Goal: Information Seeking & Learning: Learn about a topic

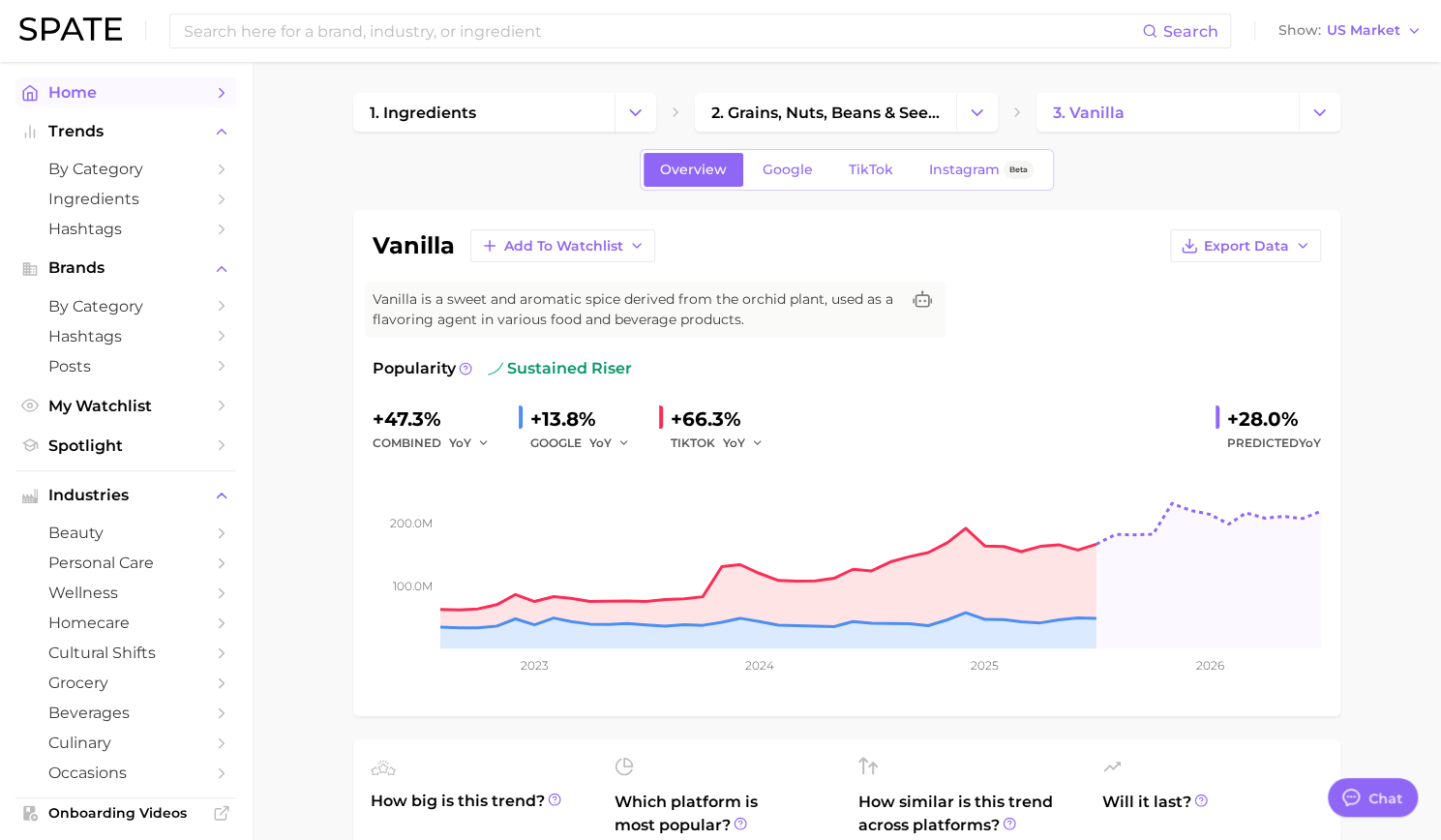
click at [71, 81] on link "Home" at bounding box center [126, 92] width 221 height 30
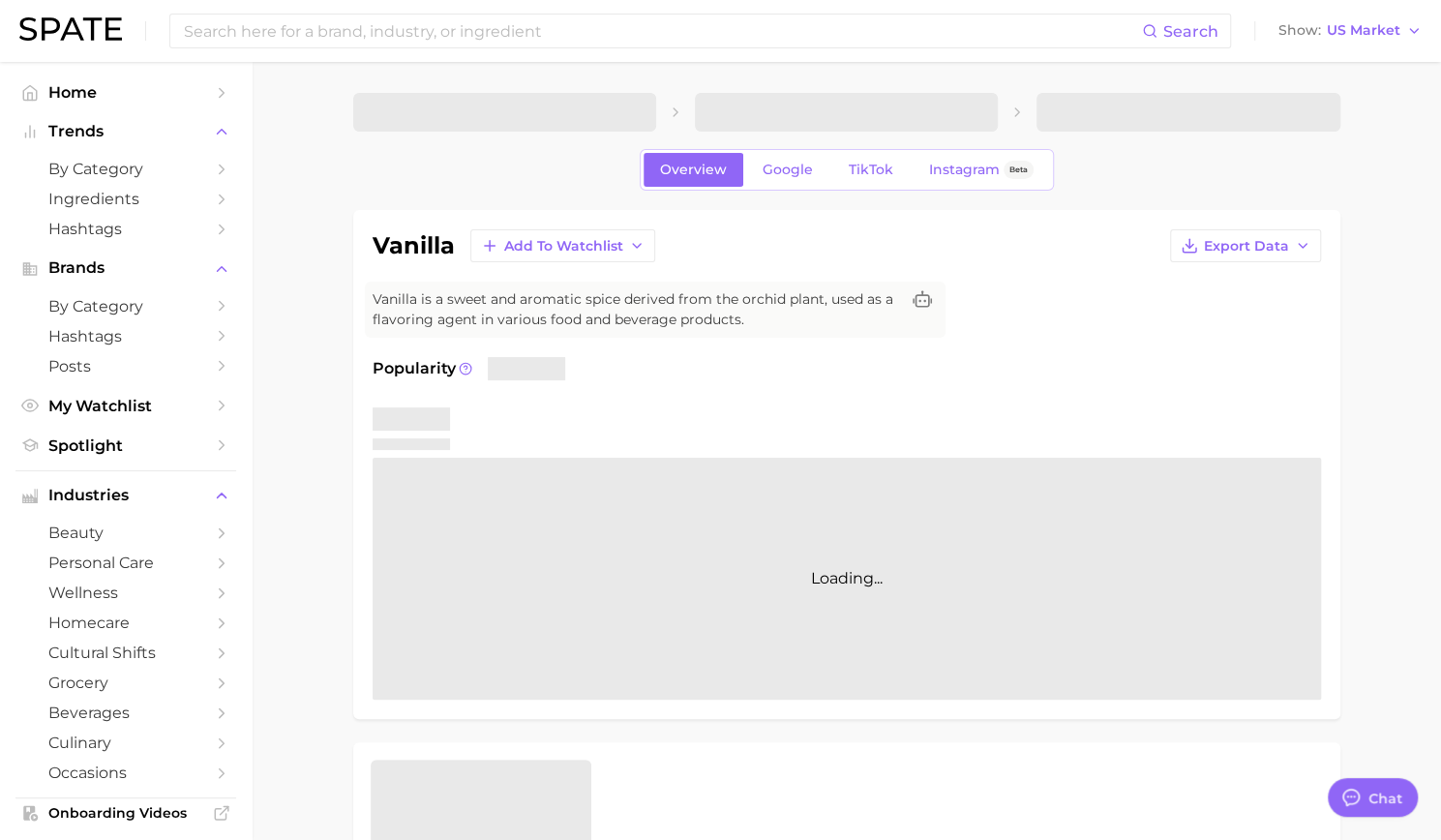
type textarea "x"
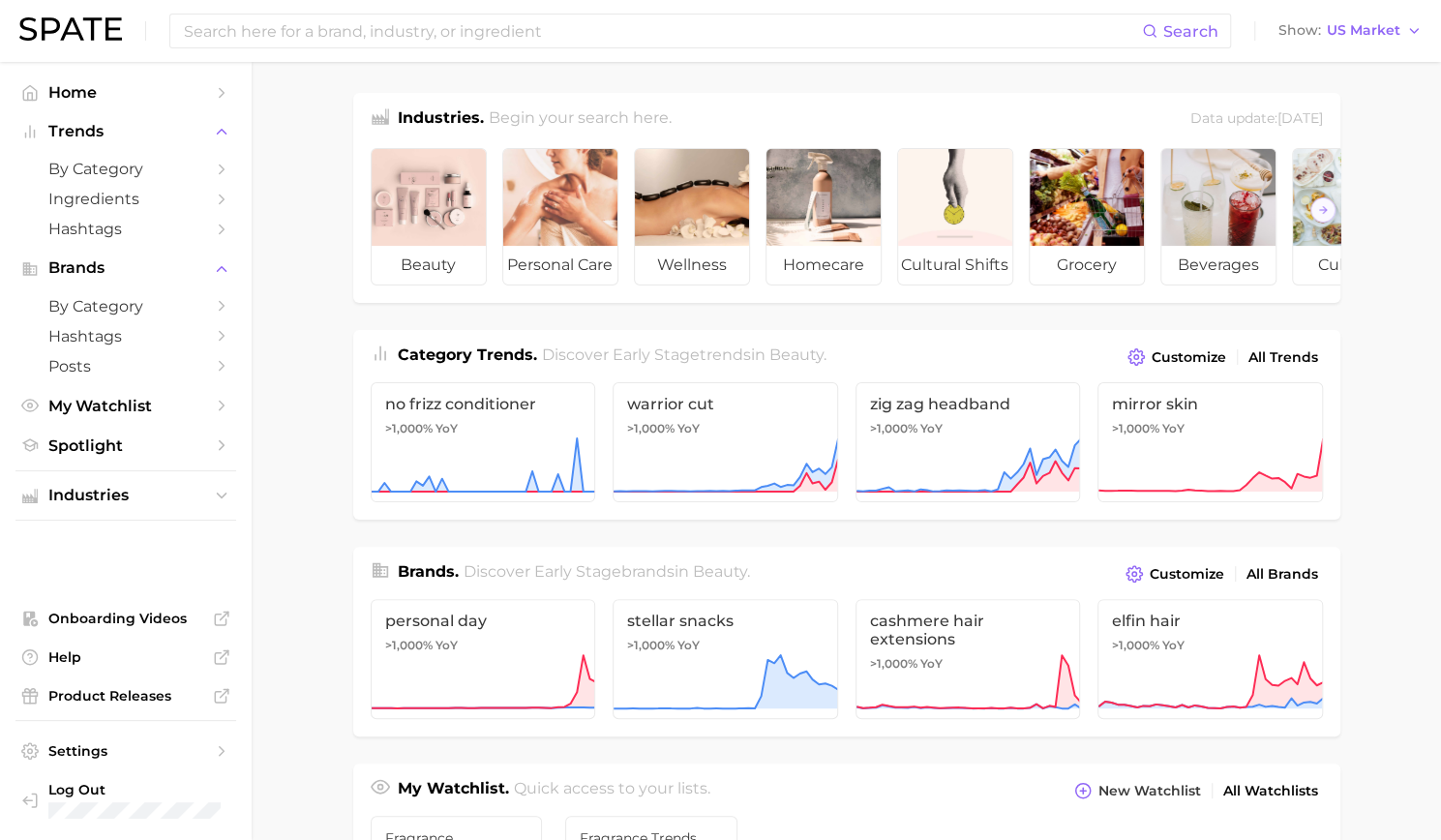
drag, startPoint x: 1052, startPoint y: 319, endPoint x: 1298, endPoint y: 318, distance: 246.0
click at [1303, 317] on div "Industries. Begin your search here. Data update: [DATE] beauty personal care we…" at bounding box center [846, 785] width 987 height 1383
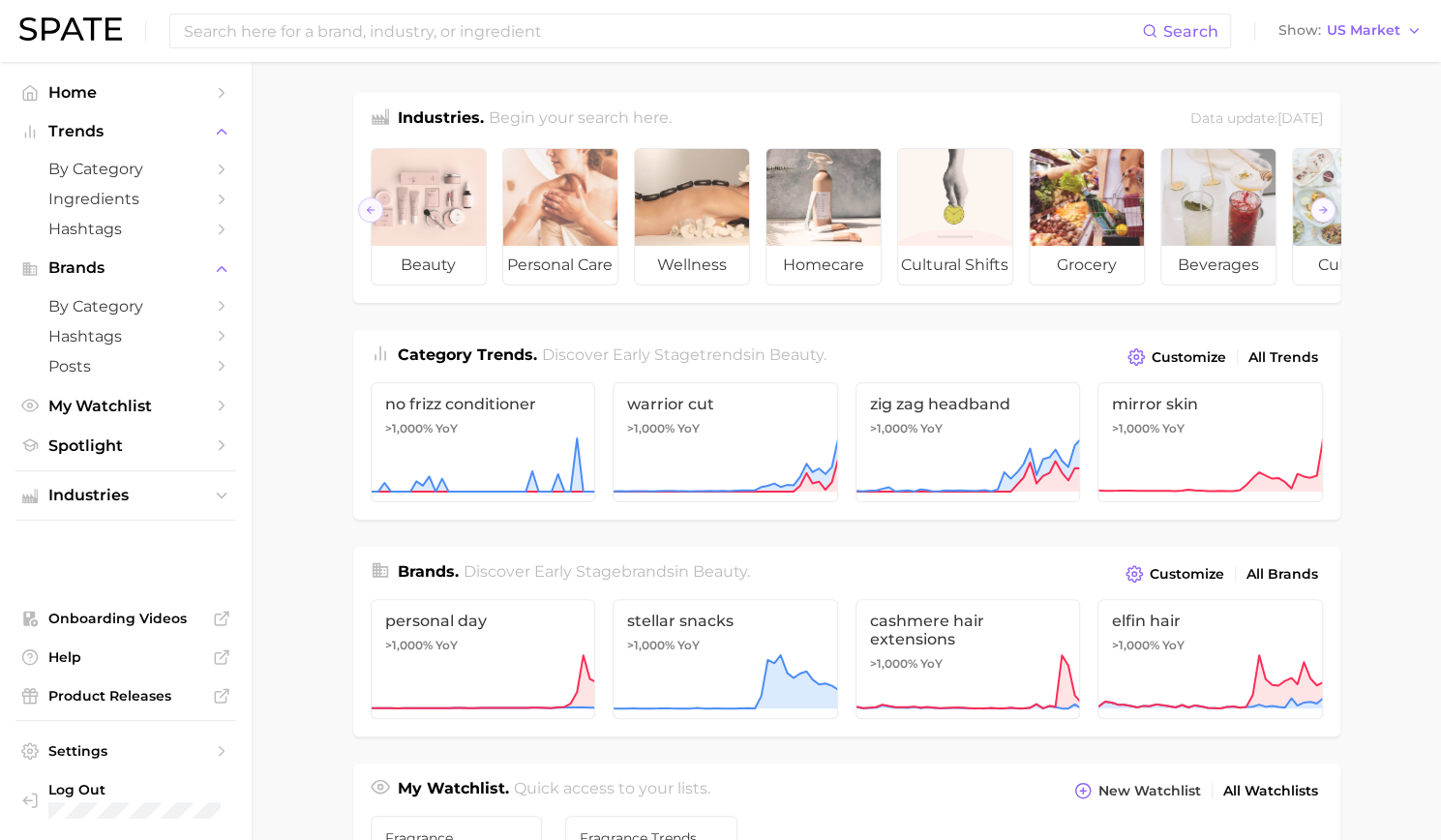
scroll to position [0, 217]
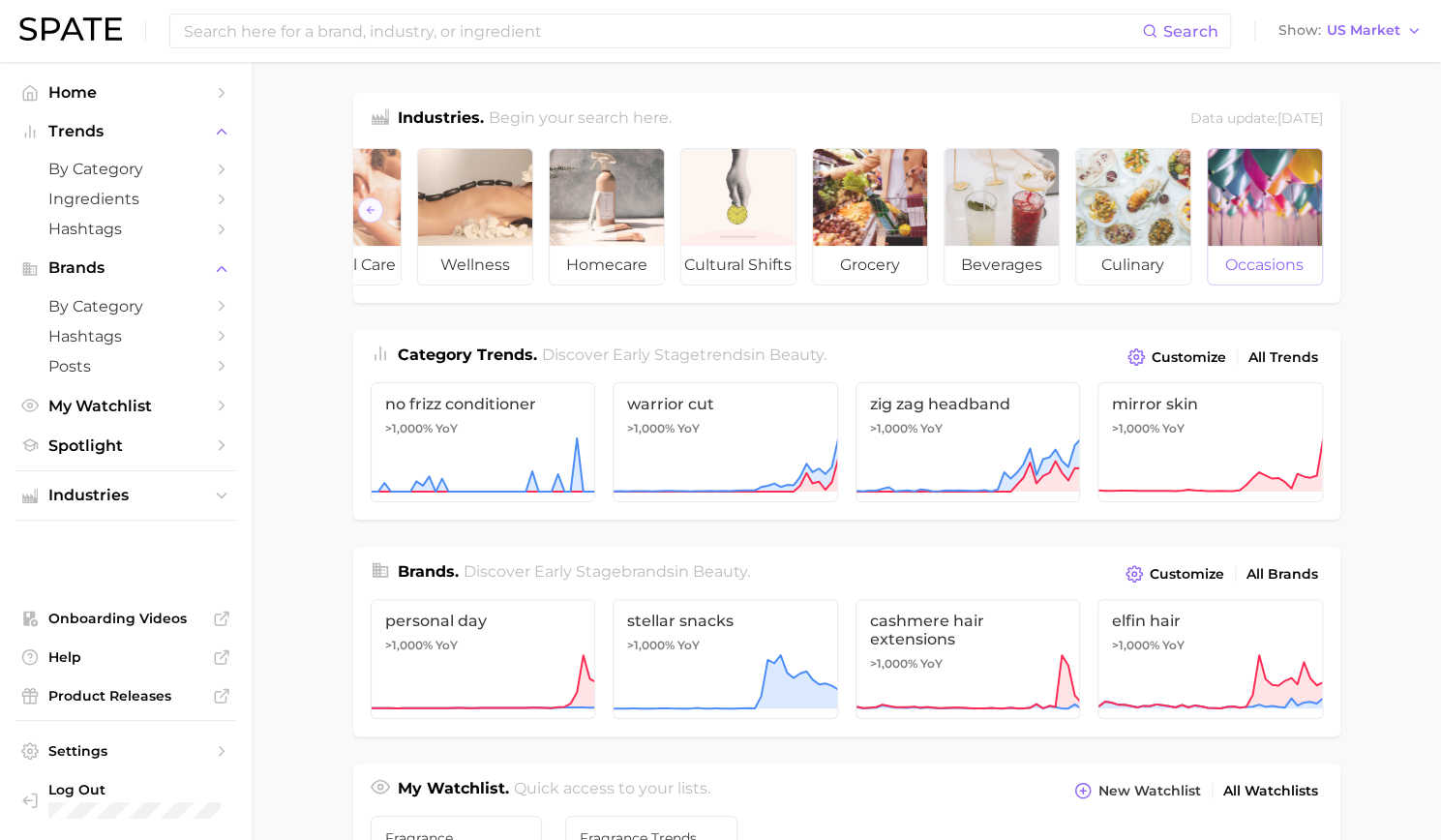
click at [1265, 233] on div at bounding box center [1265, 197] width 114 height 97
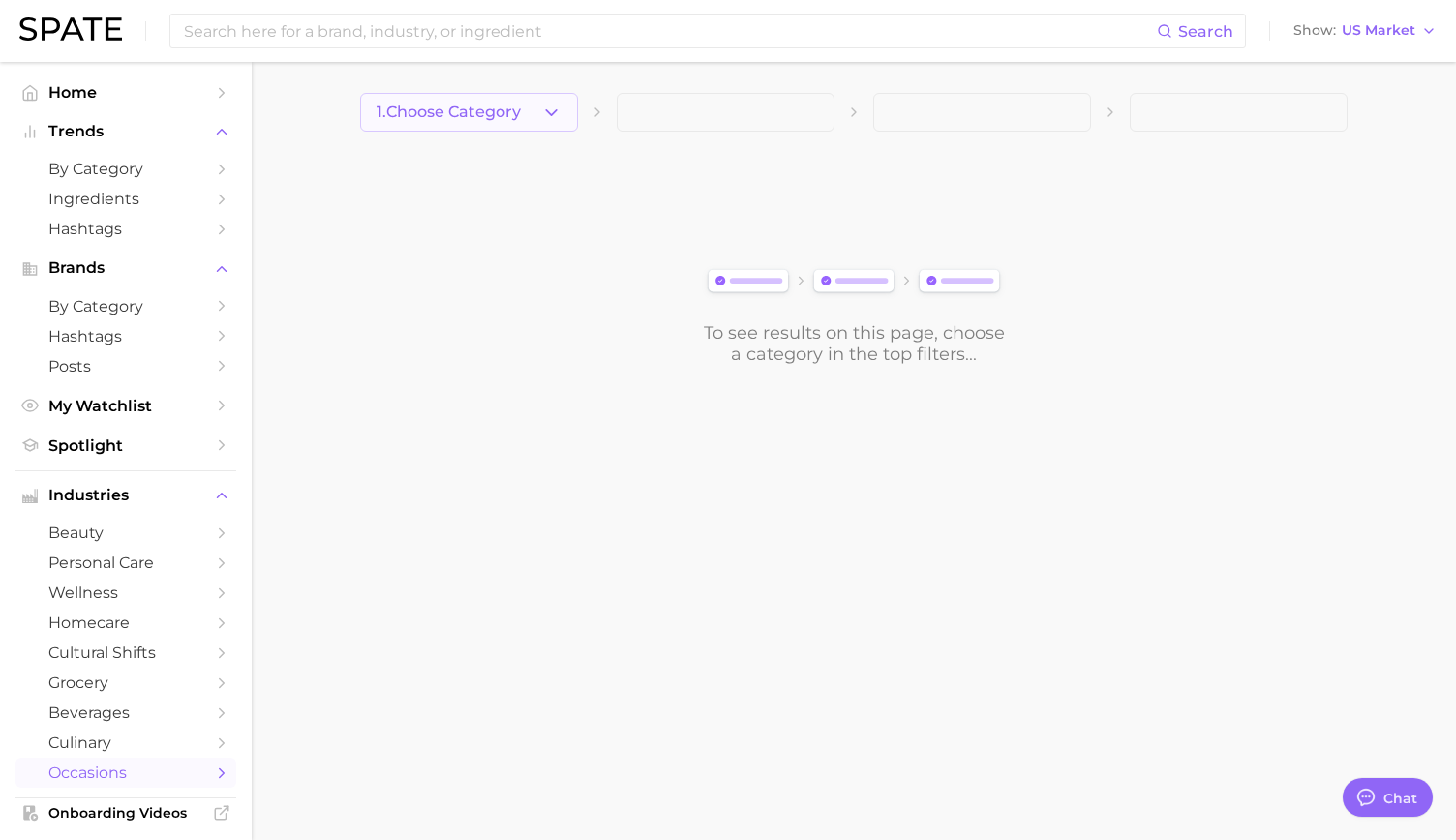
click at [455, 104] on span "1. Choose Category" at bounding box center [449, 113] width 145 height 18
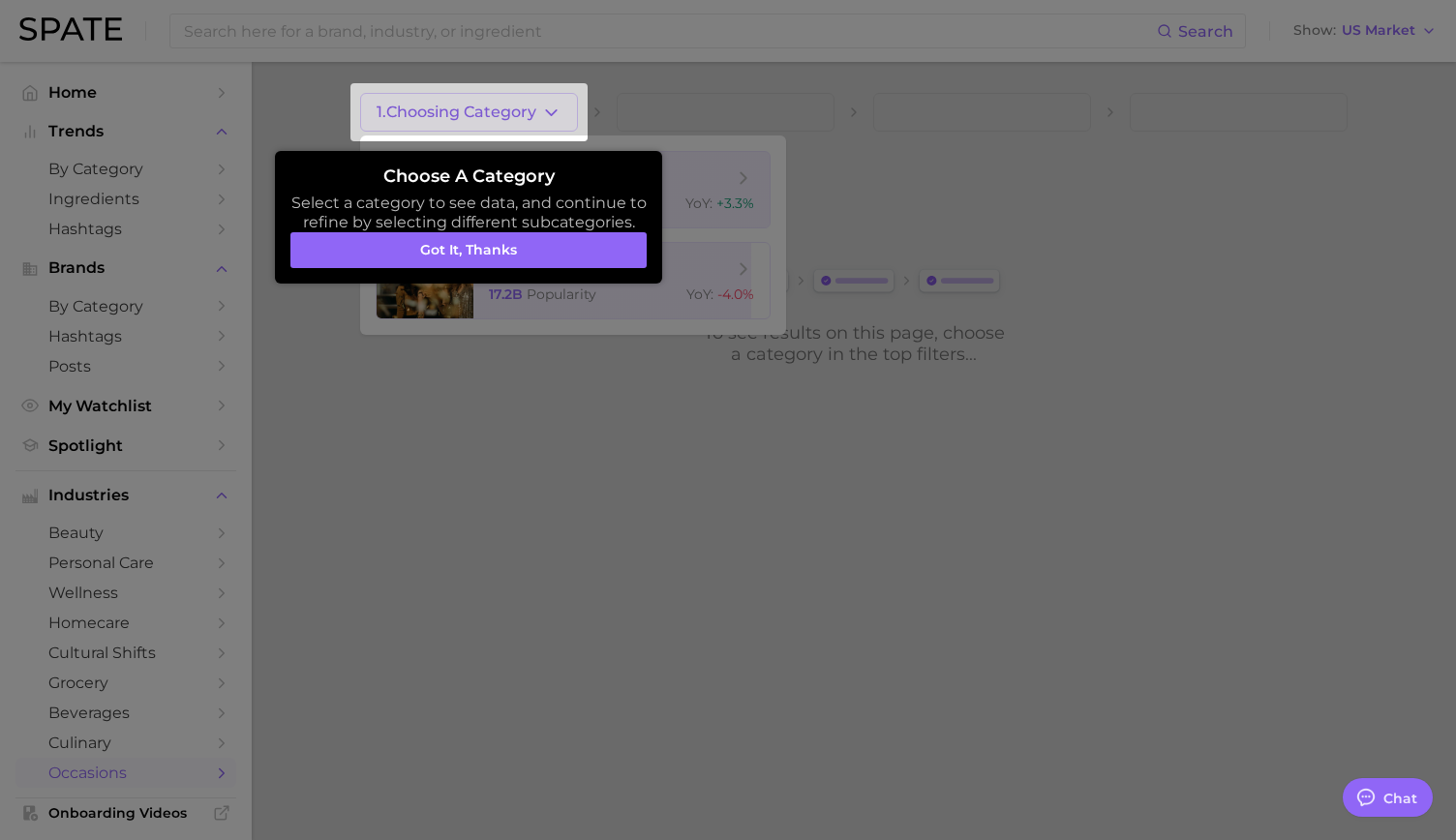
click at [570, 505] on div at bounding box center [728, 420] width 1456 height 840
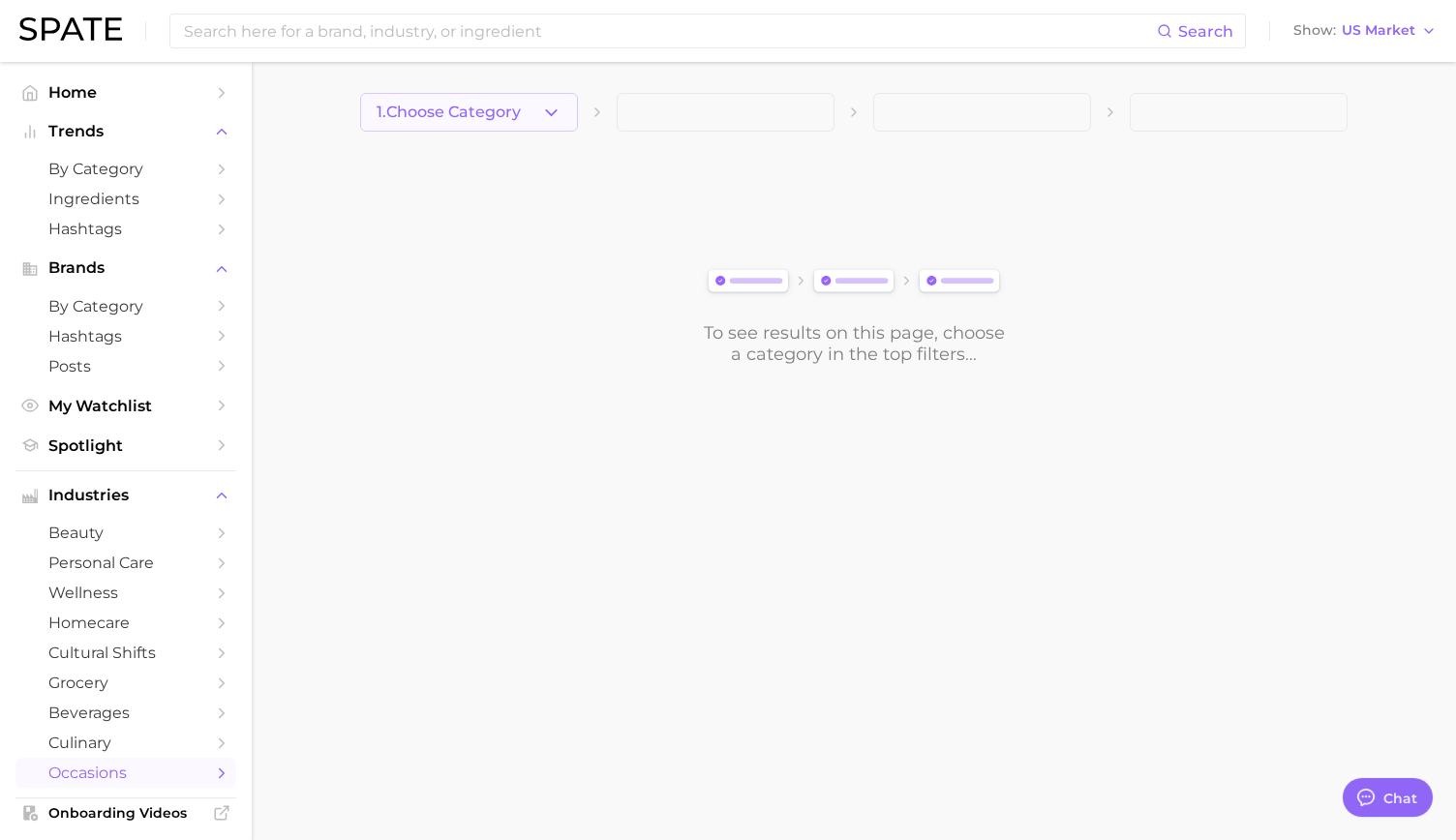
drag, startPoint x: 513, startPoint y: 86, endPoint x: 517, endPoint y: 122, distance: 36.2
click at [517, 101] on main "1. Choose Category To see results on this page, choose a category in the top fi…" at bounding box center [853, 262] width 1204 height 399
click at [516, 123] on button "1. Choose Category" at bounding box center [469, 112] width 218 height 39
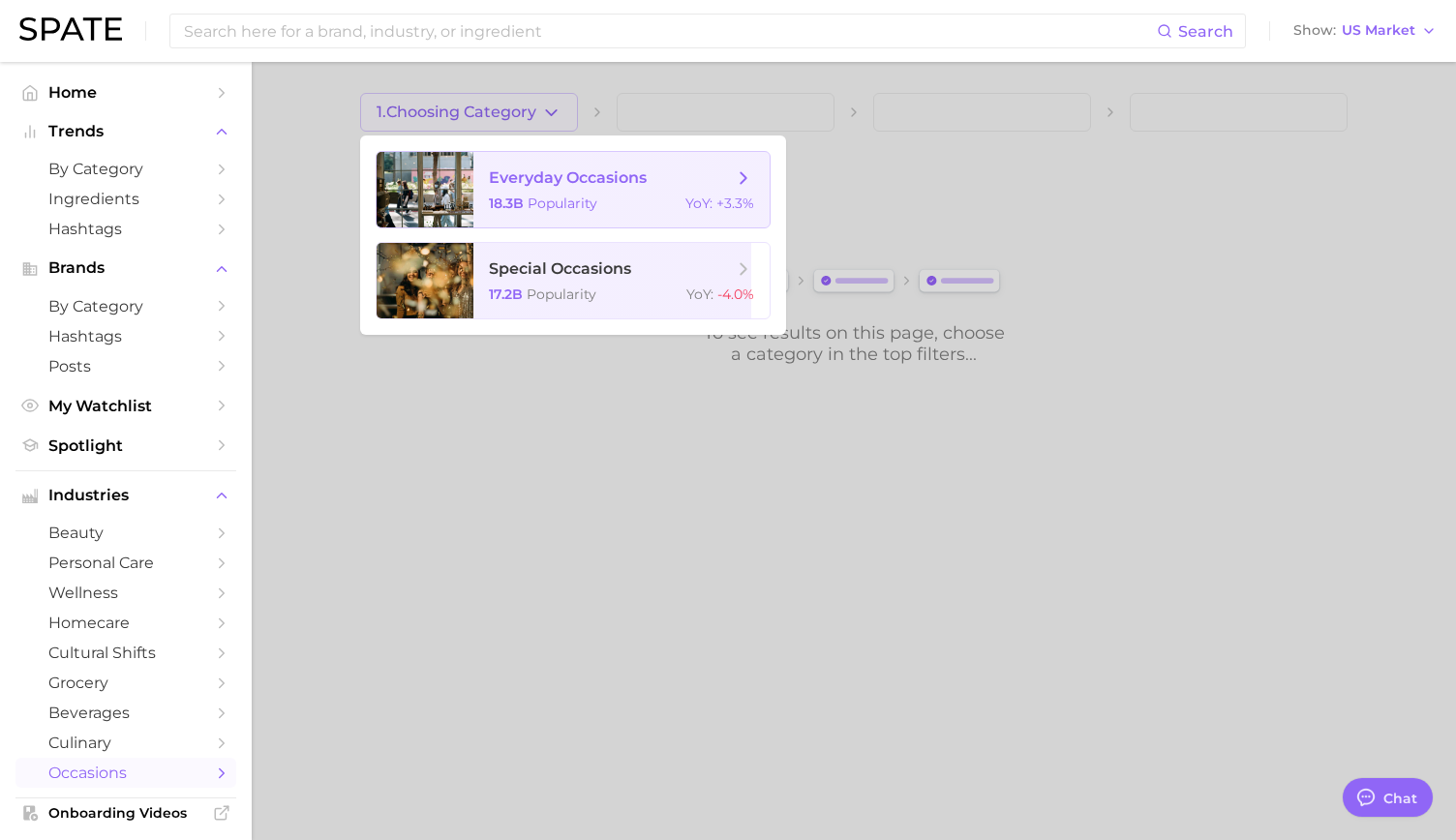
click at [526, 178] on span "everyday occasions" at bounding box center [567, 177] width 158 height 19
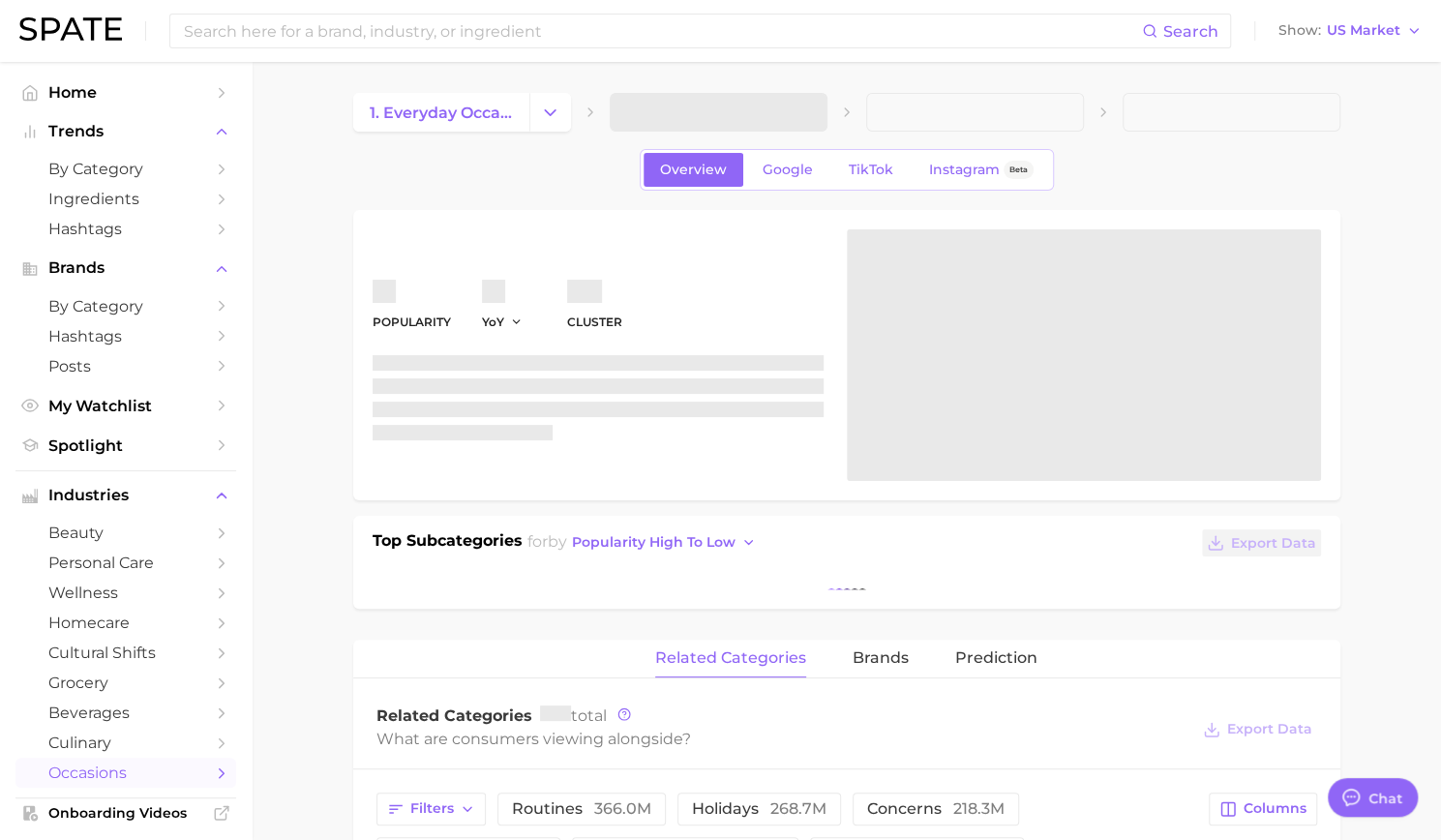
type textarea "x"
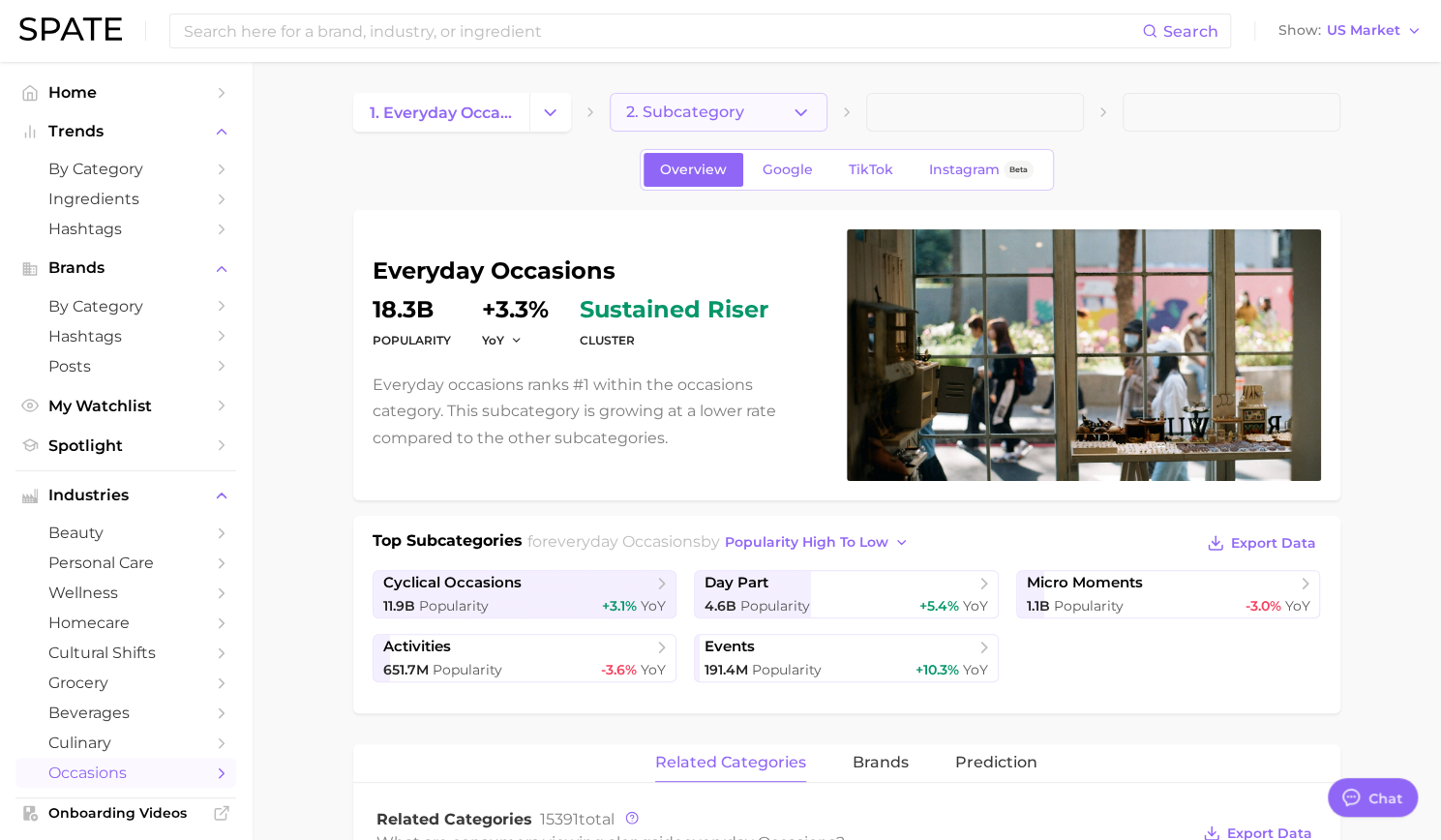
click at [815, 121] on button "2. Subcategory" at bounding box center [719, 112] width 218 height 39
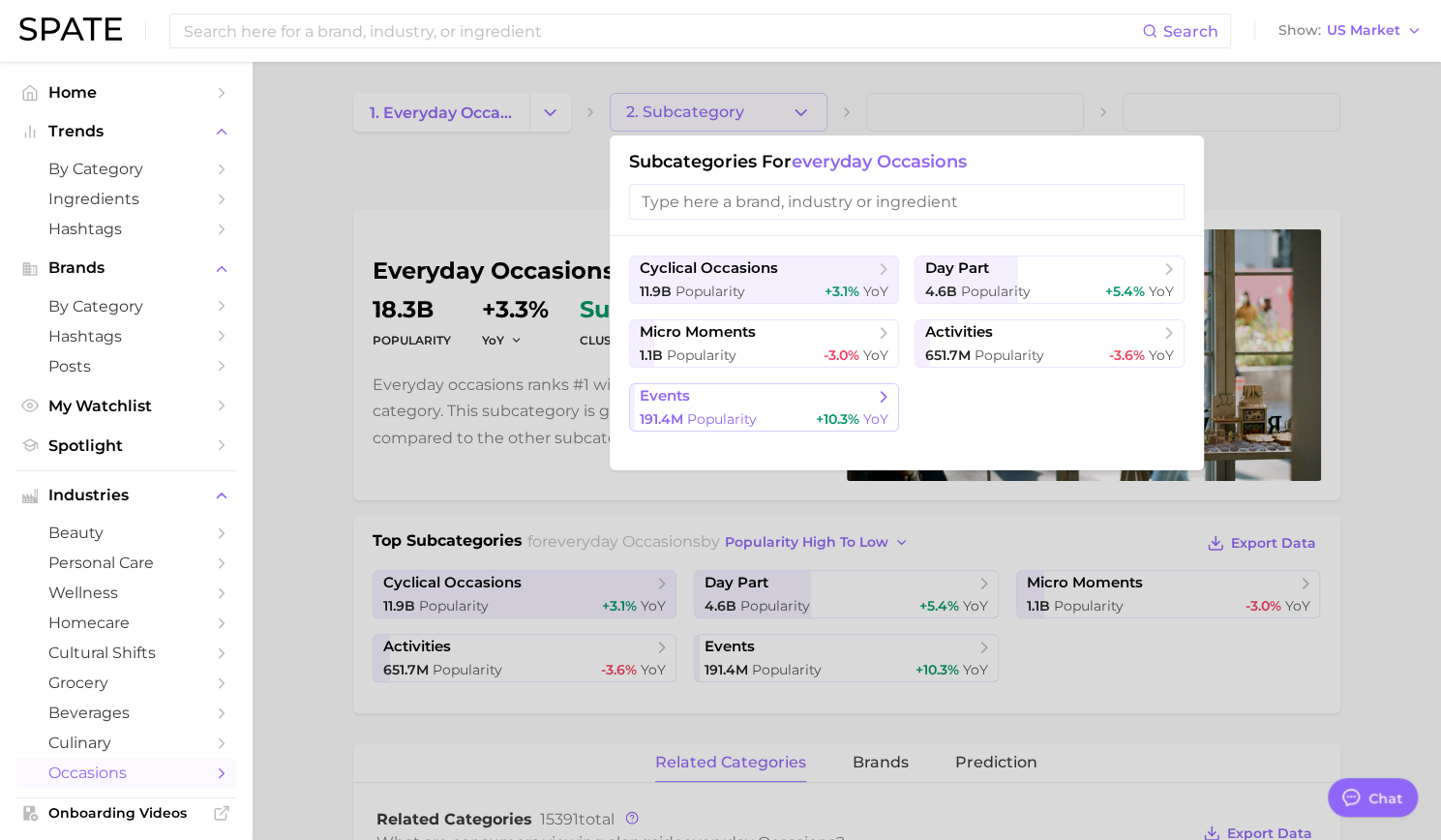
click at [778, 401] on span "events" at bounding box center [757, 397] width 235 height 20
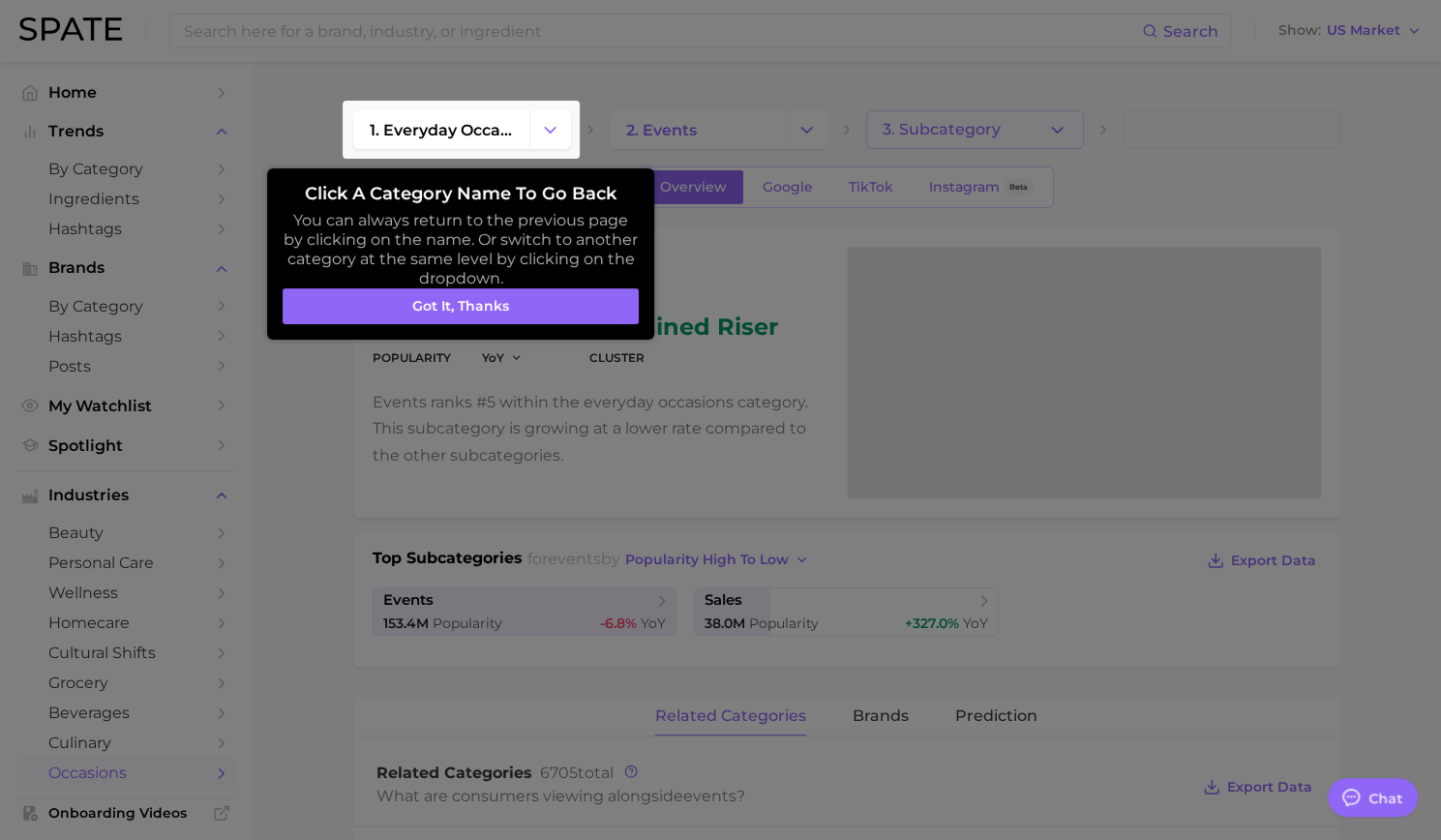
click at [1027, 115] on body "Search Show US Market Home Trends by Category Ingredients Hashtags Brands by Ca…" at bounding box center [720, 420] width 1441 height 840
click at [441, 318] on button "Got it, thanks" at bounding box center [460, 306] width 356 height 37
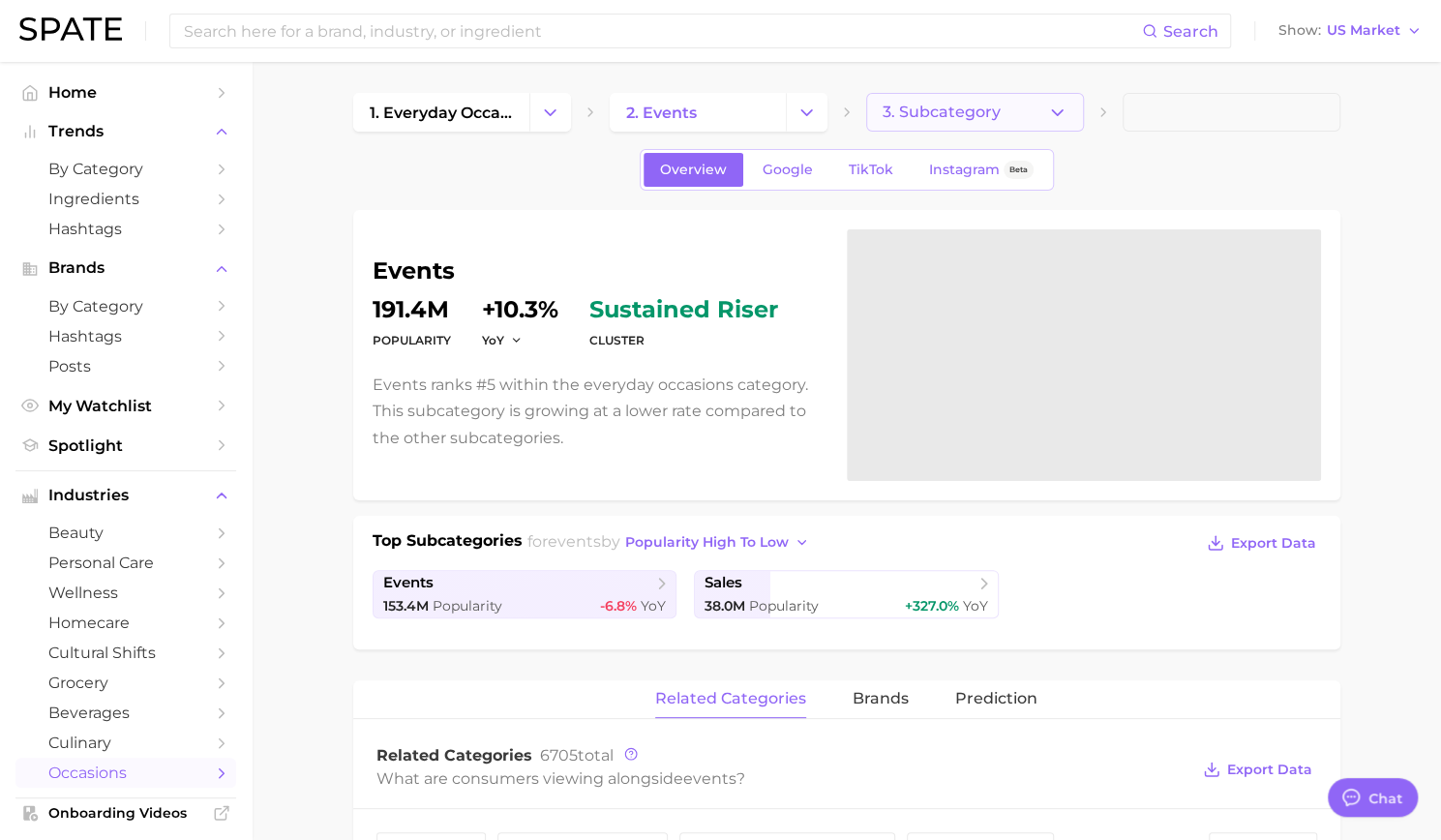
click at [1071, 104] on button "3. Subcategory" at bounding box center [975, 112] width 218 height 39
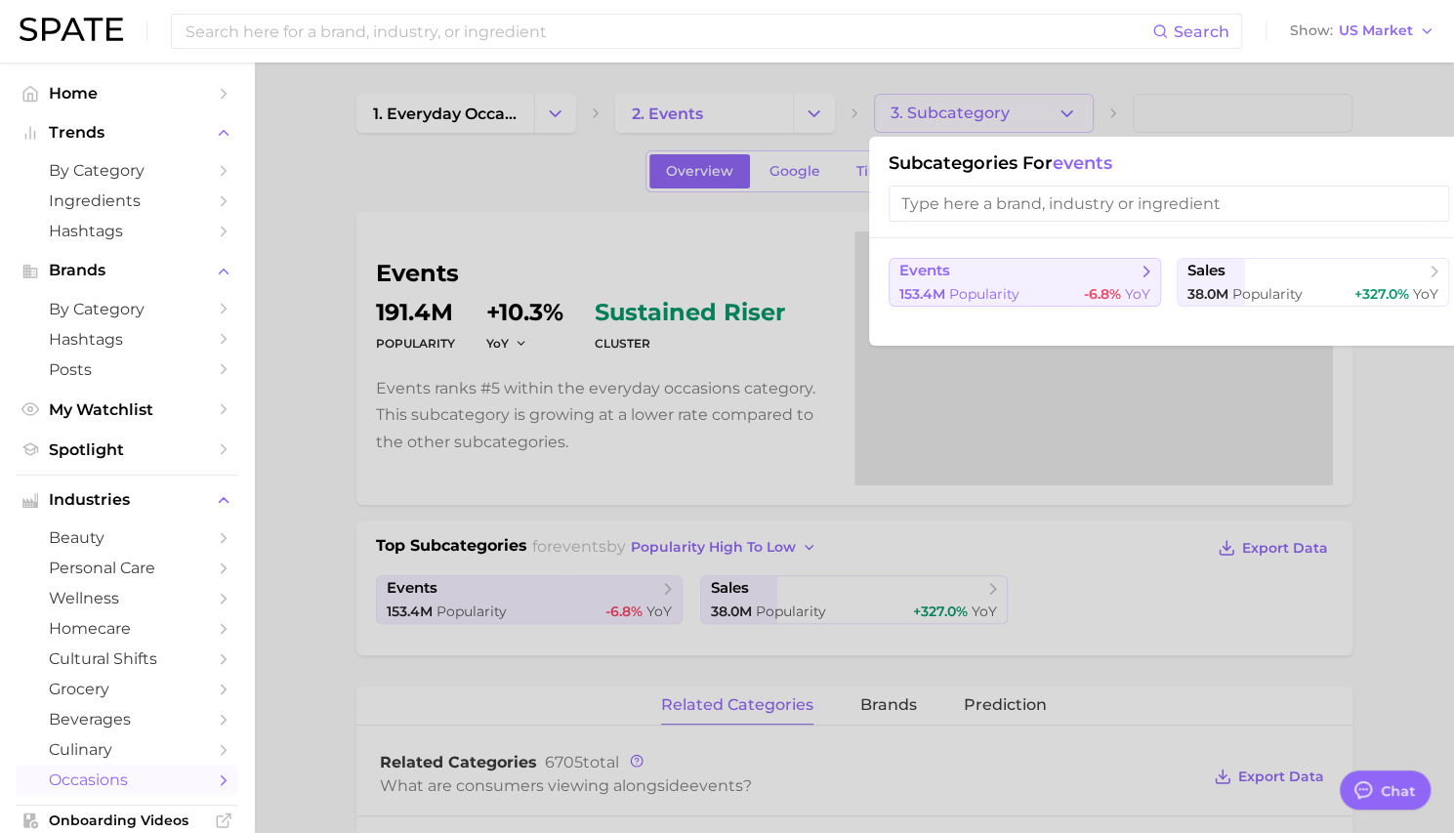
click at [1049, 274] on span "events" at bounding box center [1017, 272] width 237 height 20
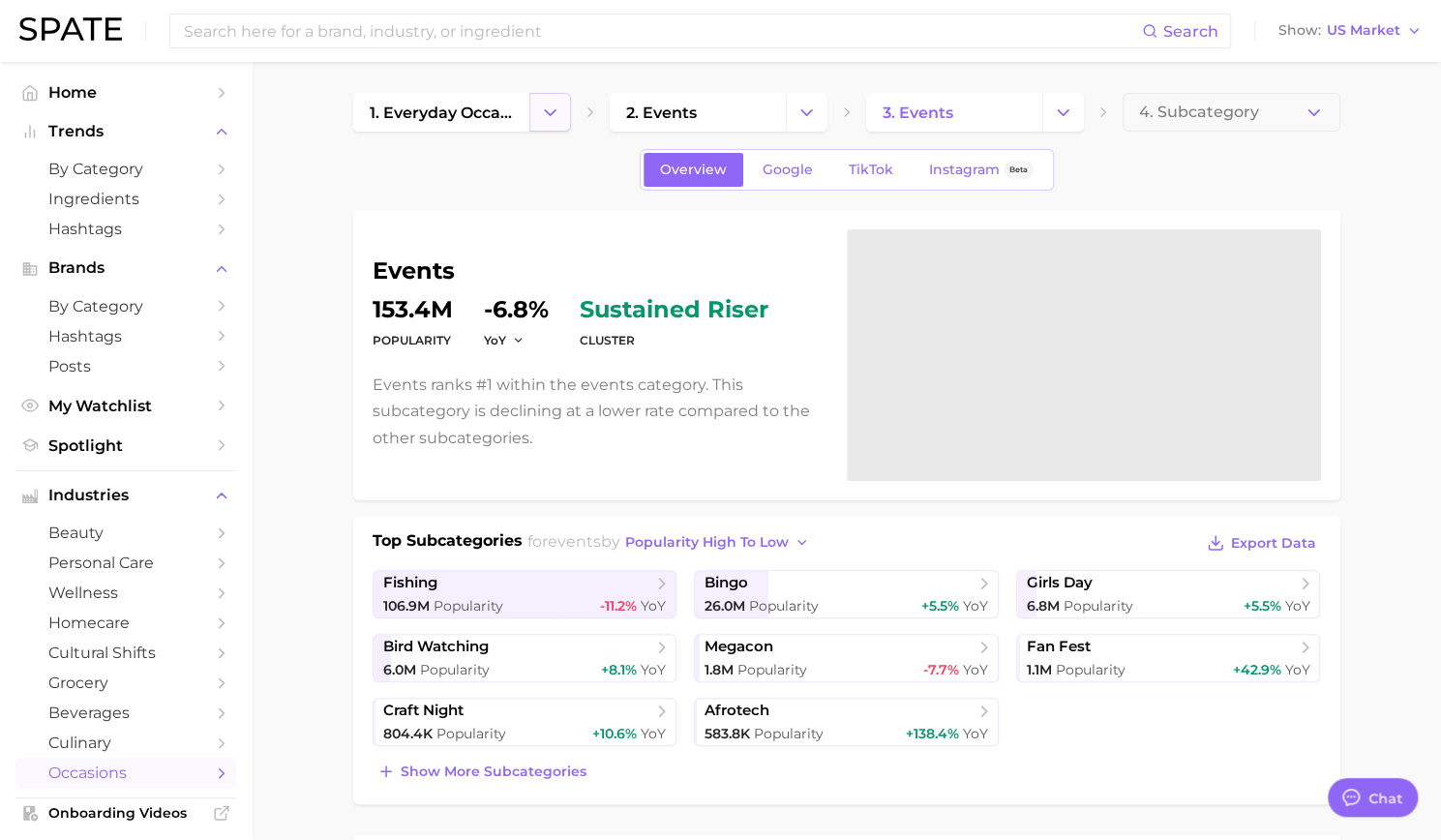
click at [544, 122] on icon "Change Category" at bounding box center [550, 113] width 21 height 21
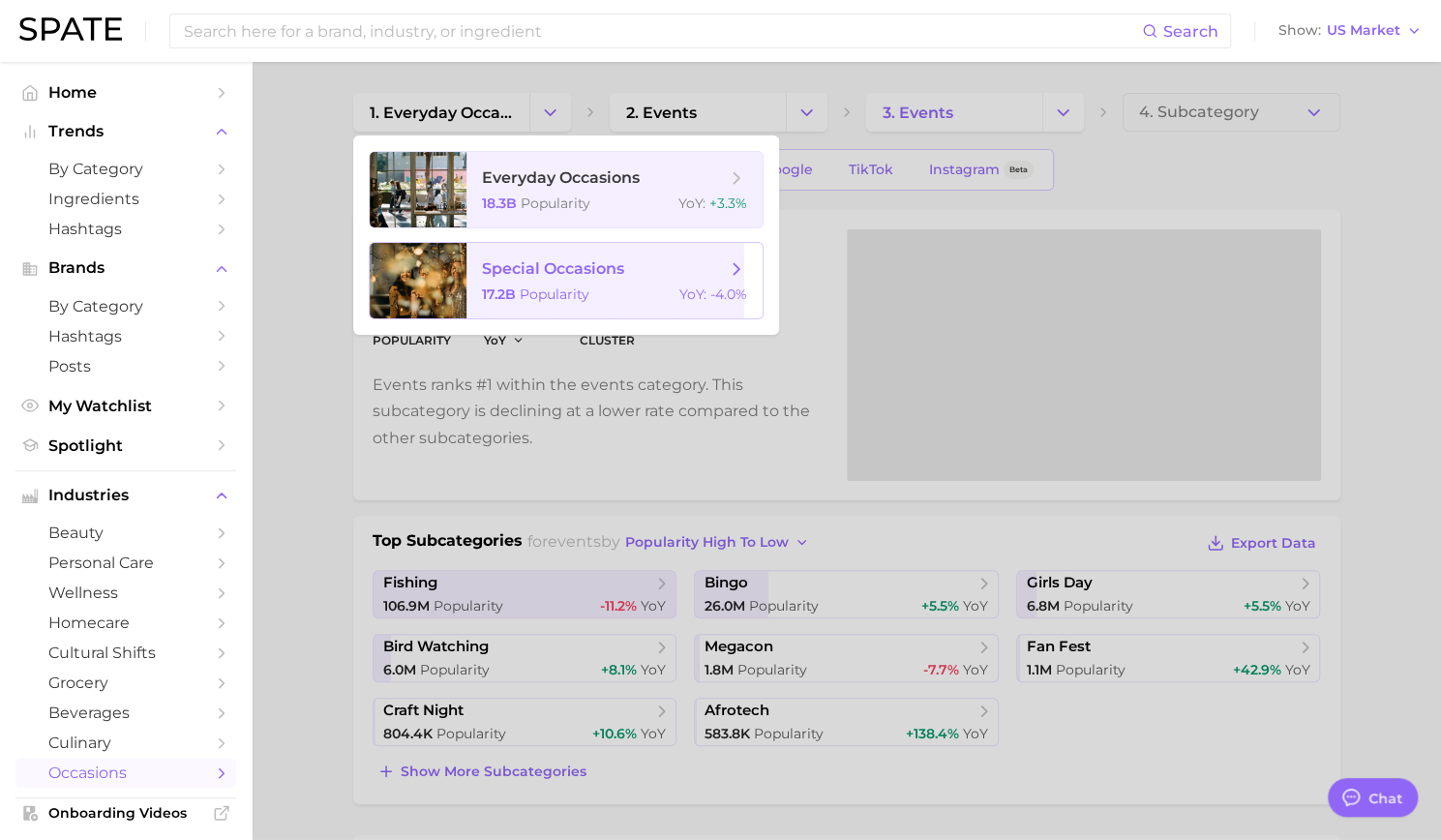
click at [587, 296] on span "Popularity" at bounding box center [554, 294] width 69 height 18
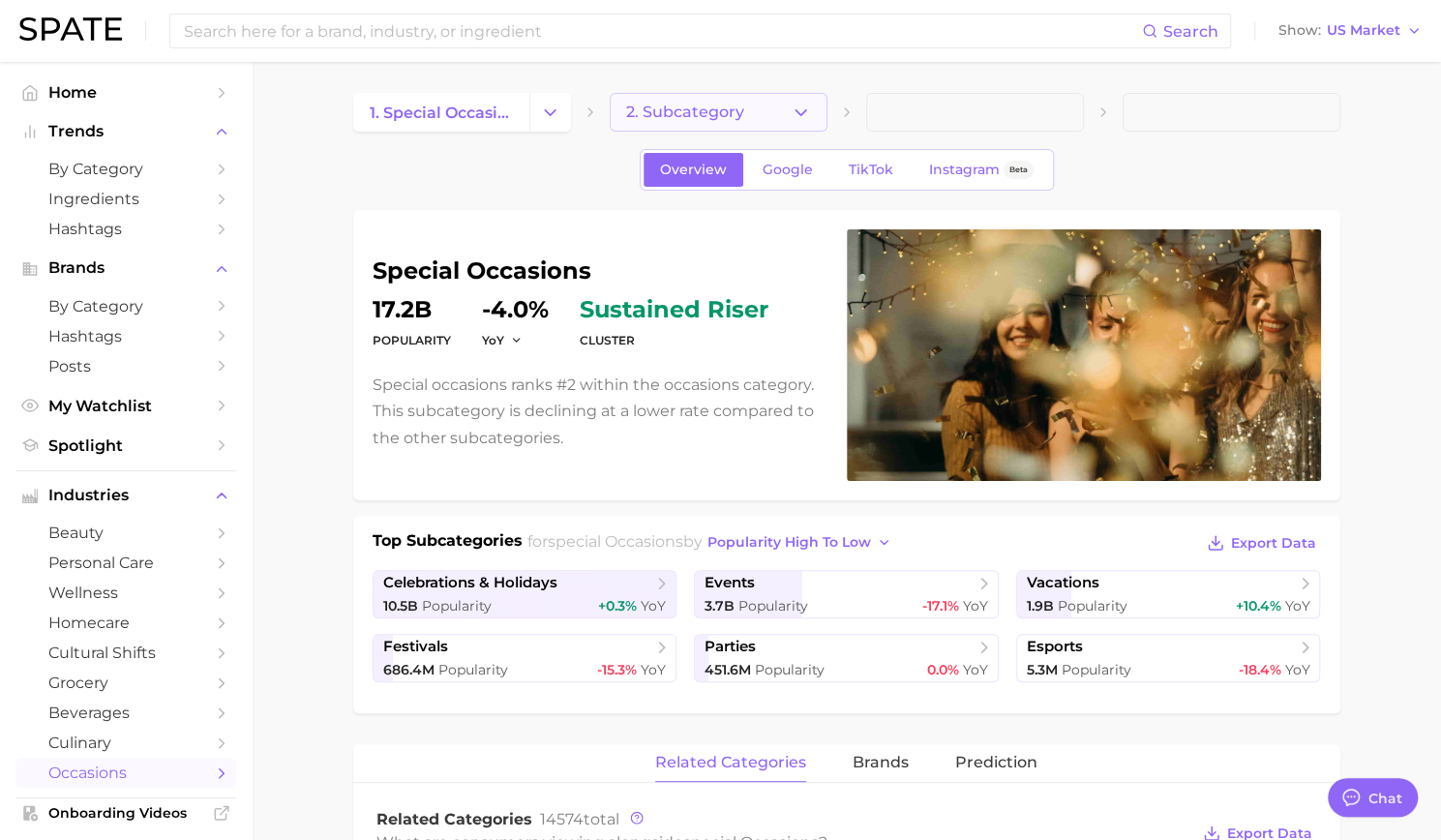
click at [804, 117] on icon "button" at bounding box center [801, 113] width 21 height 21
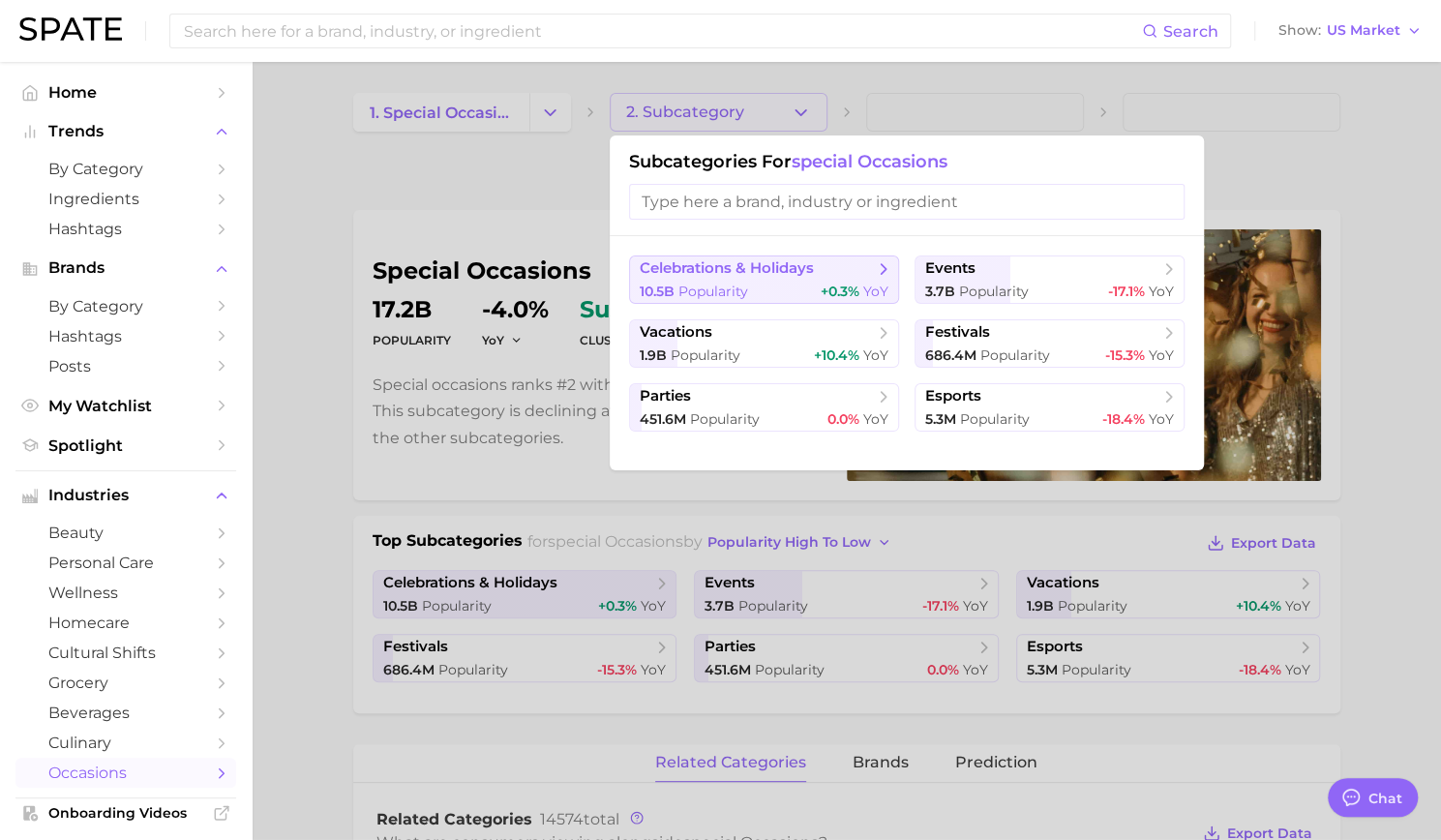
click at [778, 260] on span "celebrations & holidays" at bounding box center [727, 268] width 174 height 19
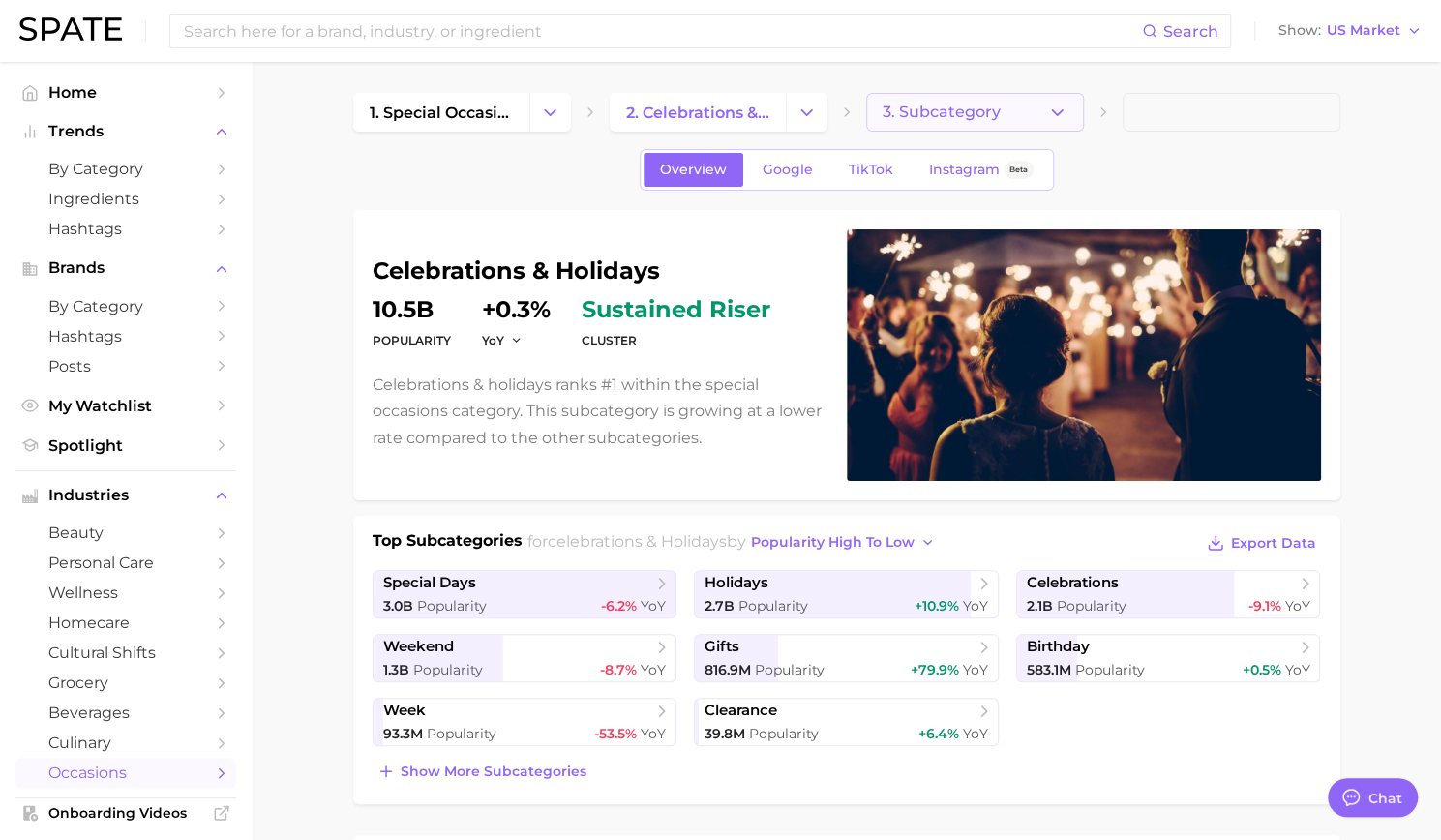
click at [999, 119] on button "3. Subcategory" at bounding box center [975, 112] width 218 height 39
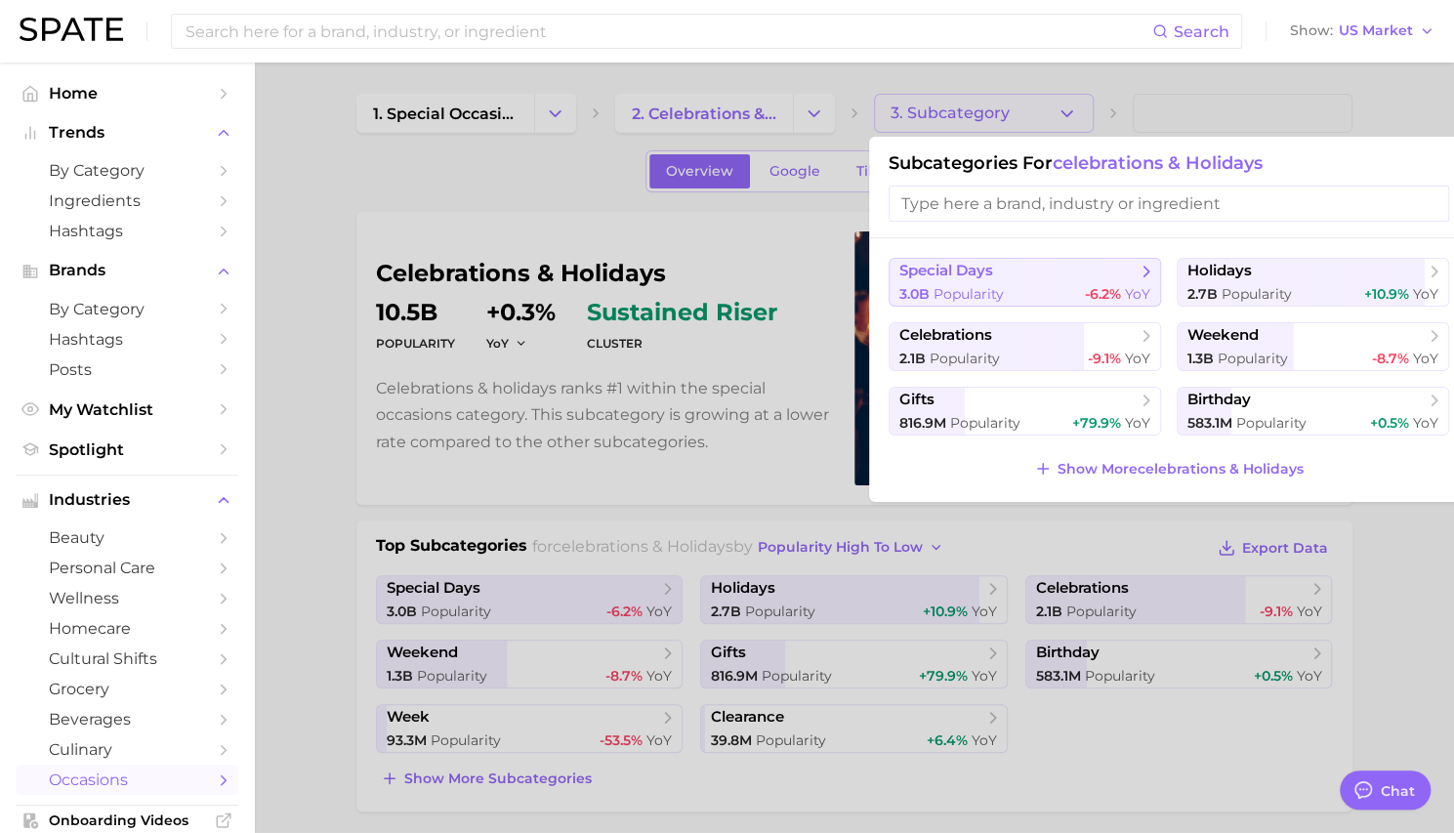
click at [992, 269] on span "special days" at bounding box center [946, 271] width 94 height 19
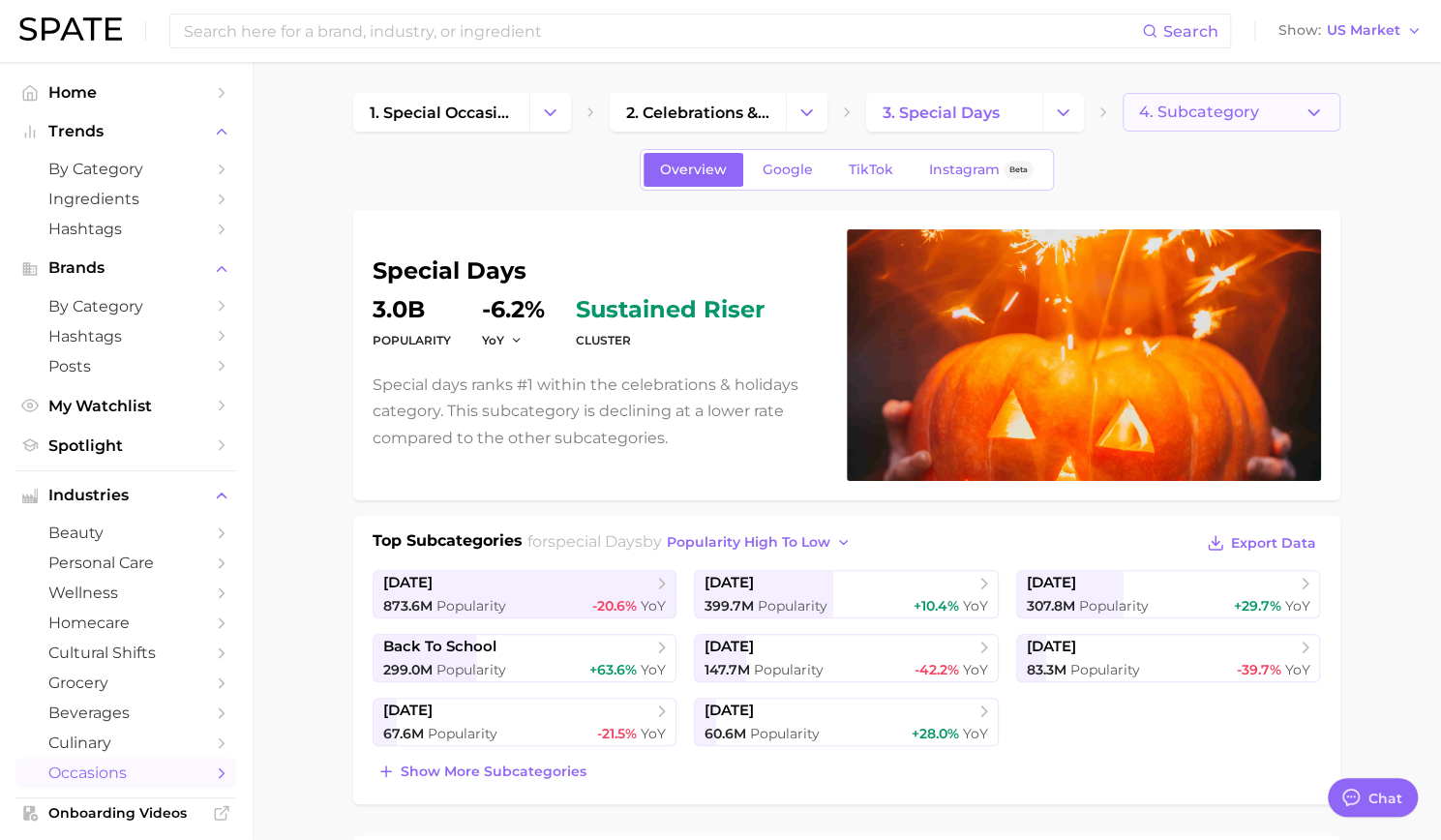
click at [1244, 110] on span "4. Subcategory" at bounding box center [1199, 113] width 120 height 18
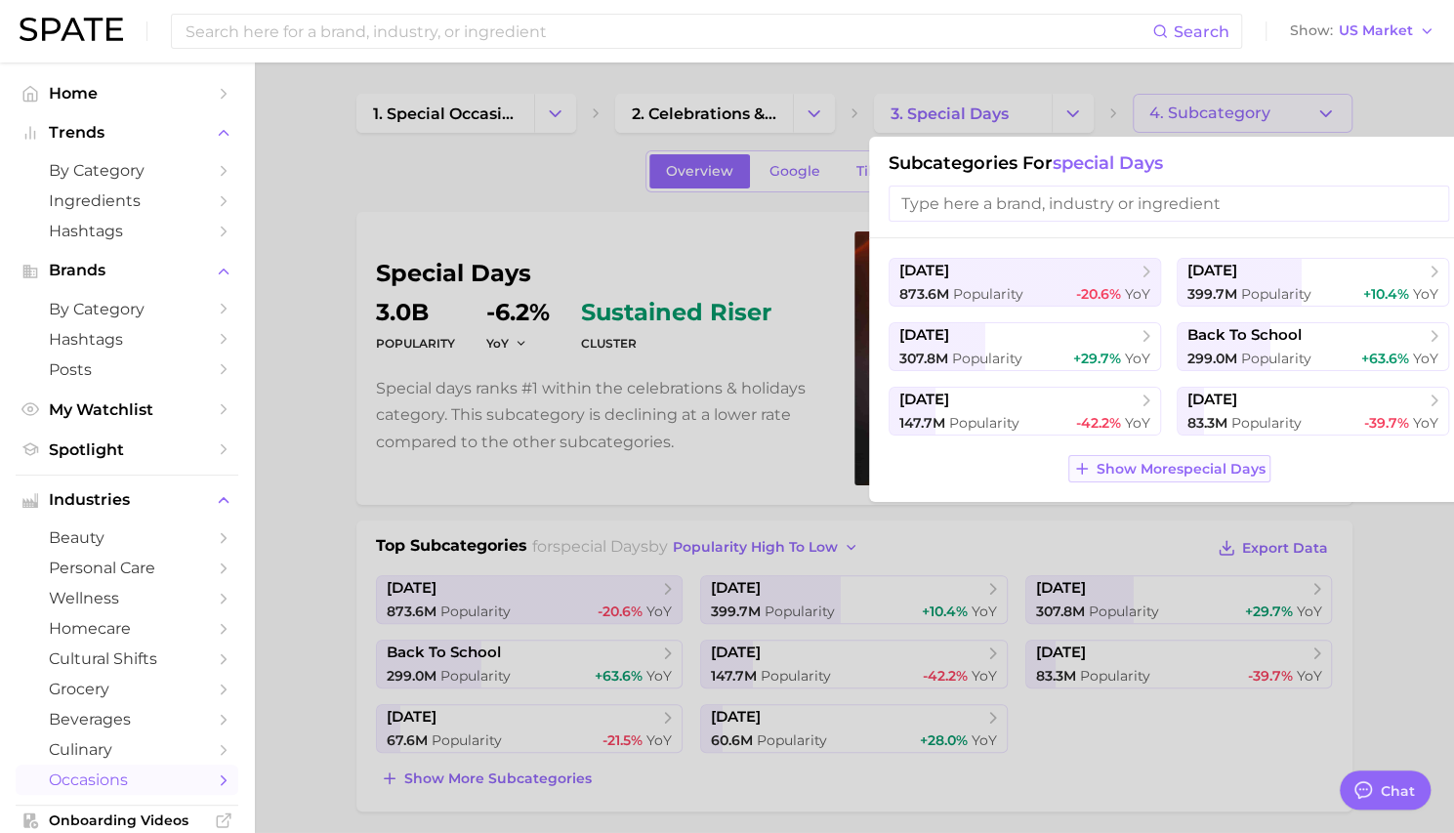
click at [1161, 461] on span "Show More special days" at bounding box center [1181, 469] width 169 height 17
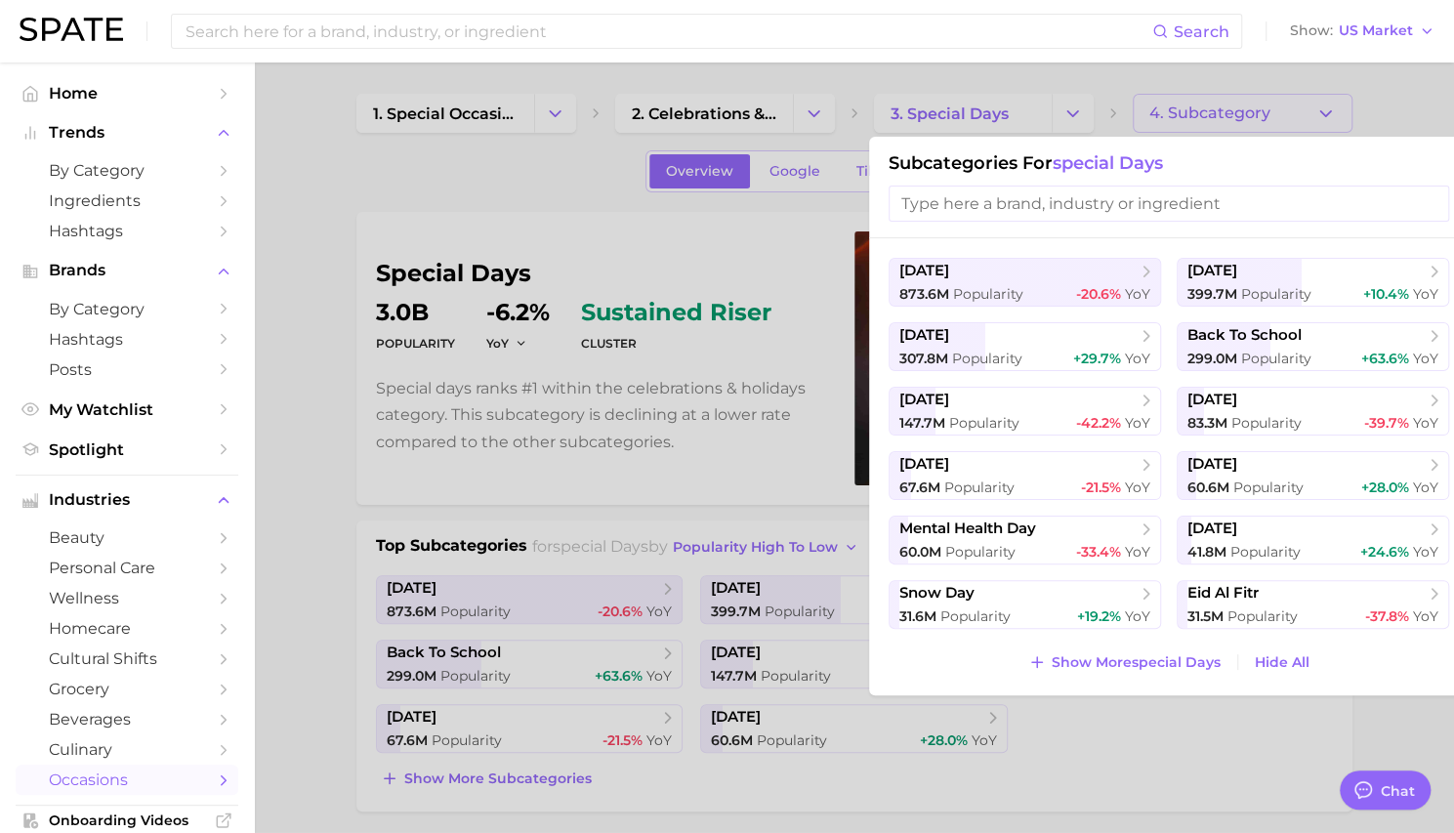
click at [1025, 212] on input "search" at bounding box center [1169, 204] width 561 height 36
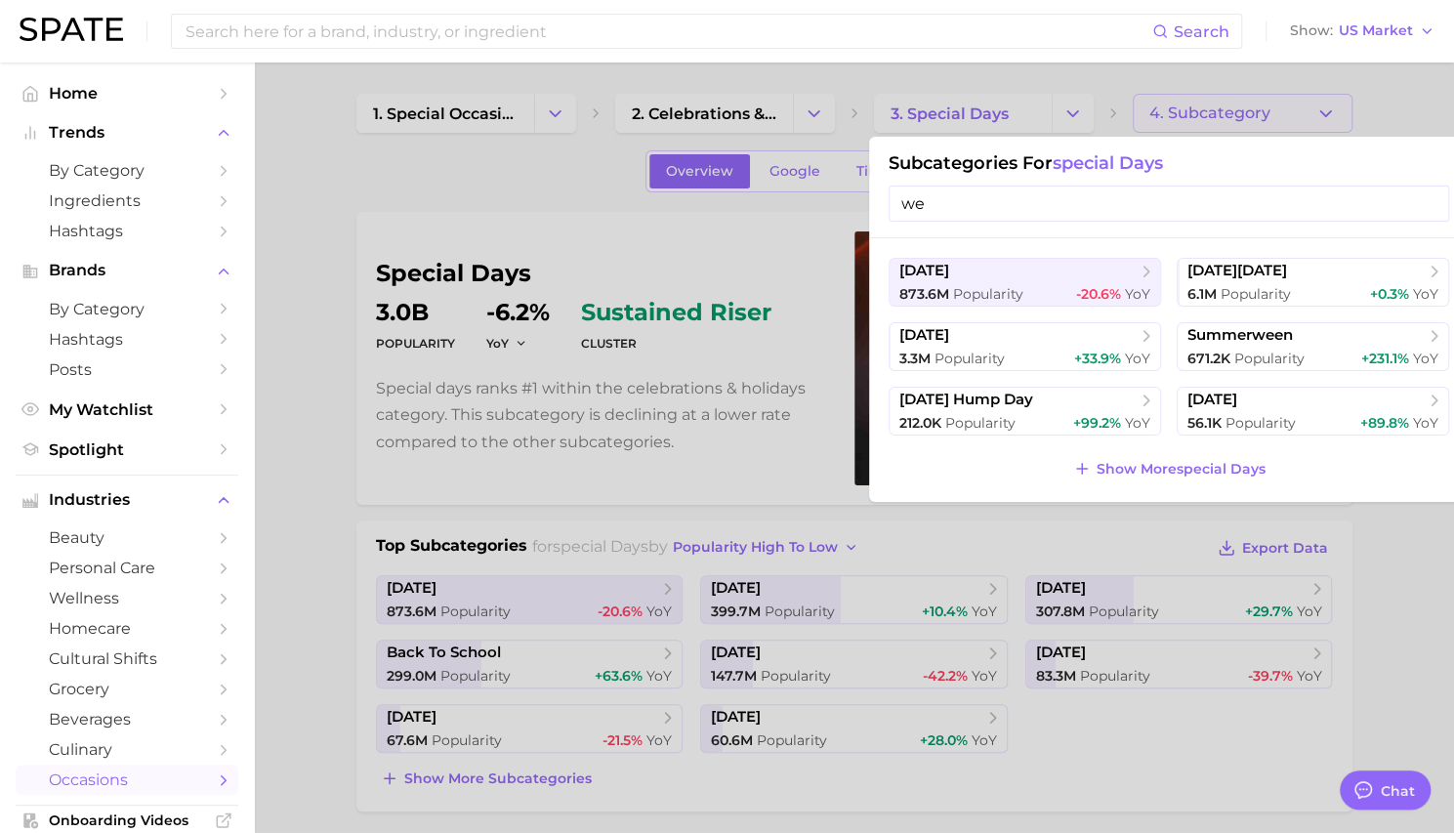
type input "w"
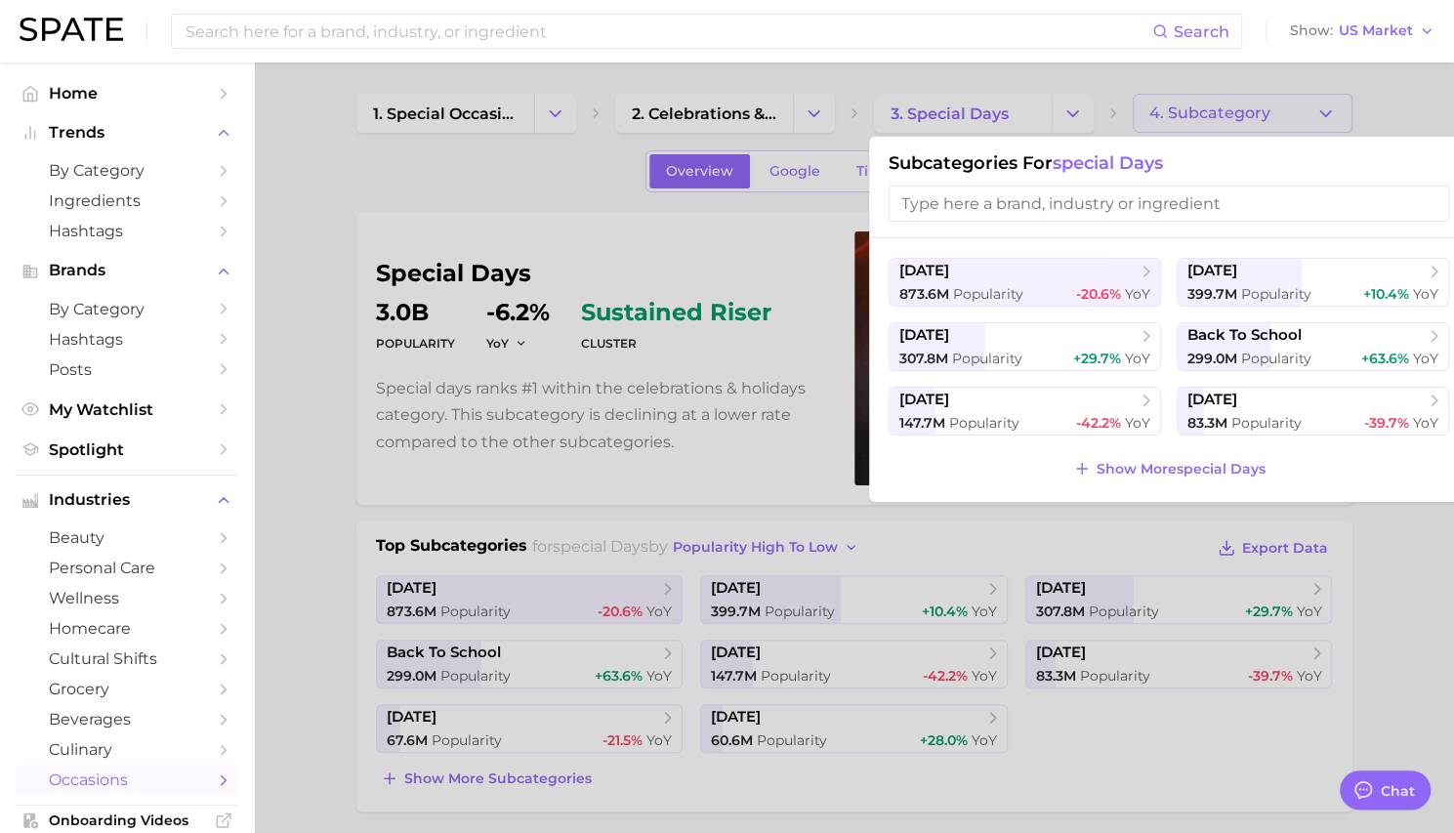
click at [797, 113] on div at bounding box center [727, 416] width 1454 height 833
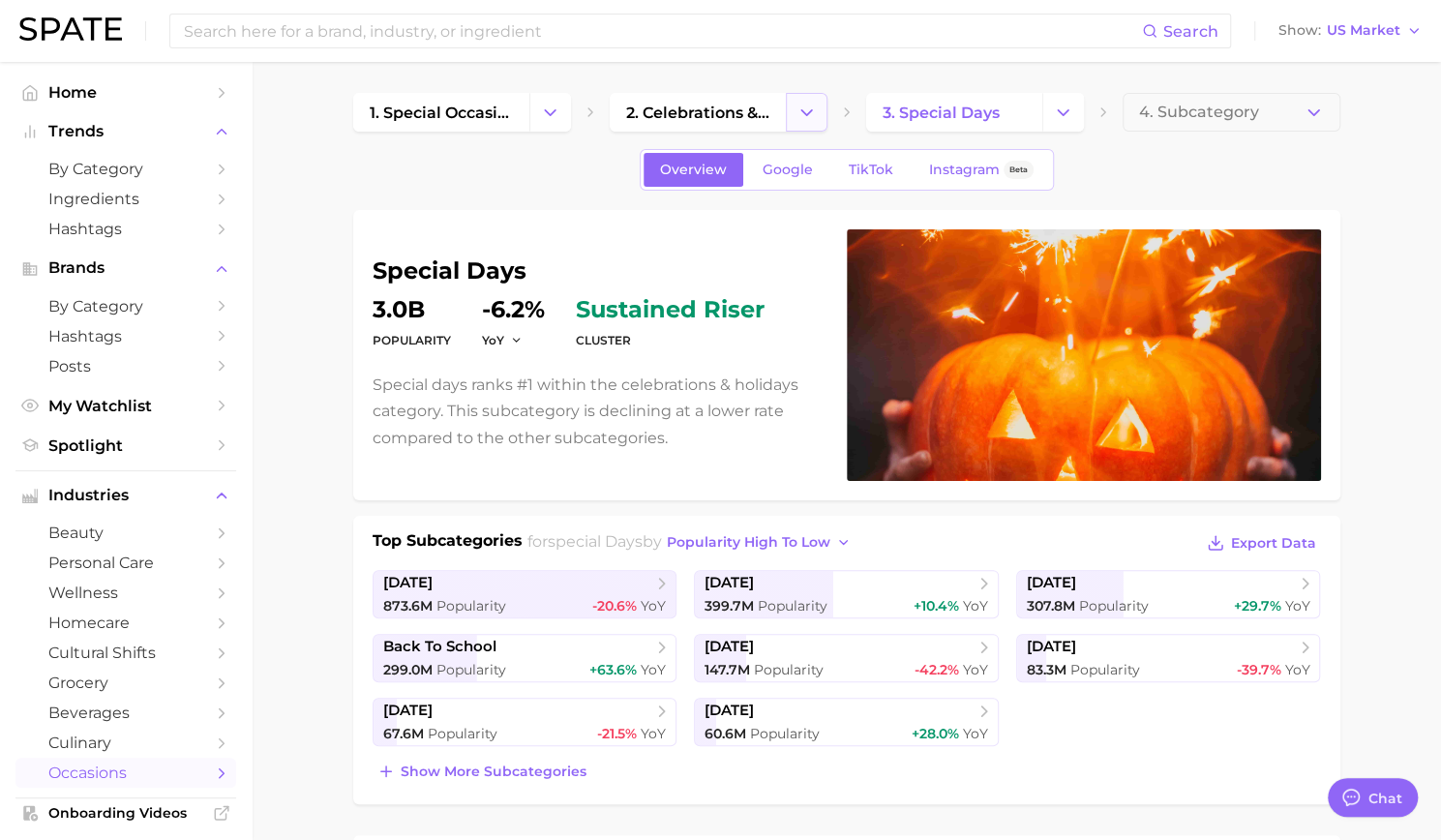
click at [798, 113] on icon "Change Category" at bounding box center [807, 113] width 21 height 21
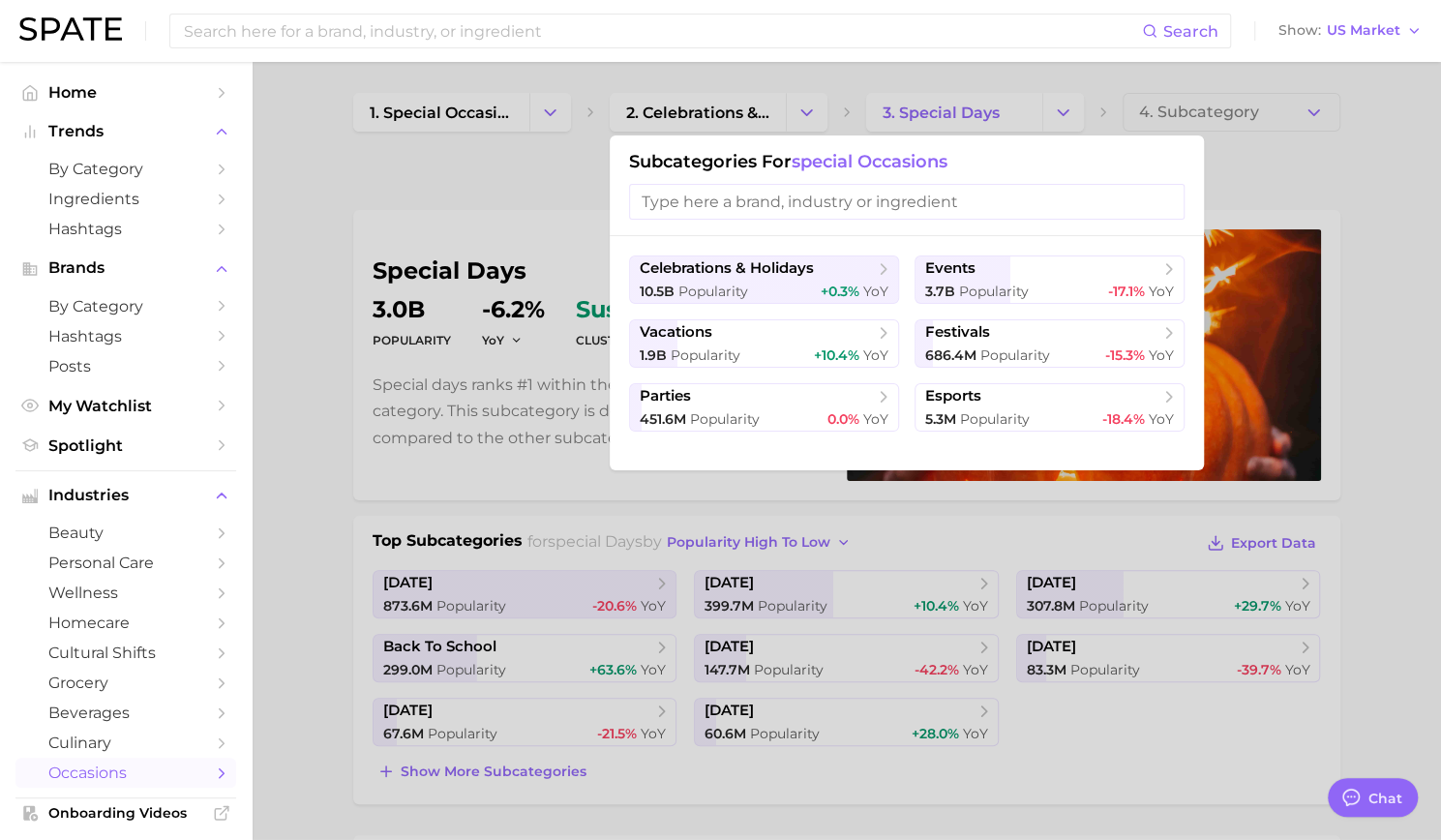
click at [900, 197] on input "search" at bounding box center [907, 202] width 556 height 36
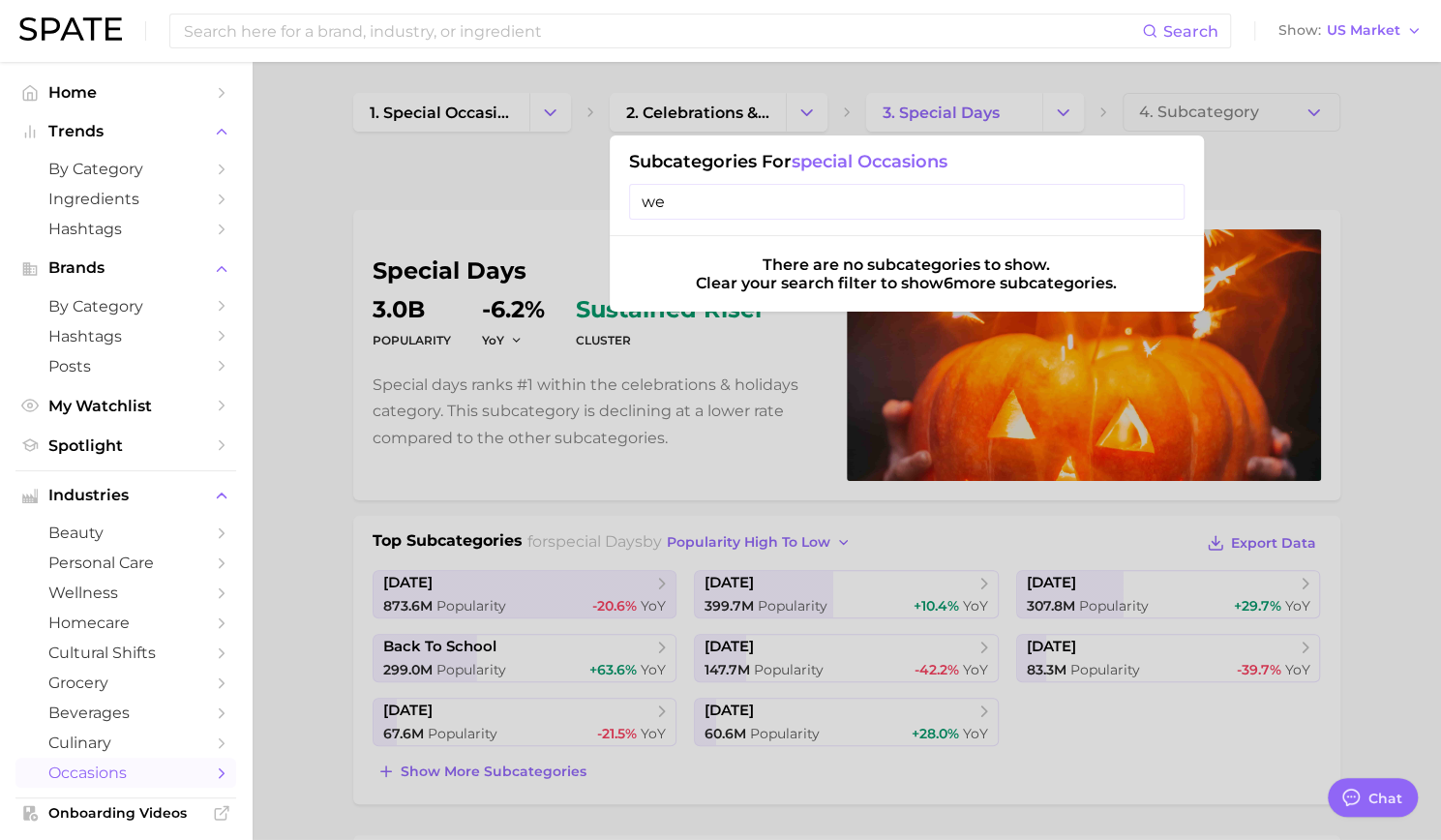
type input "w"
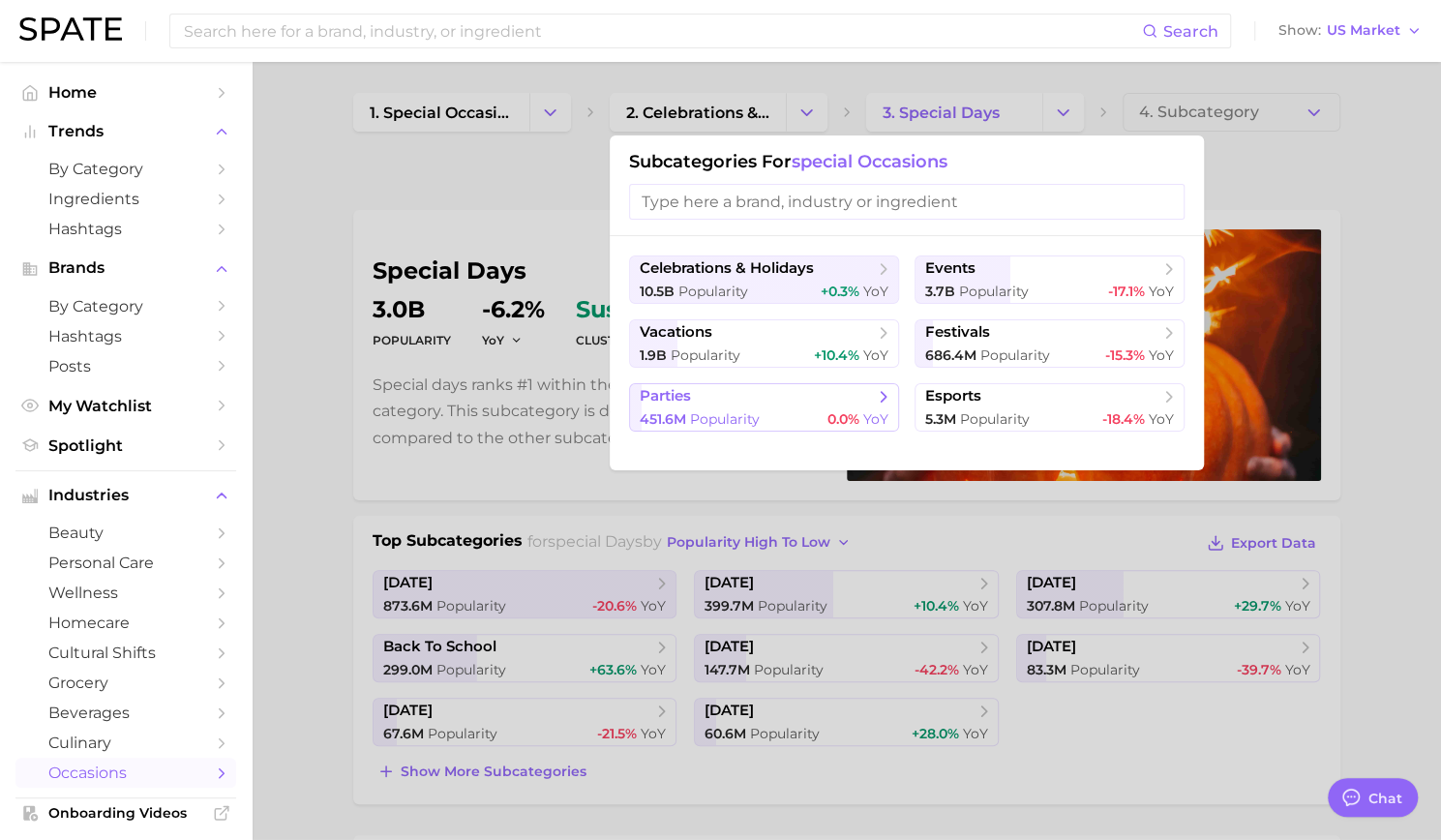
click at [725, 417] on span "Popularity" at bounding box center [724, 419] width 69 height 18
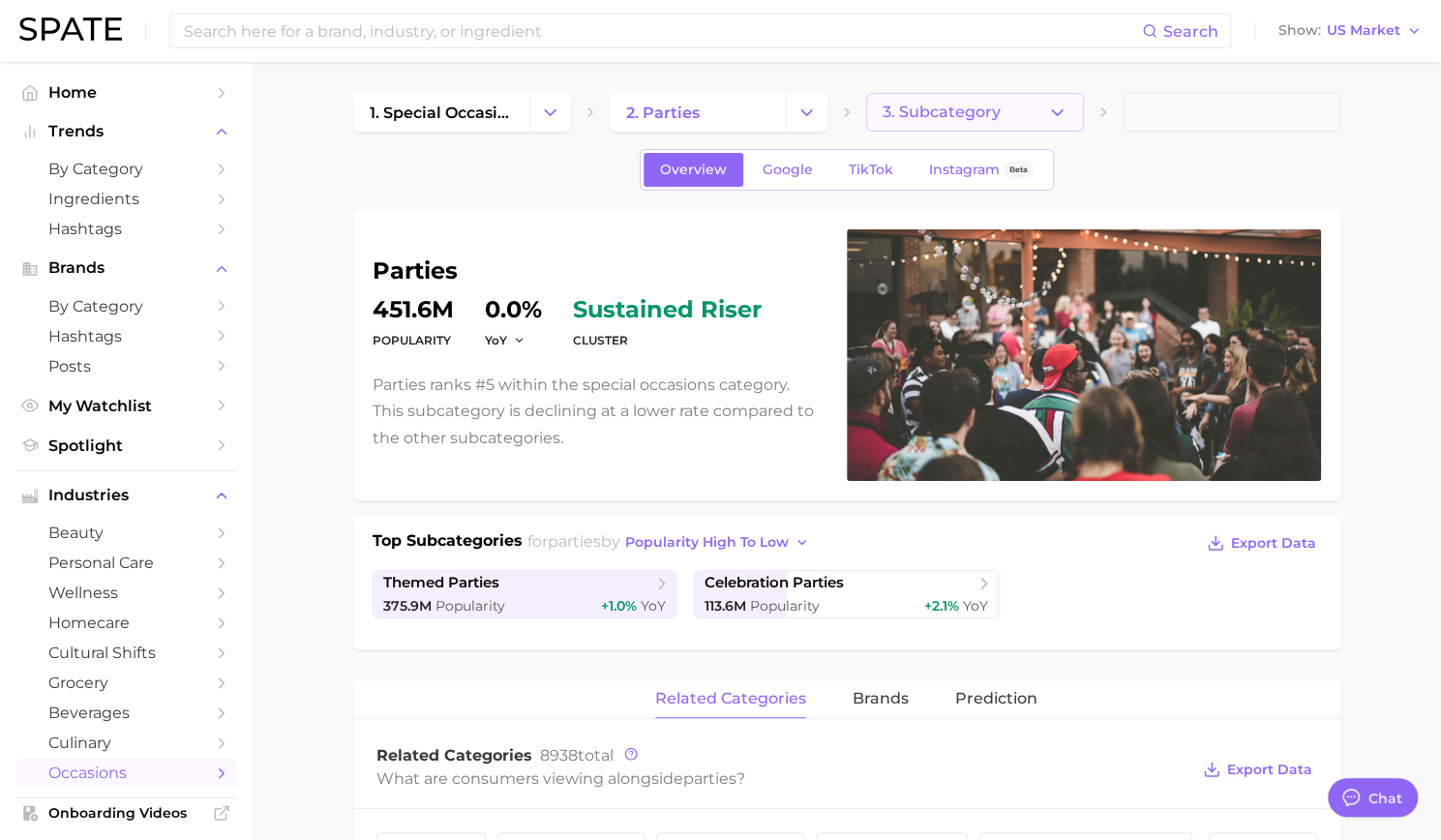
click at [1014, 121] on button "3. Subcategory" at bounding box center [975, 112] width 218 height 39
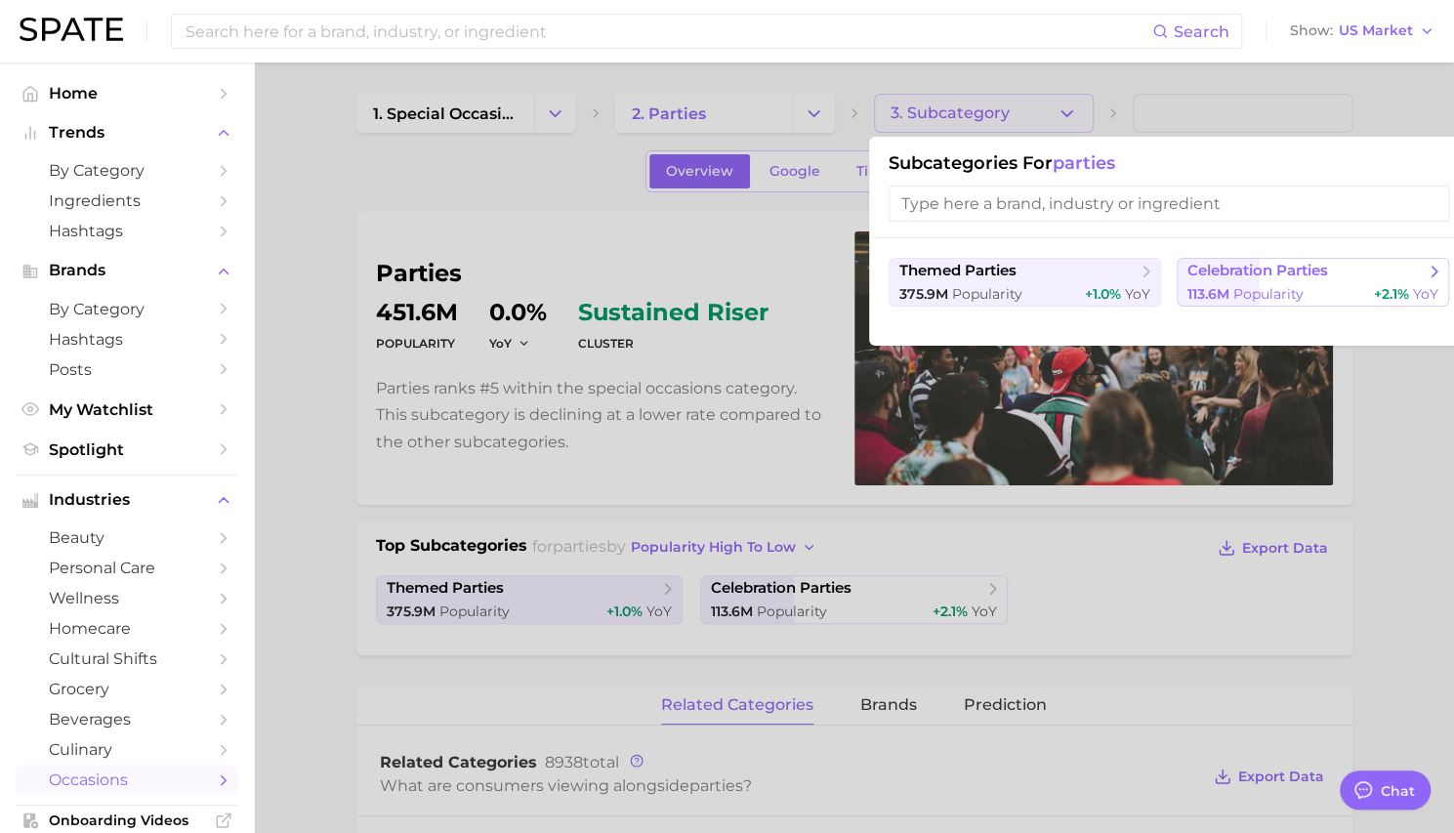
click at [1310, 270] on span "celebration parties" at bounding box center [1258, 271] width 141 height 19
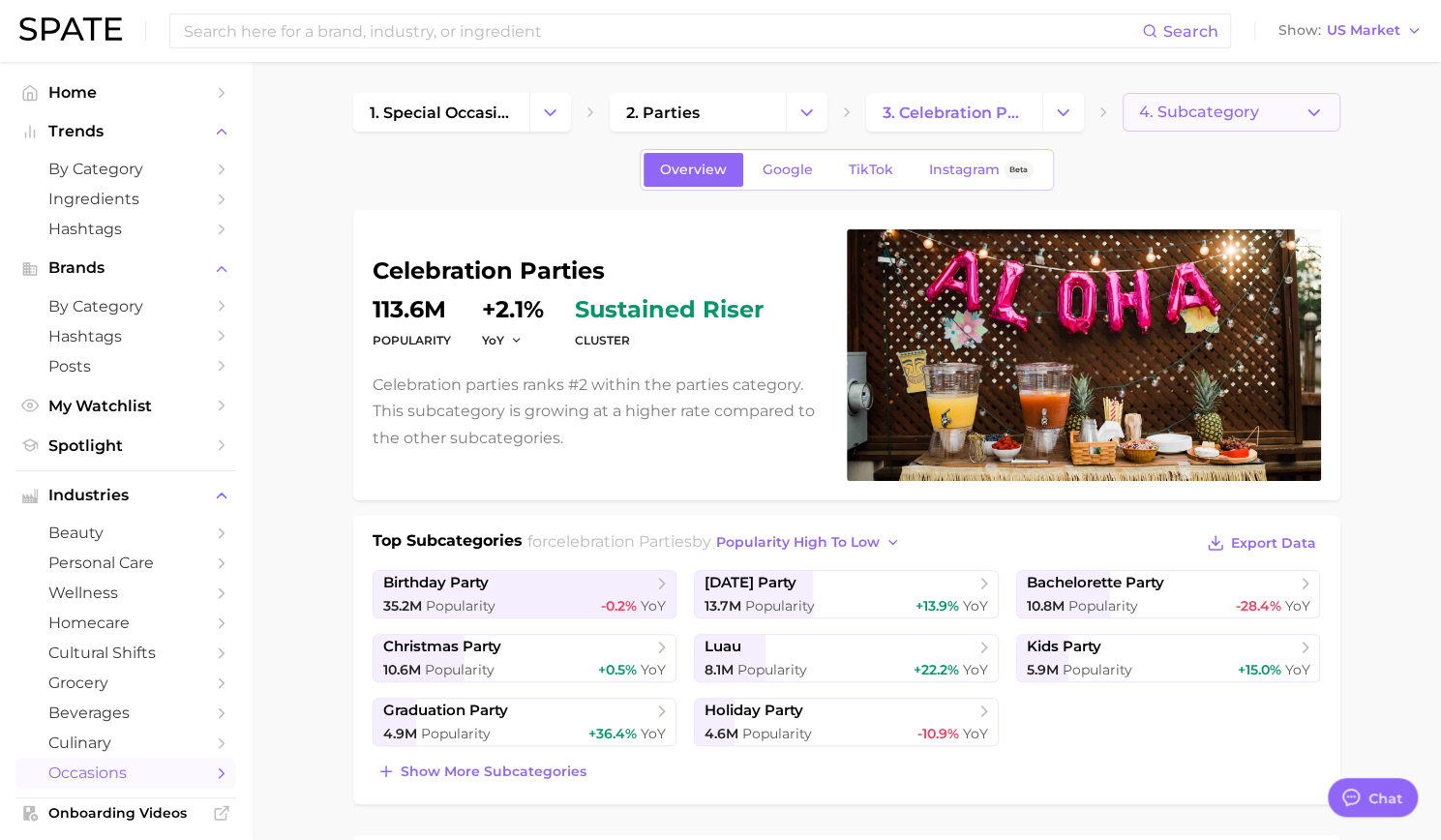
click at [1162, 119] on span "4. Subcategory" at bounding box center [1199, 113] width 120 height 18
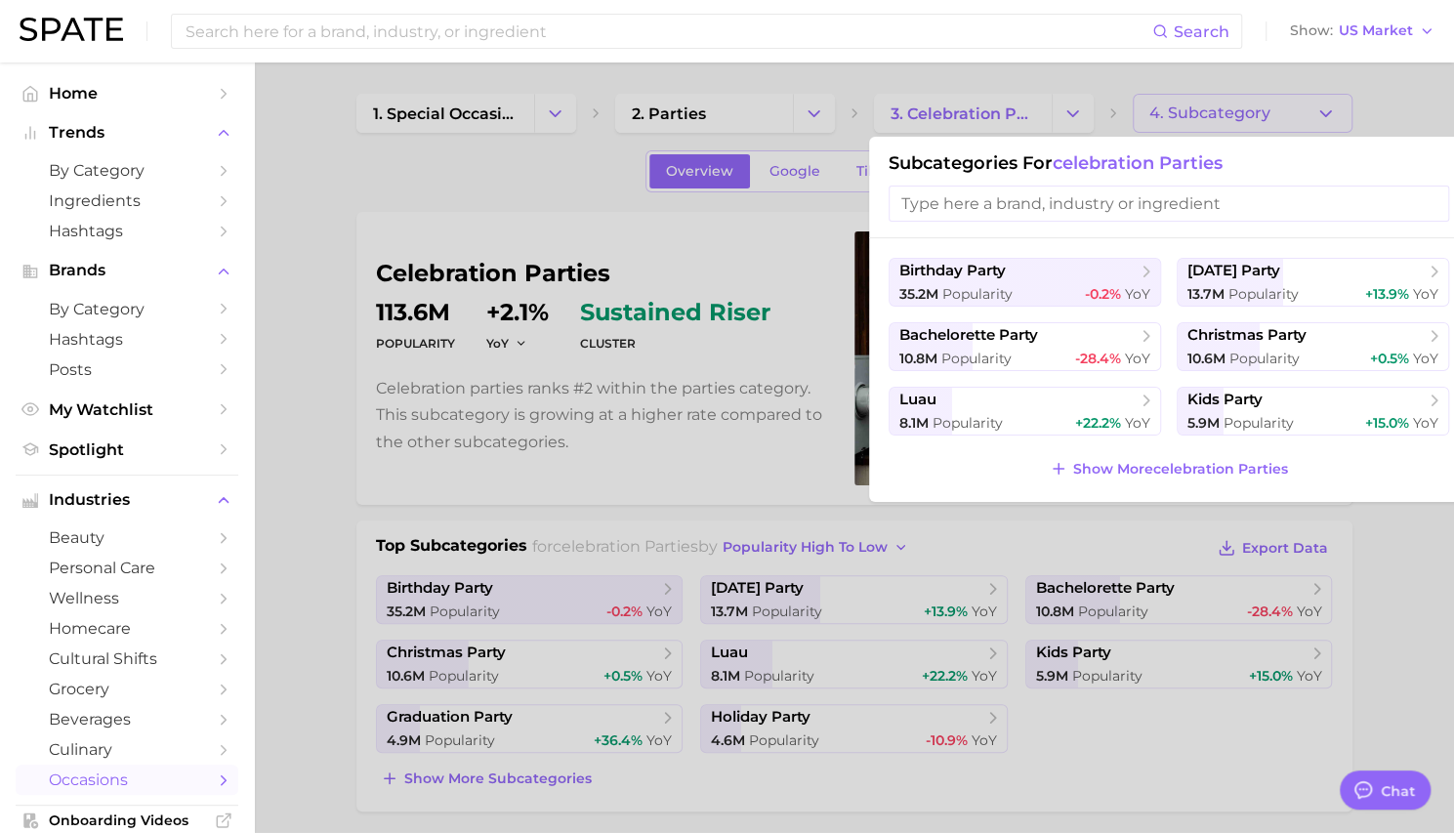
click at [1094, 206] on input "search" at bounding box center [1169, 204] width 561 height 36
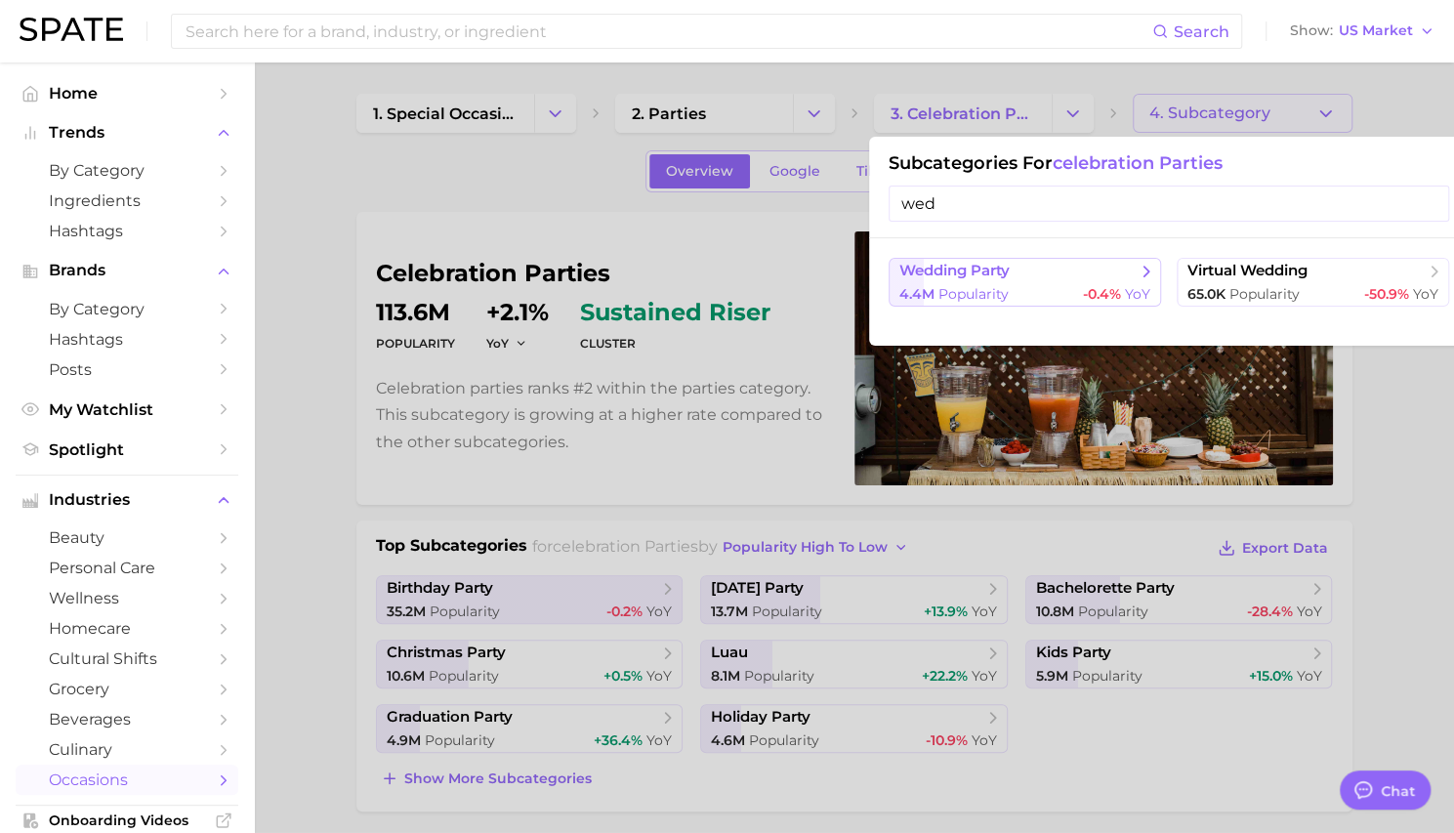
type input "wed"
click at [1026, 272] on span "wedding party" at bounding box center [1017, 272] width 237 height 20
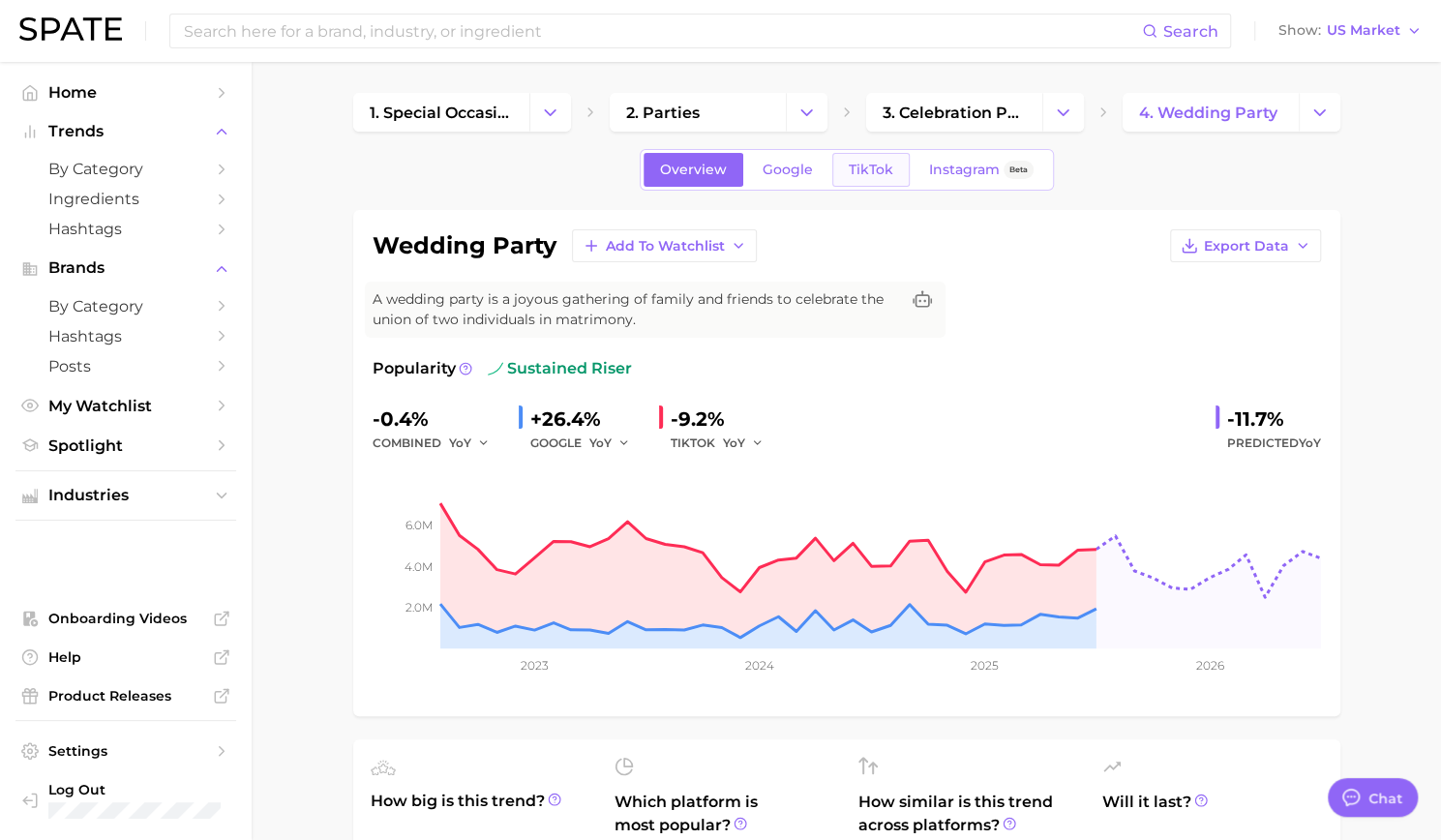
click at [856, 165] on span "TikTok" at bounding box center [871, 169] width 45 height 17
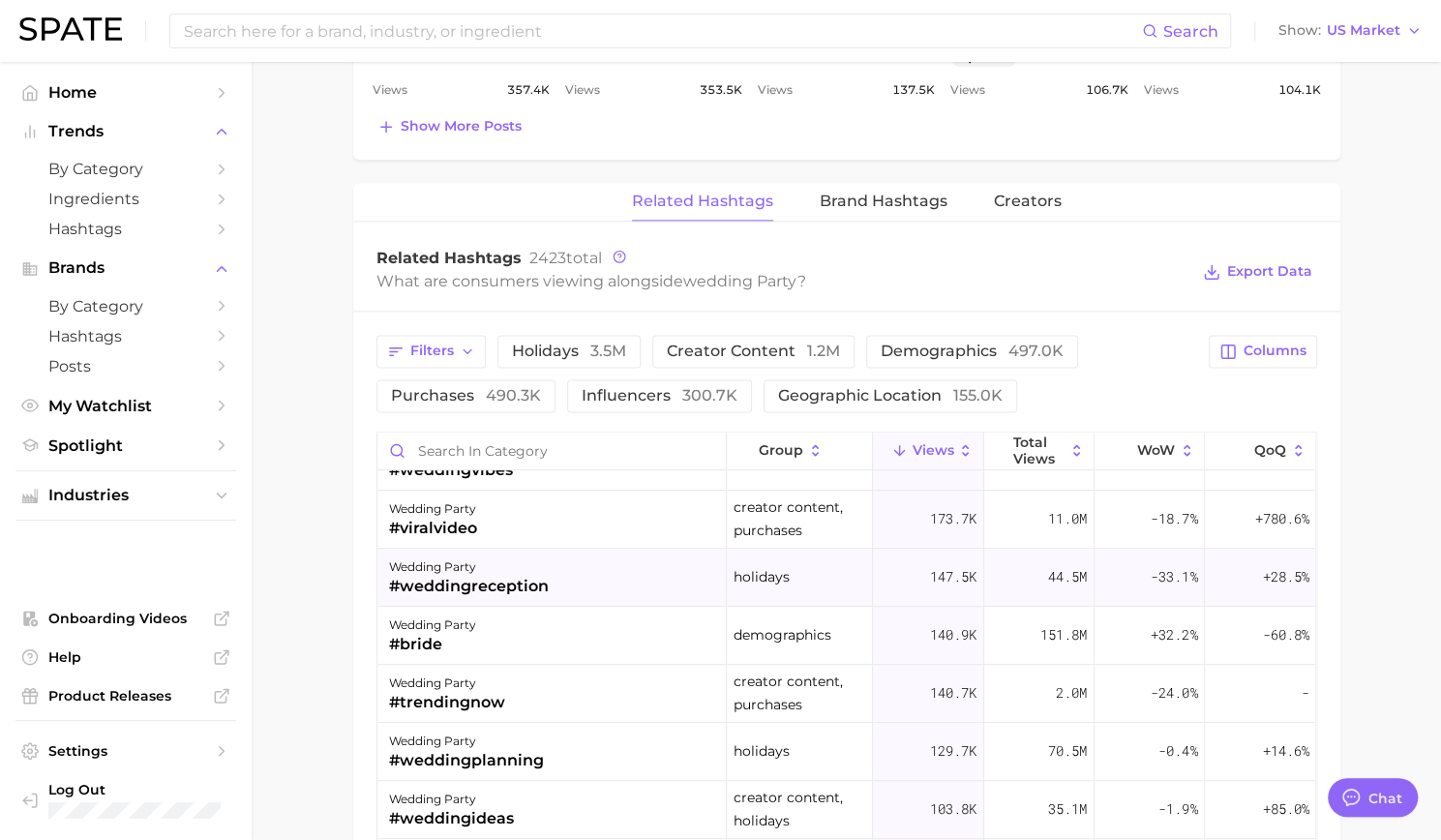
scroll to position [871, 0]
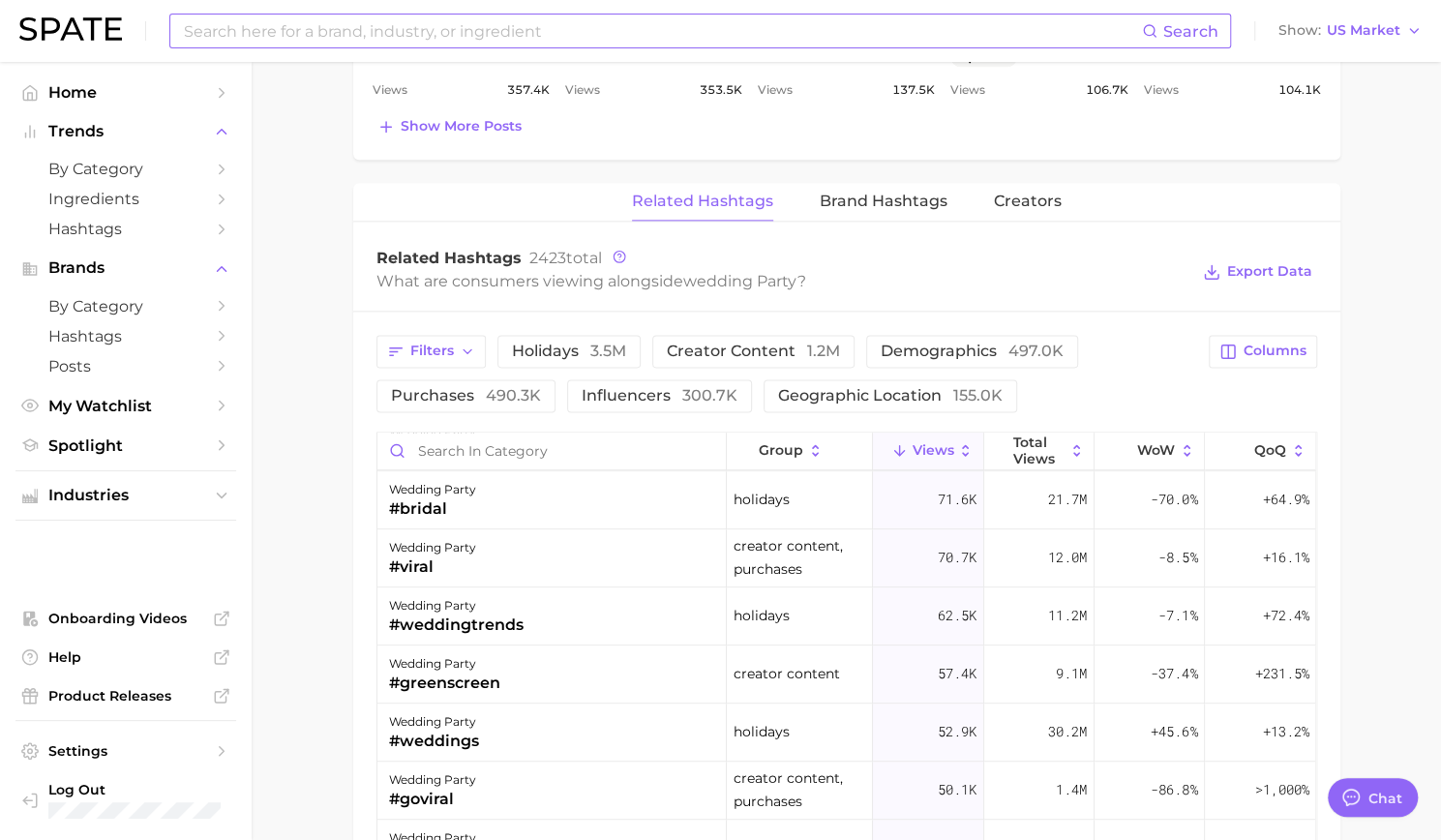
click at [485, 42] on input at bounding box center [662, 31] width 960 height 33
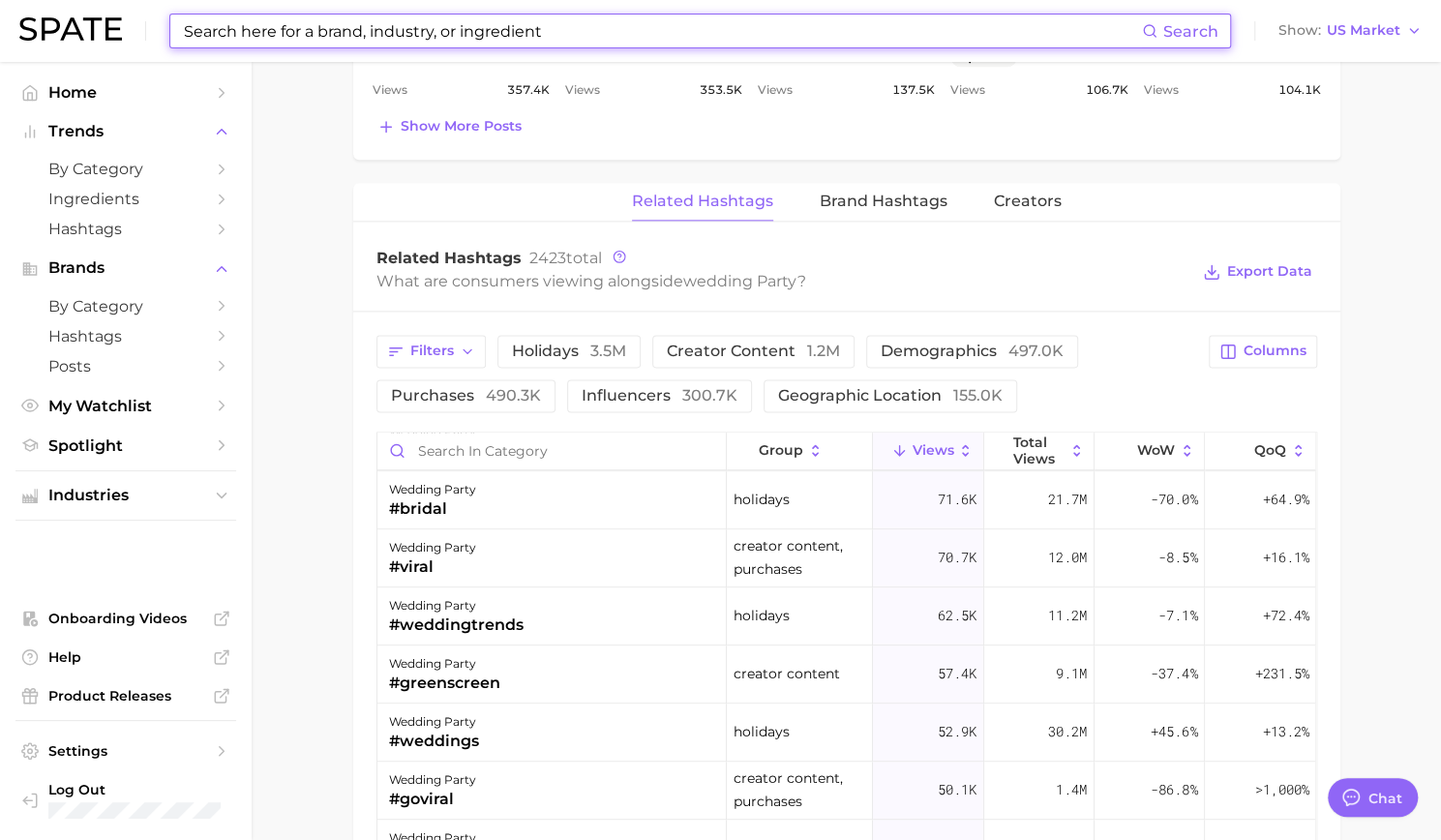
click at [485, 42] on input at bounding box center [662, 31] width 960 height 33
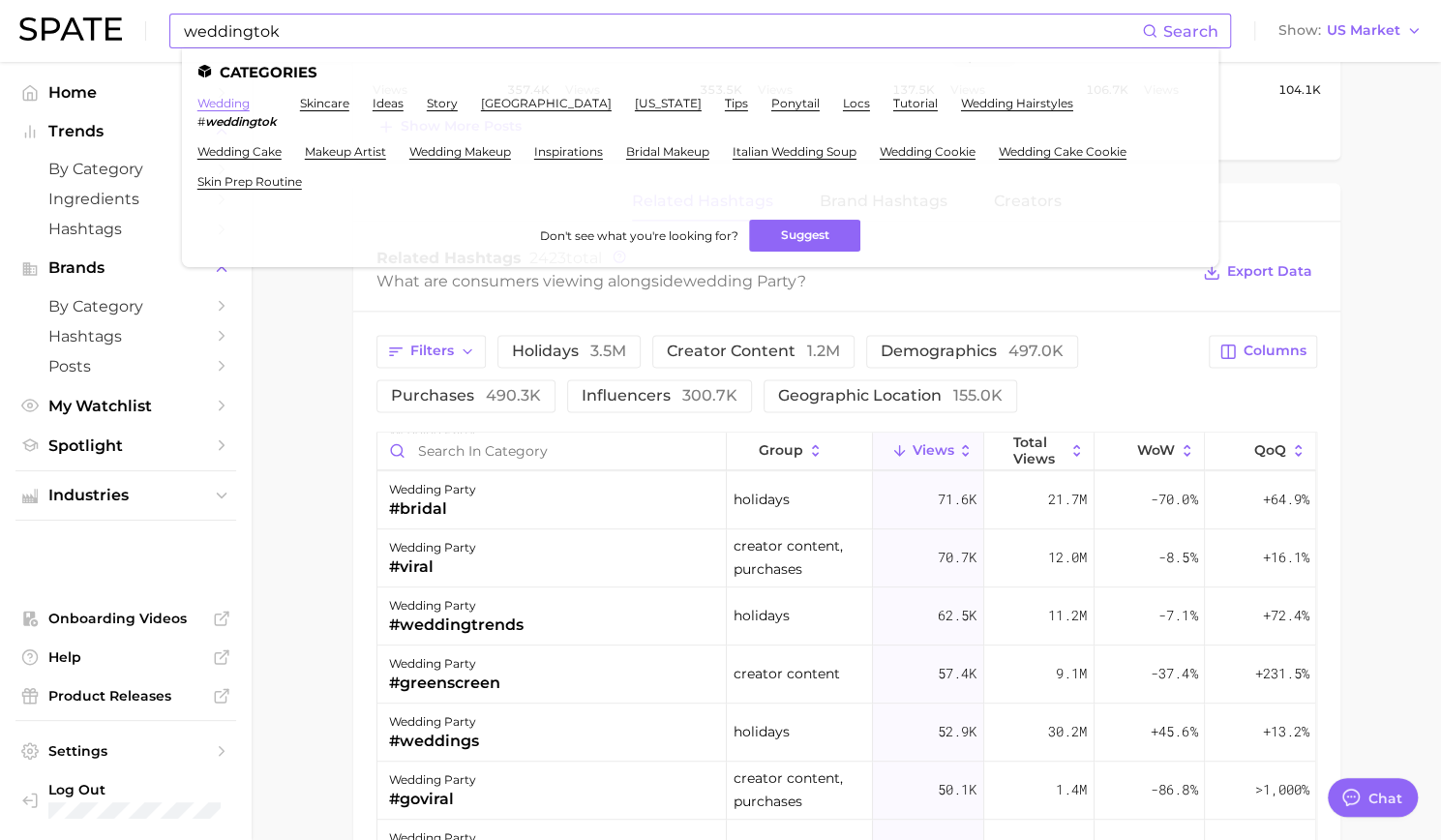
click at [228, 110] on link "wedding" at bounding box center [223, 103] width 53 height 15
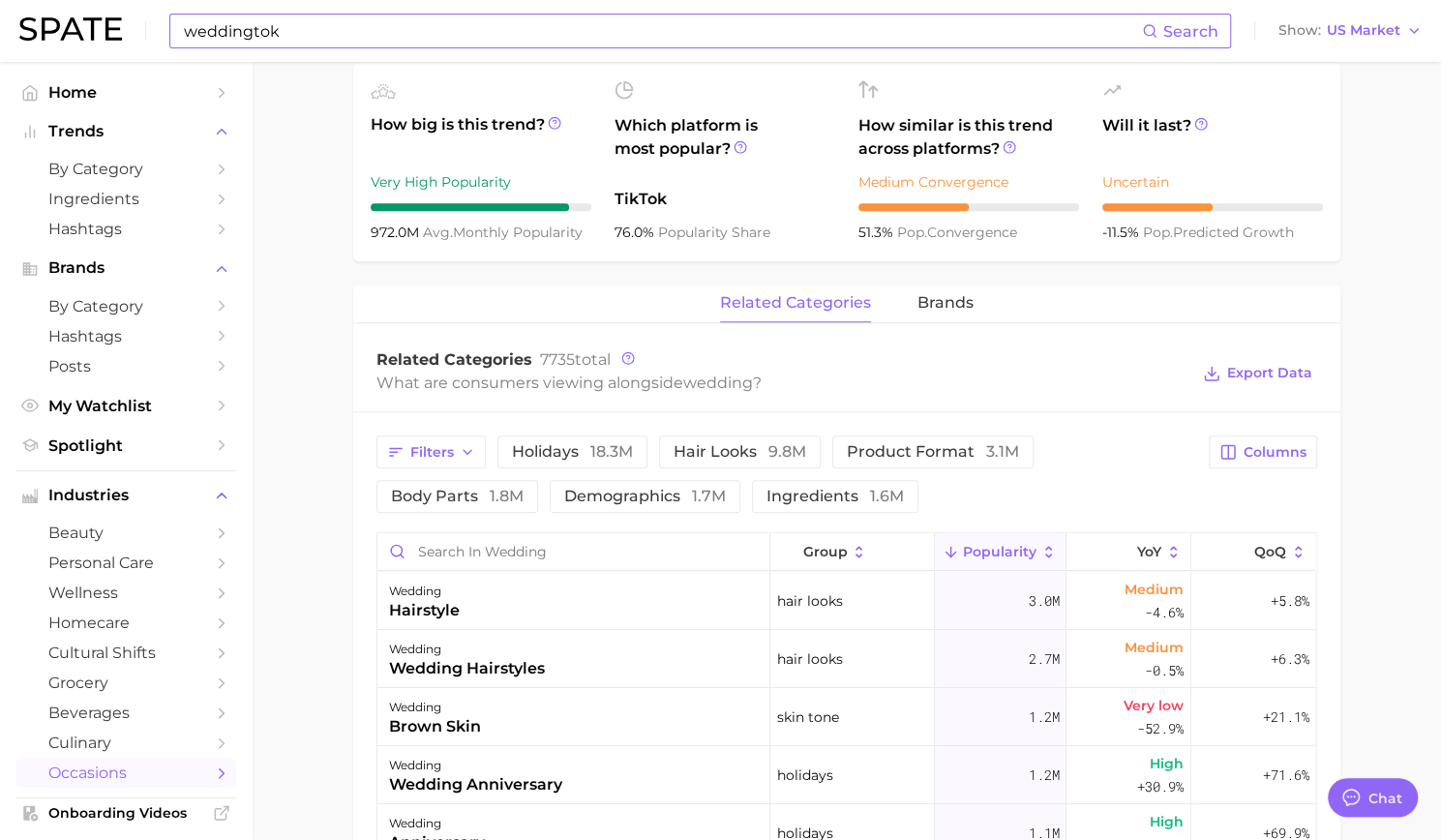
scroll to position [678, 0]
click at [685, 492] on span "demographics 1.7m" at bounding box center [644, 495] width 162 height 16
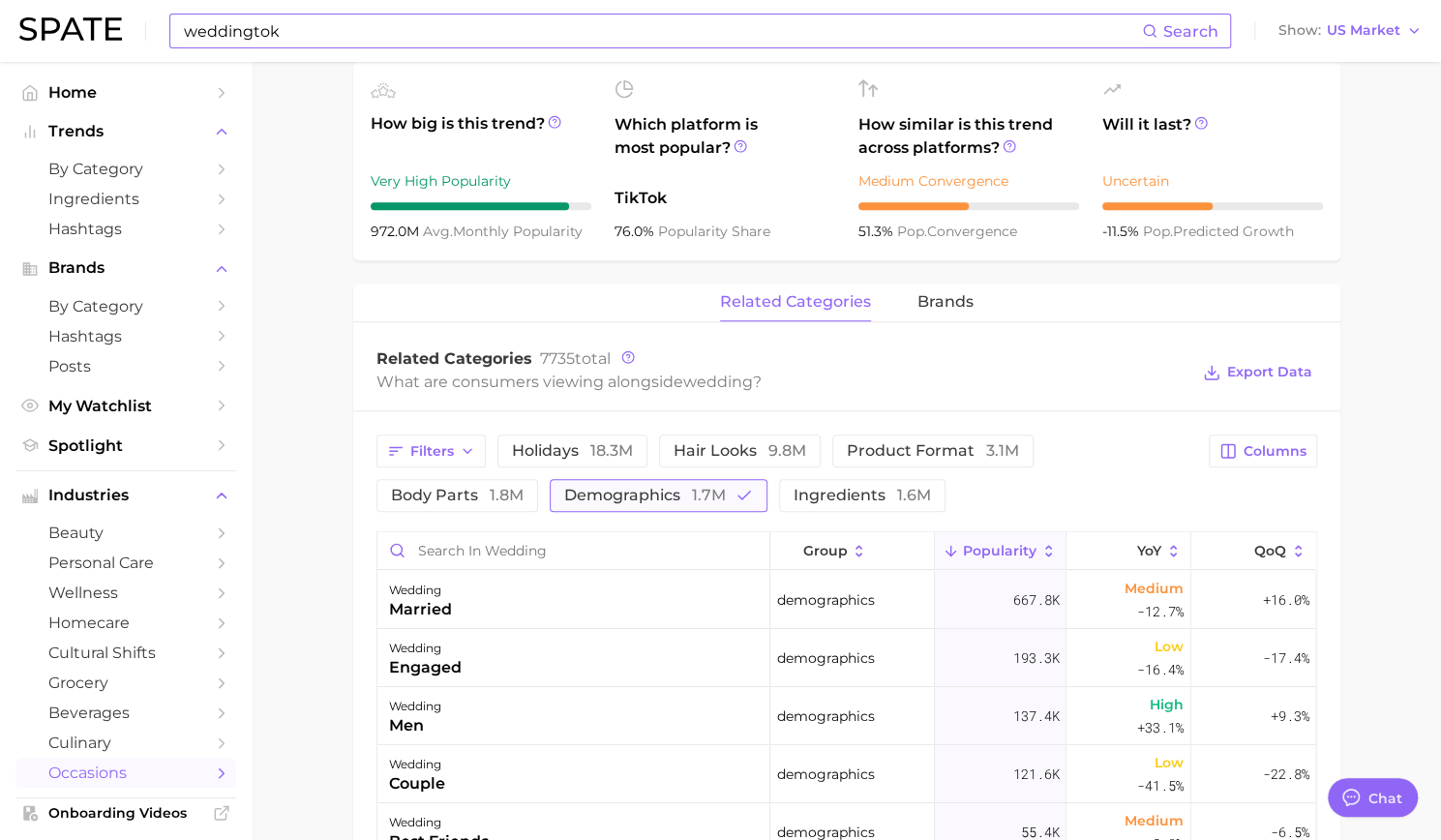
click at [685, 492] on span "demographics 1.7m" at bounding box center [644, 495] width 162 height 16
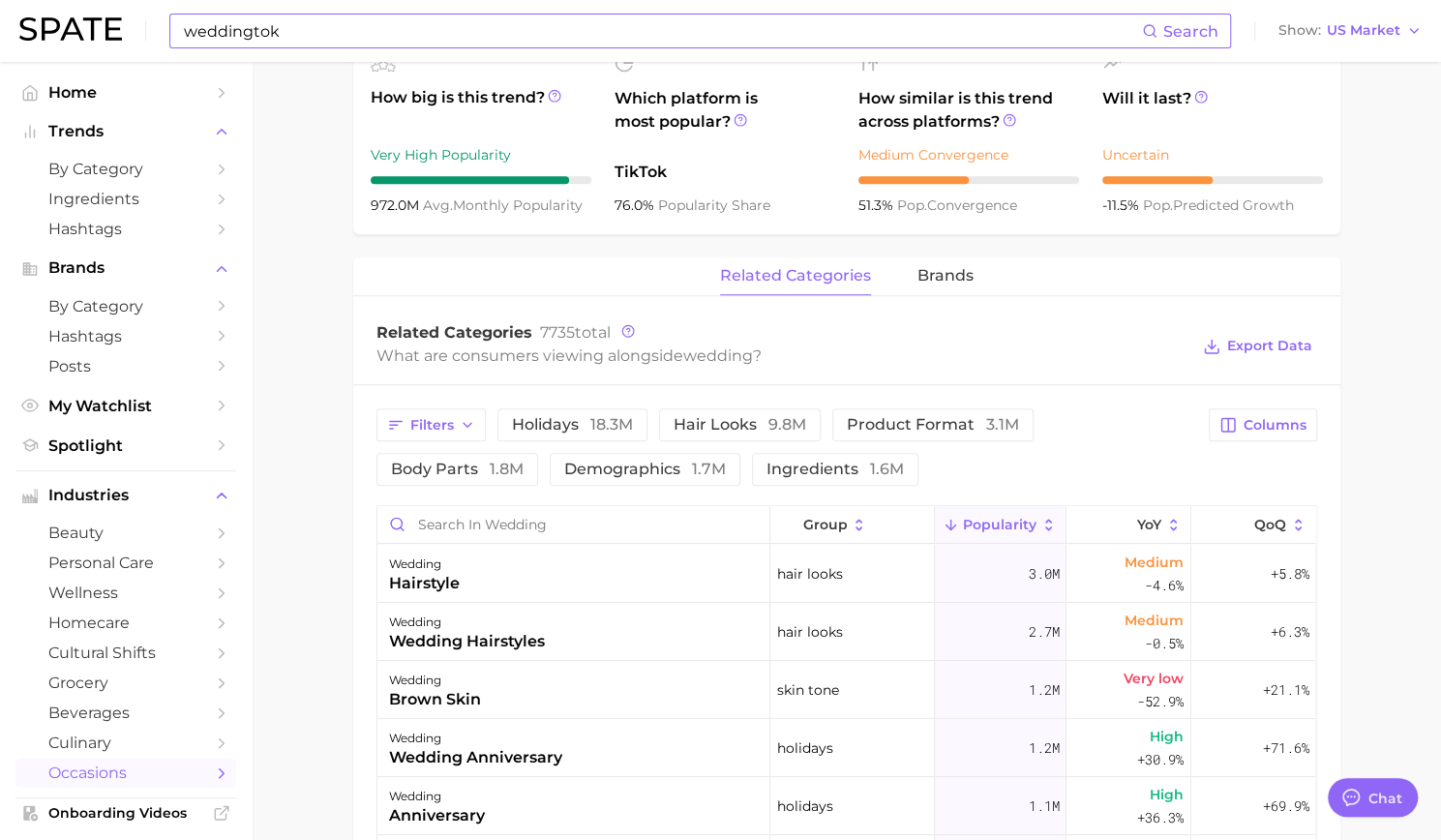
scroll to position [483, 0]
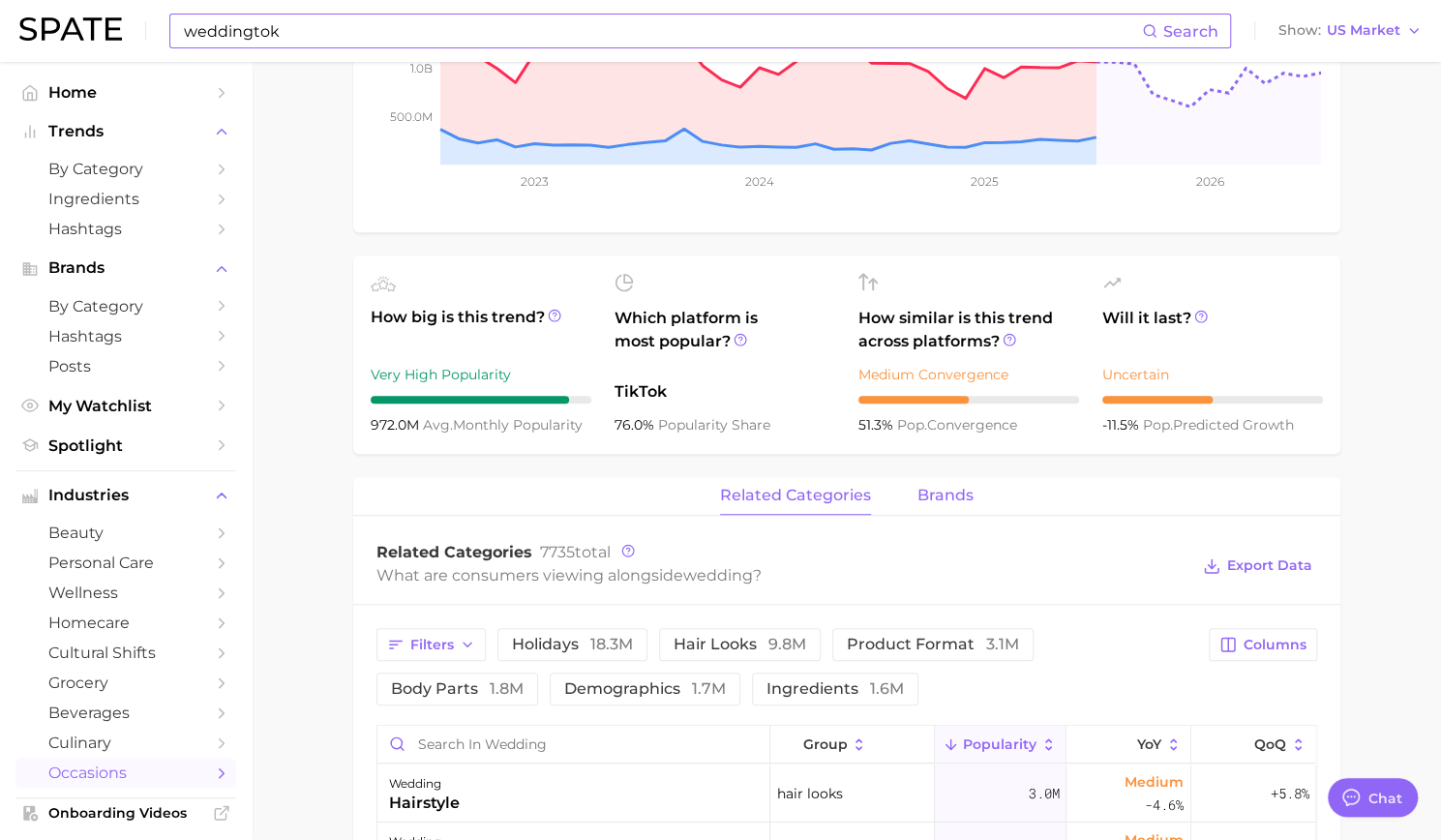
click at [922, 488] on span "brands" at bounding box center [945, 495] width 56 height 18
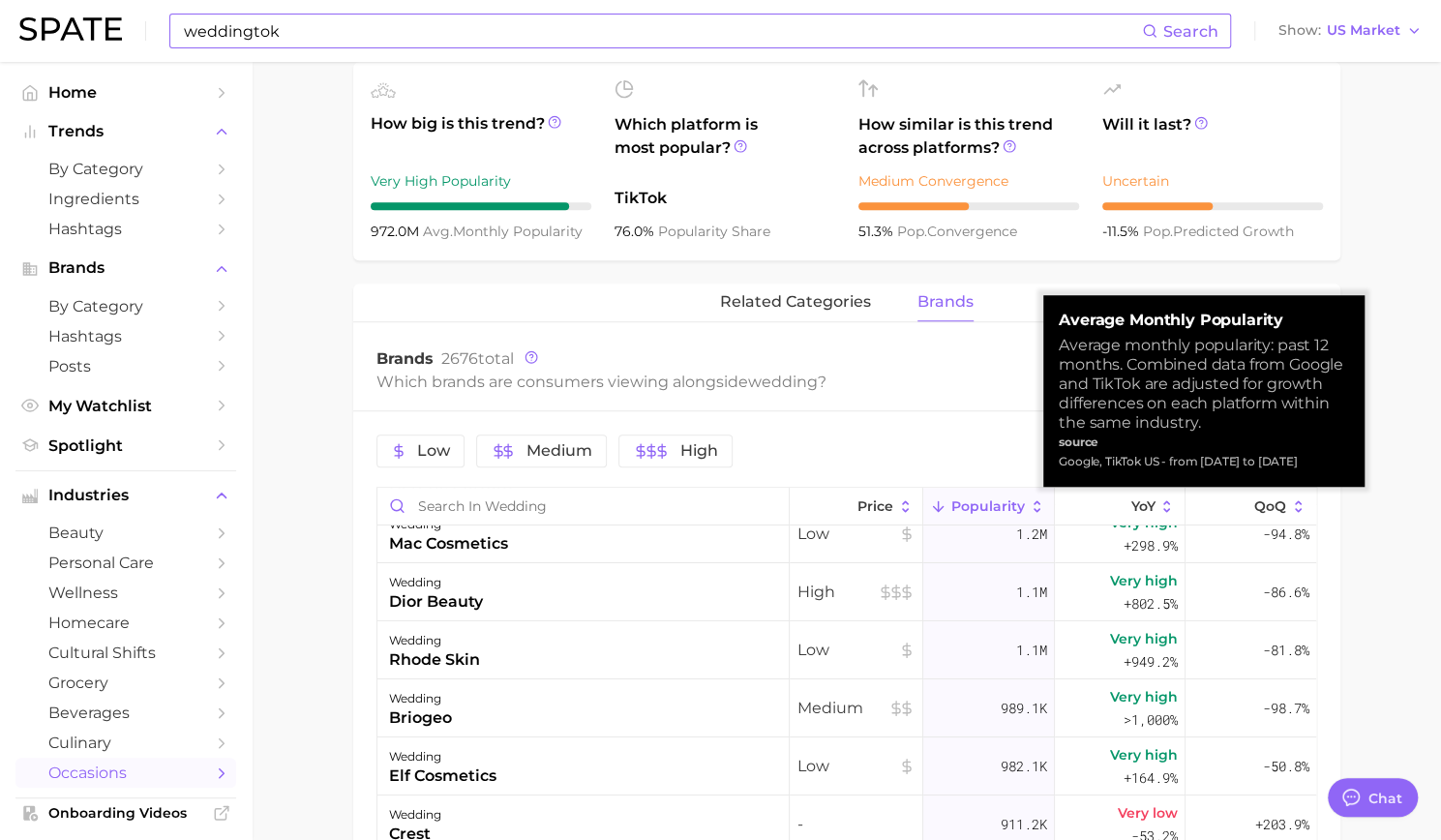
scroll to position [97, 0]
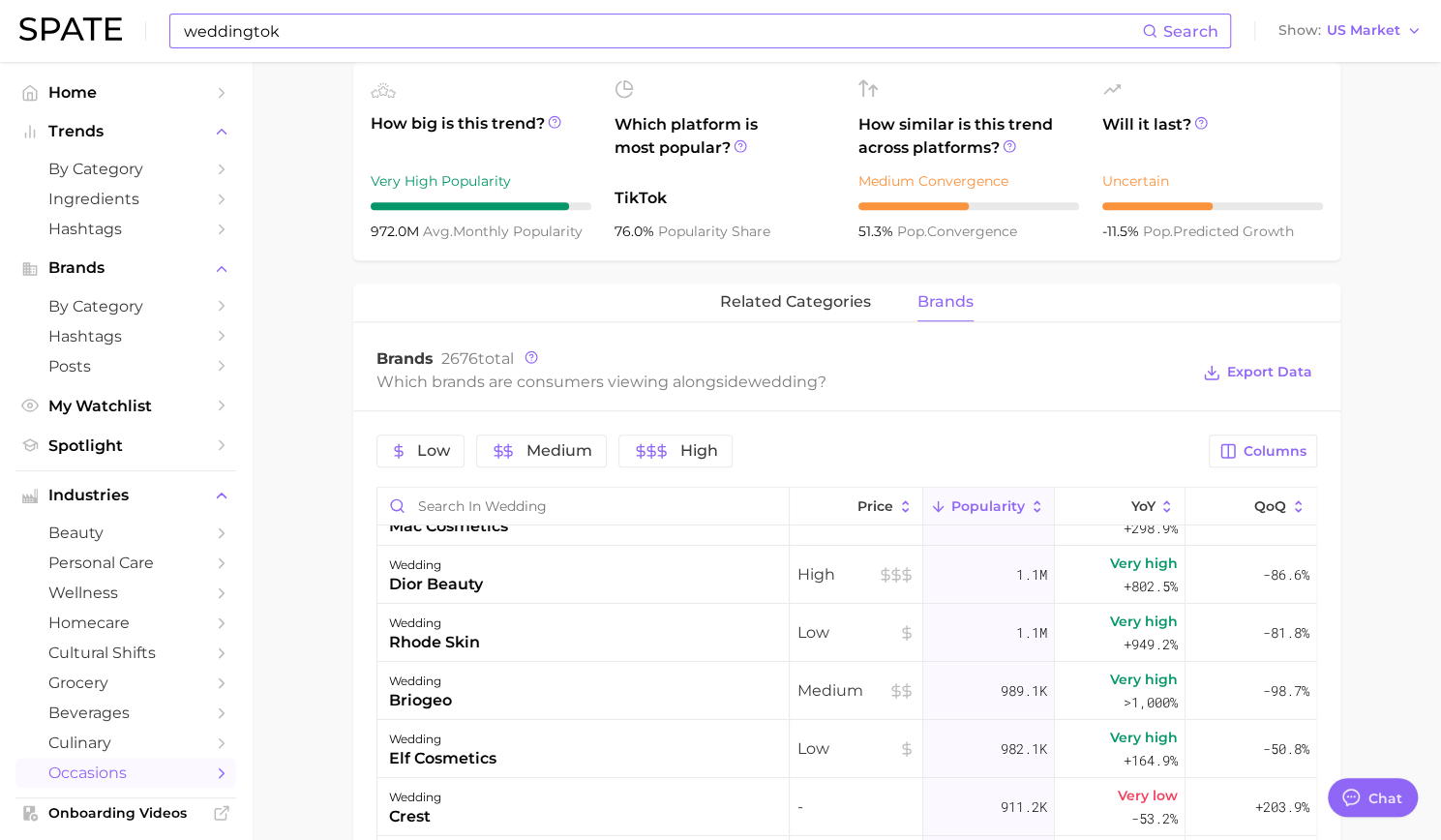
click at [329, 691] on main "1. special occasions 2. celebrations & holidays 3. celebrations 4. wedding Over…" at bounding box center [846, 415] width 1189 height 2061
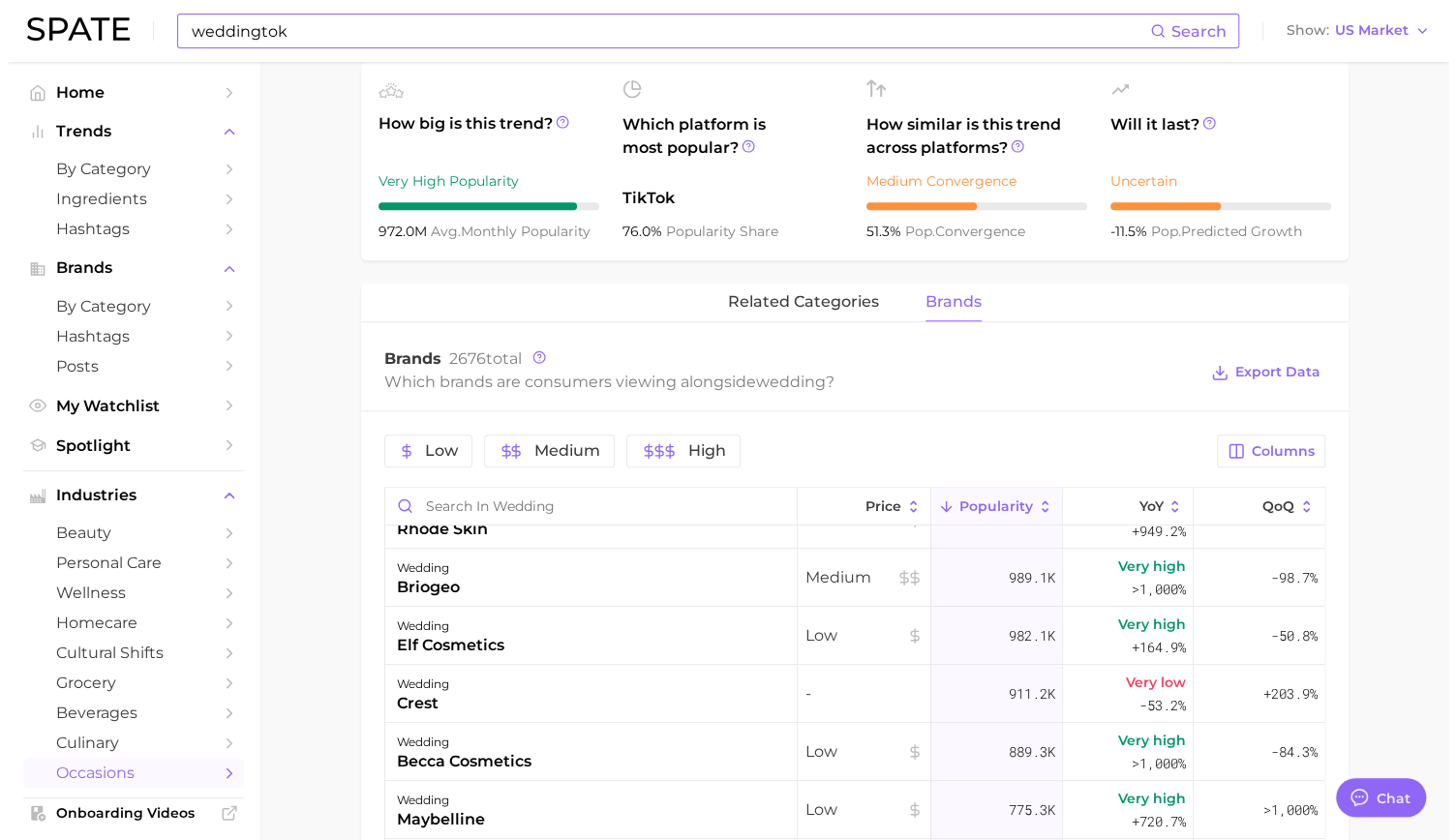
scroll to position [0, 0]
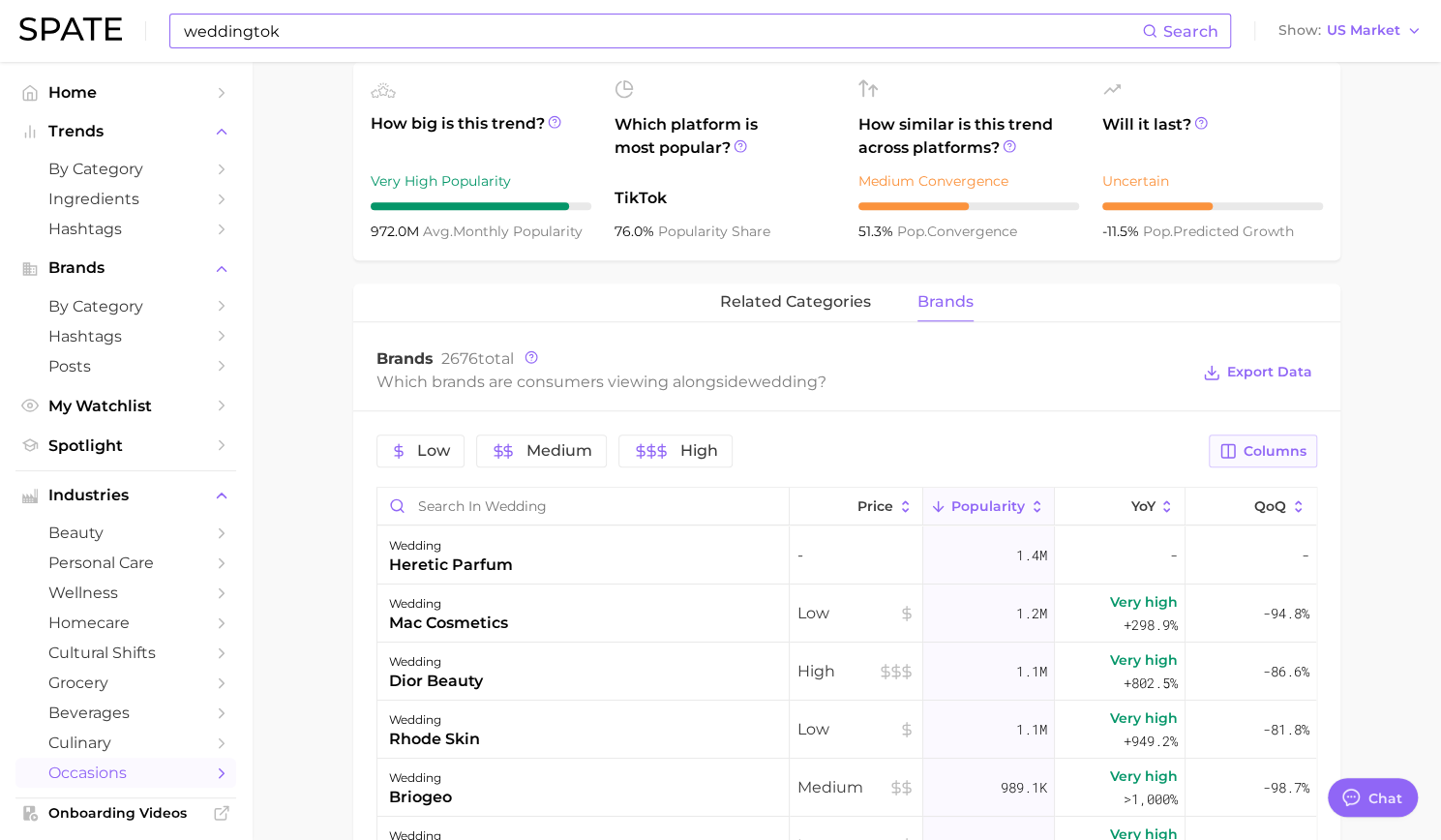
click at [1263, 461] on button "Columns" at bounding box center [1263, 451] width 107 height 33
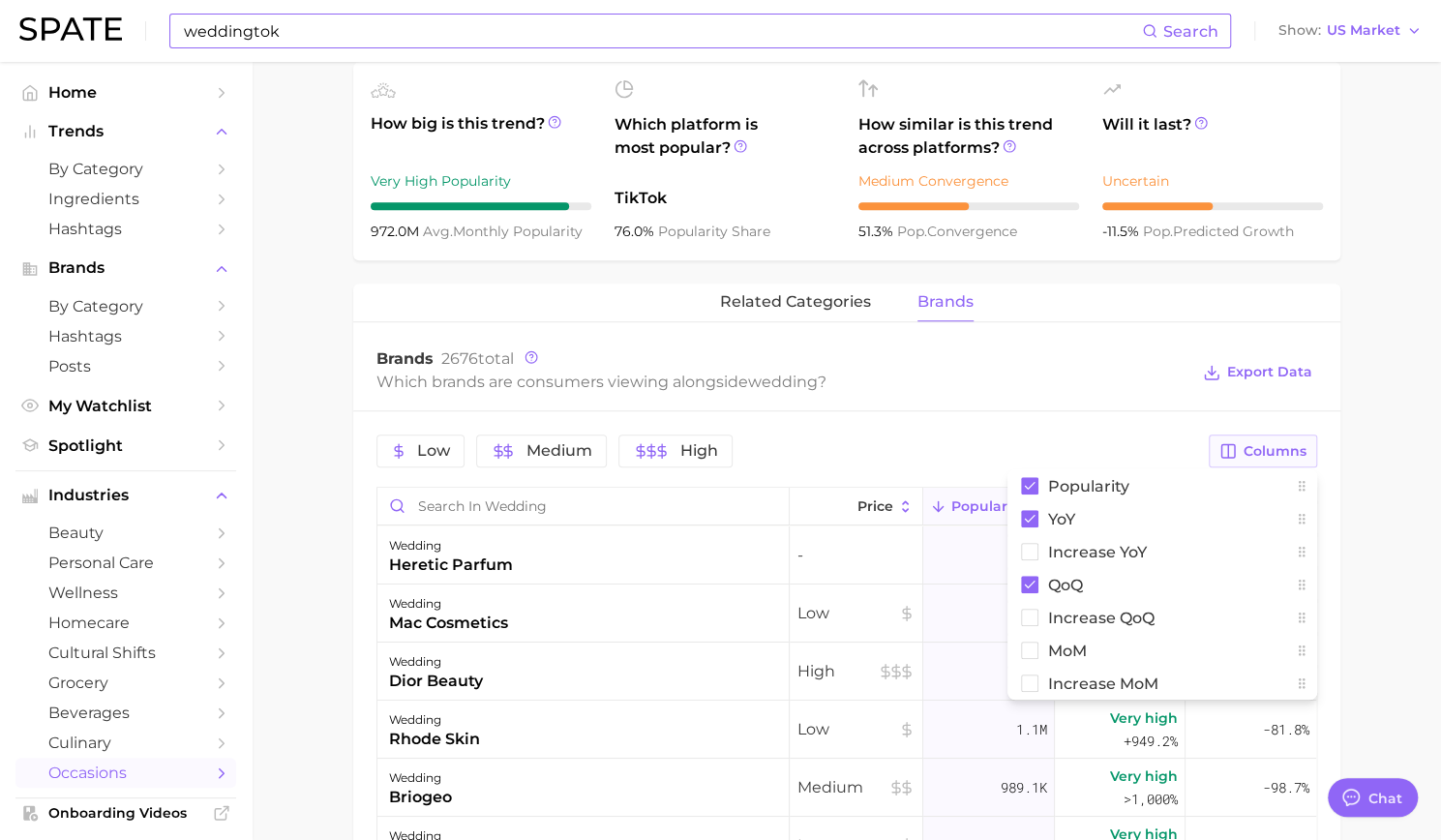
click at [1263, 461] on button "Columns" at bounding box center [1263, 451] width 107 height 33
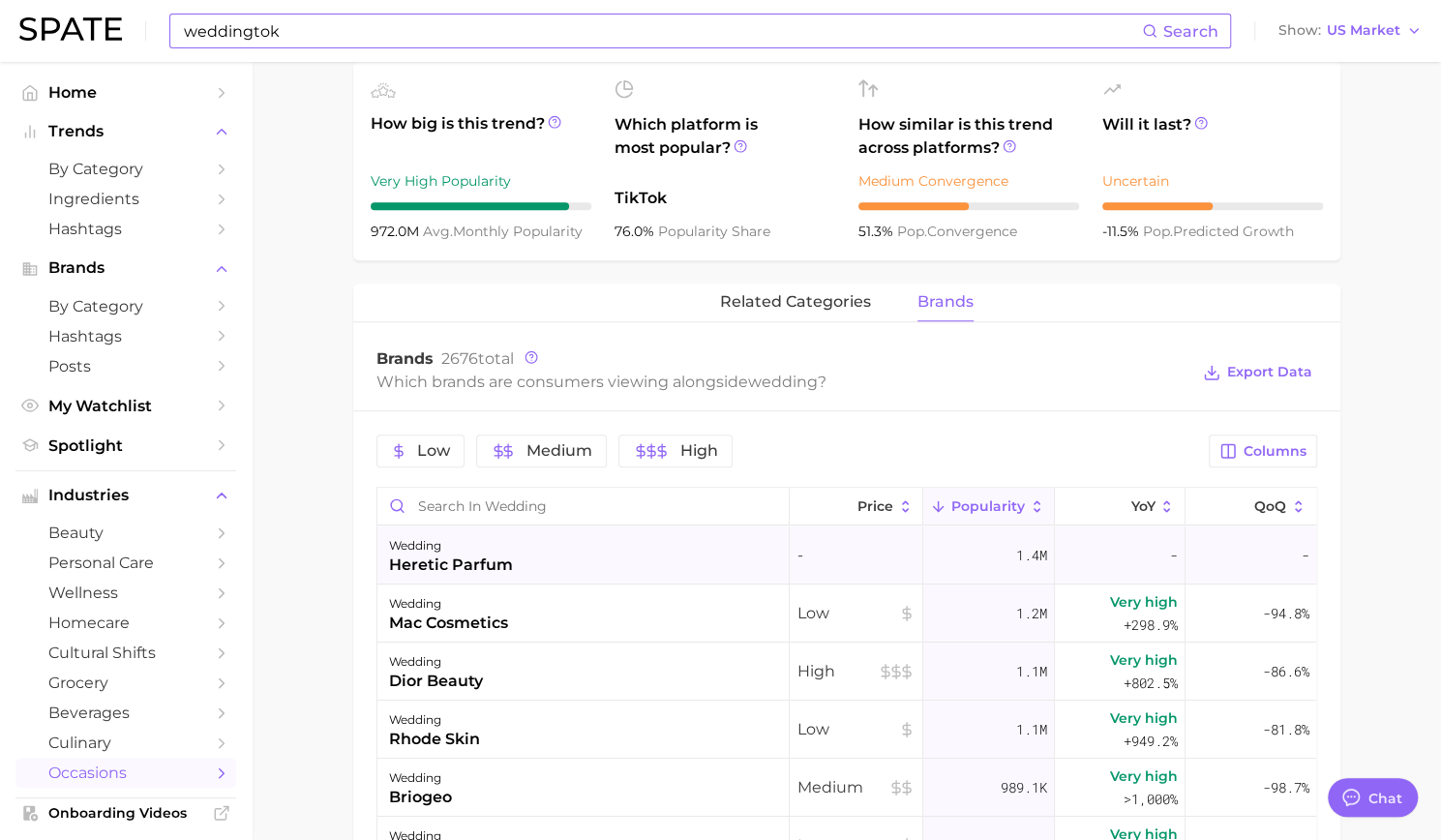
click at [437, 558] on div "heretic parfum" at bounding box center [451, 565] width 124 height 23
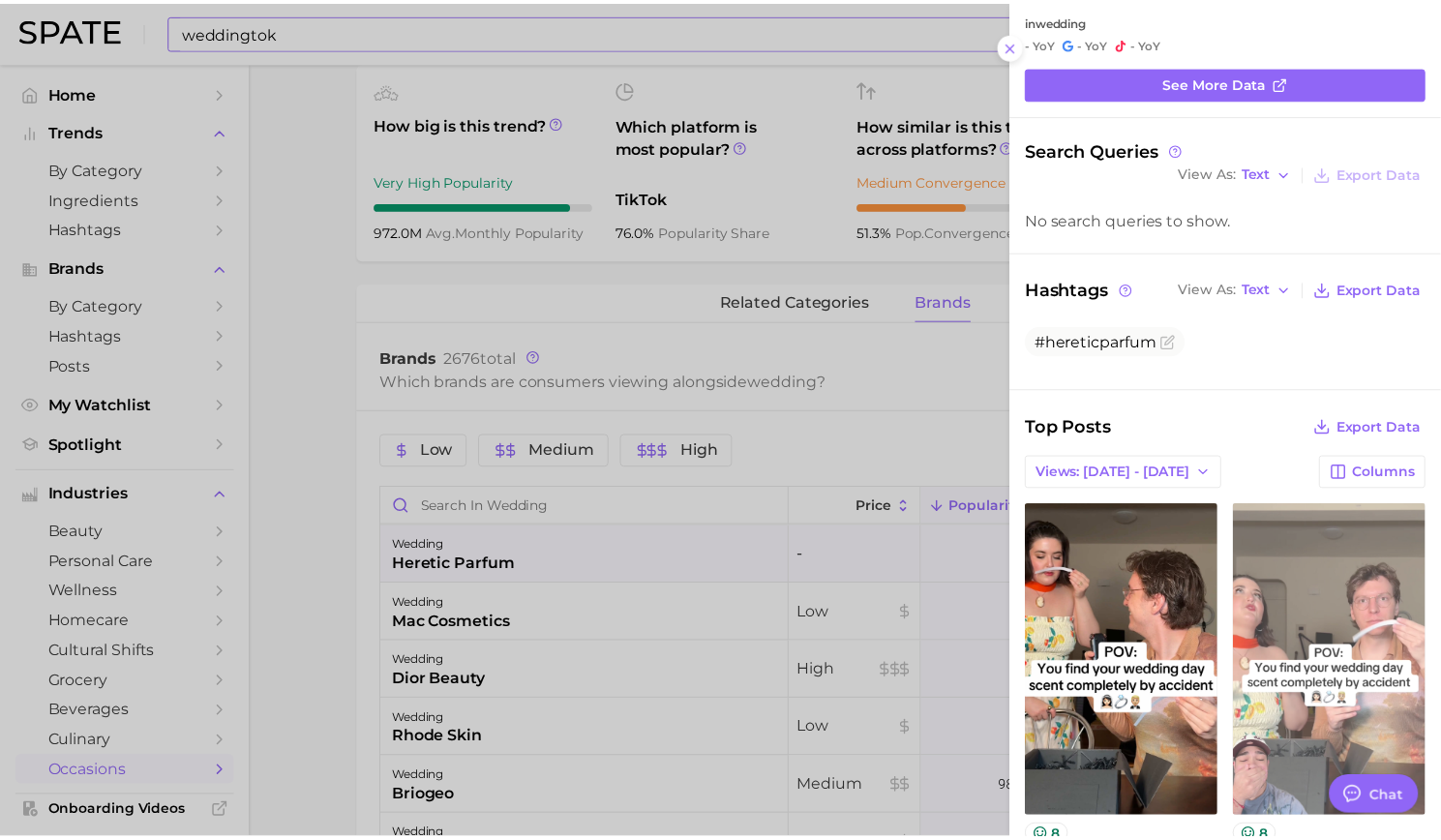
scroll to position [139, 0]
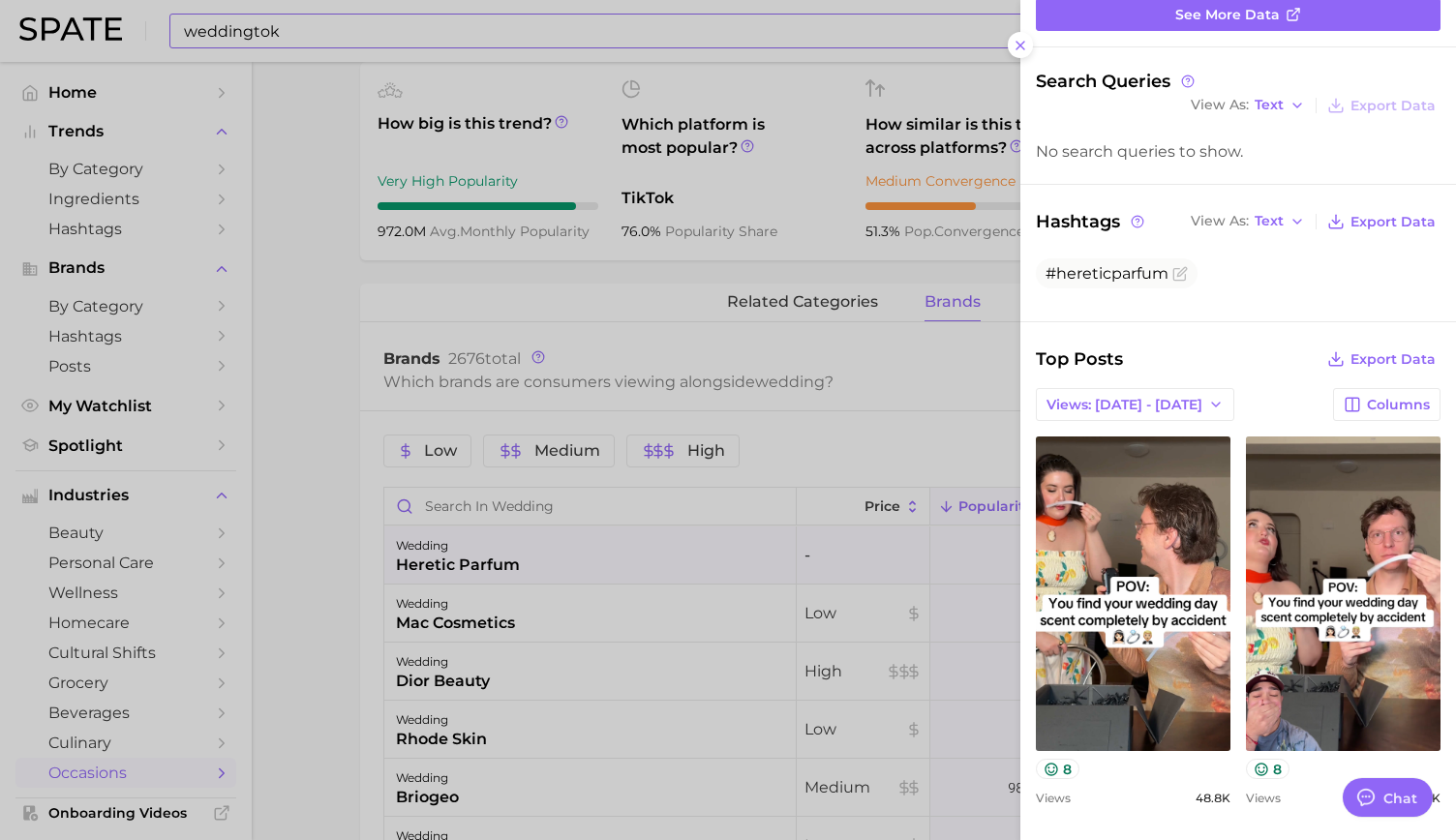
click at [335, 337] on div at bounding box center [728, 420] width 1456 height 840
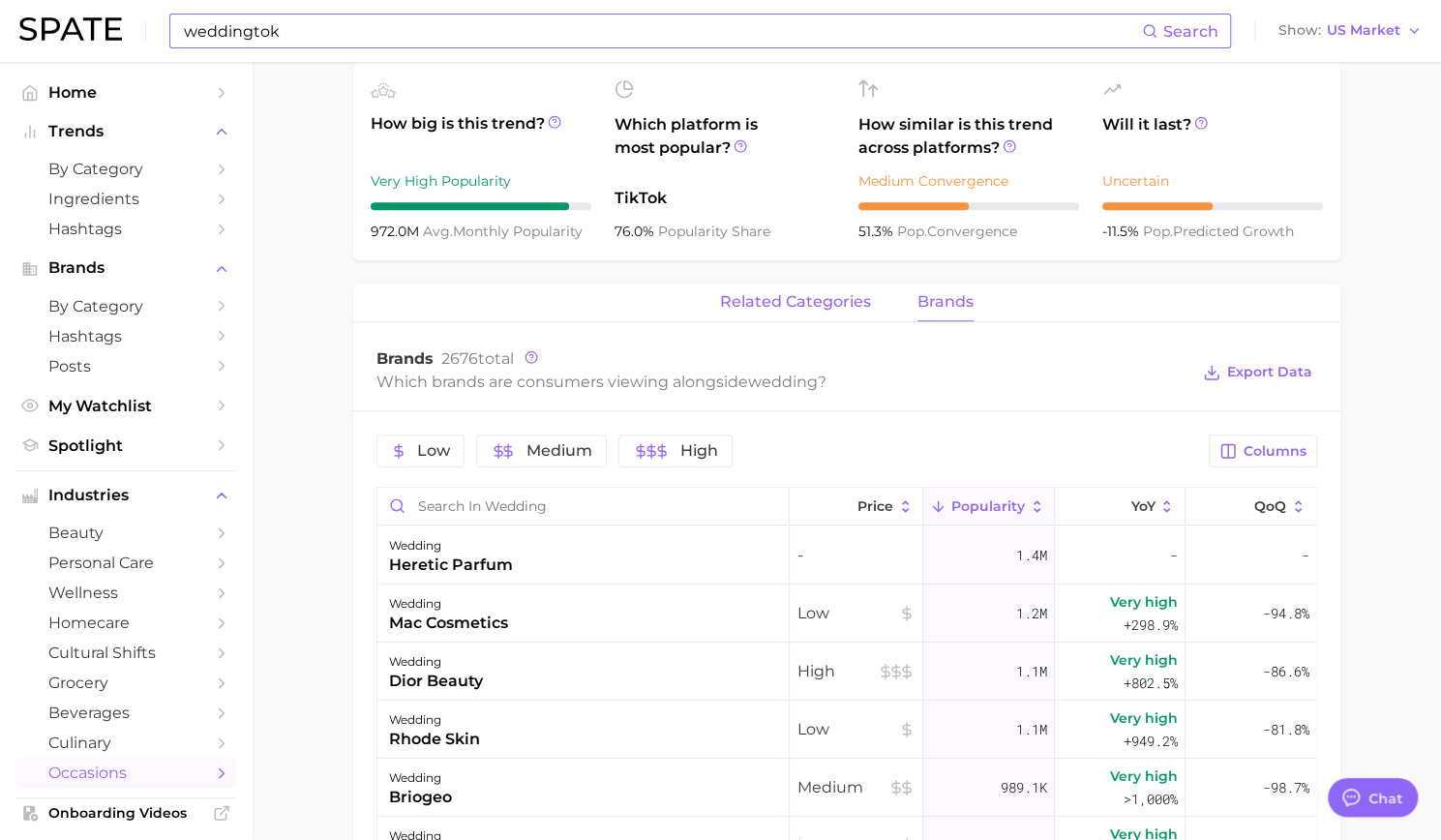
click at [721, 311] on span "related categories" at bounding box center [796, 302] width 151 height 18
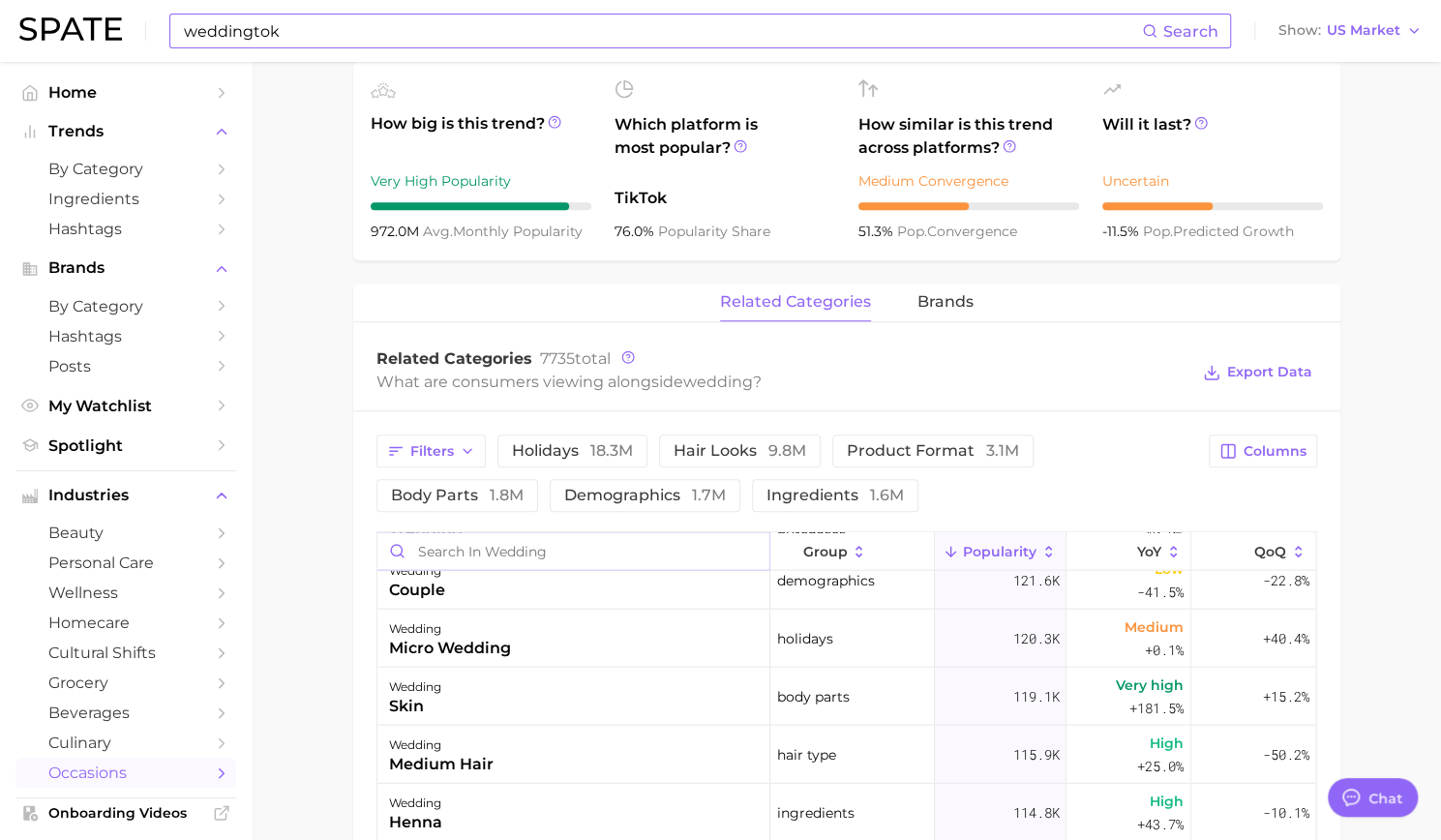
scroll to position [2805, 0]
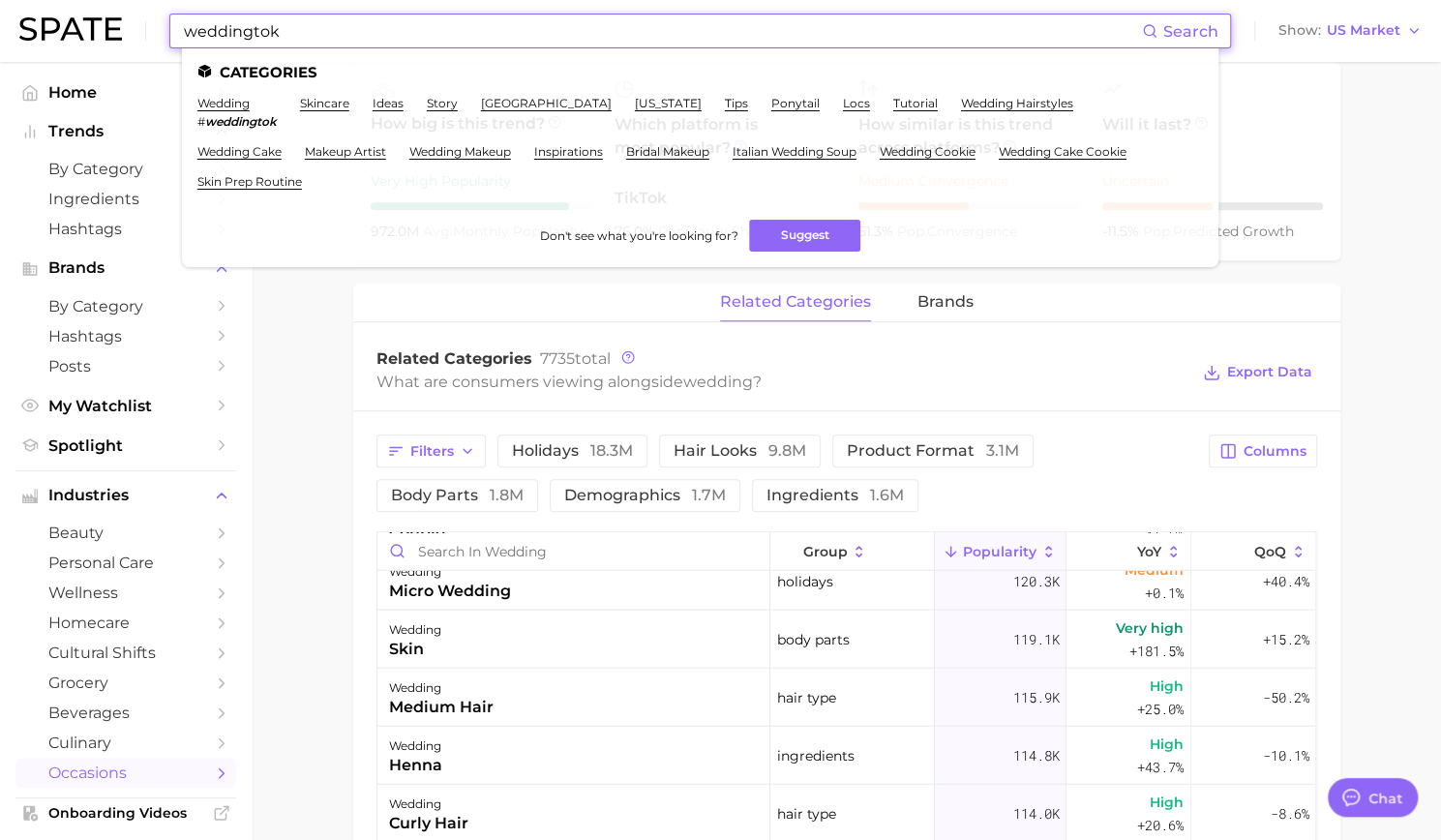
click at [343, 28] on input "weddingtok" at bounding box center [662, 31] width 960 height 33
drag, startPoint x: 342, startPoint y: 32, endPoint x: 146, endPoint y: 22, distance: 196.3
click at [146, 22] on div "weddingtok Search Categories wedding # weddingtok skincare ideas story [GEOGRAP…" at bounding box center [720, 31] width 1402 height 62
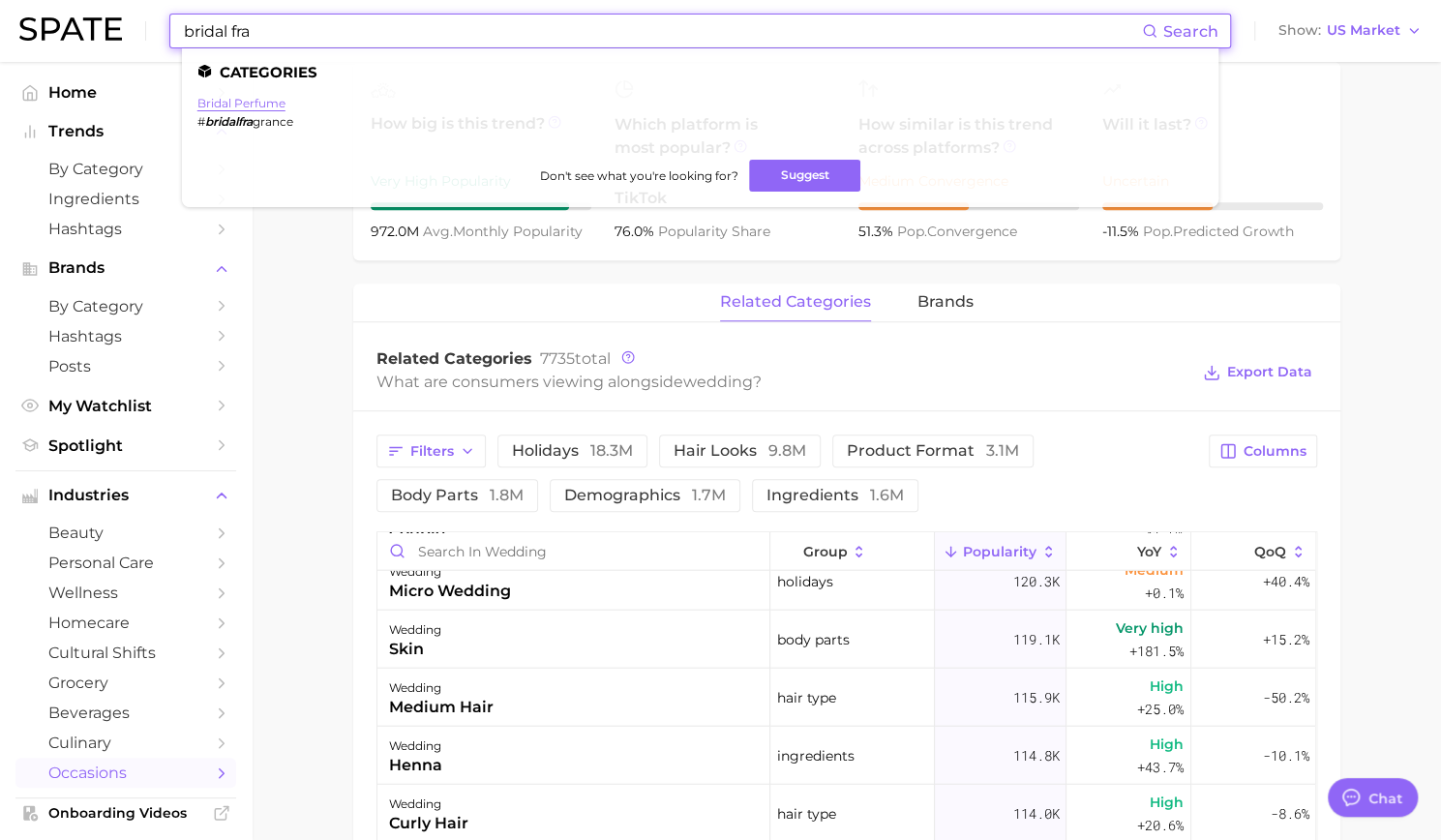
type input "bridal fra"
click at [233, 104] on link "bridal perfume" at bounding box center [241, 103] width 88 height 15
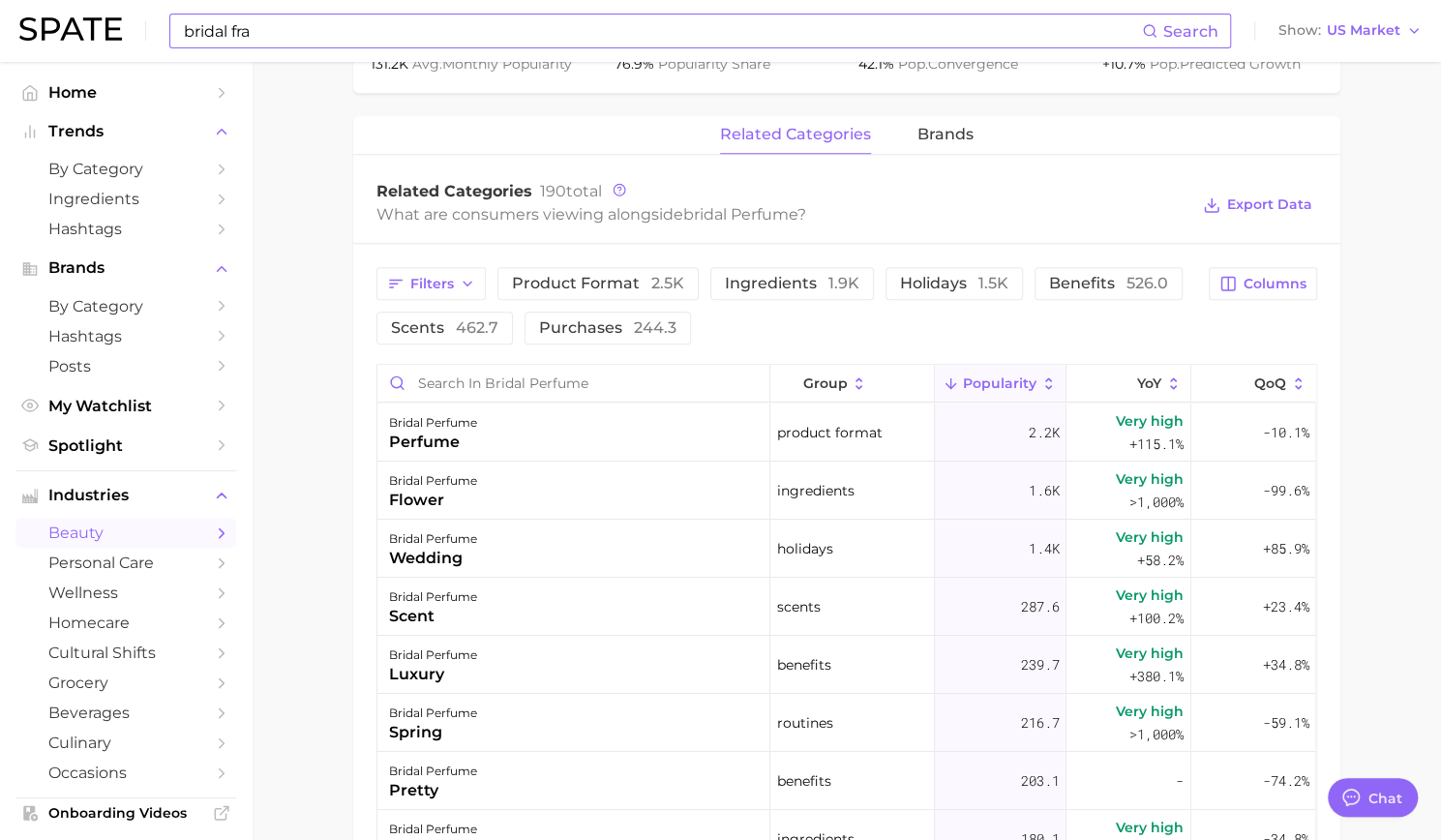
scroll to position [871, 0]
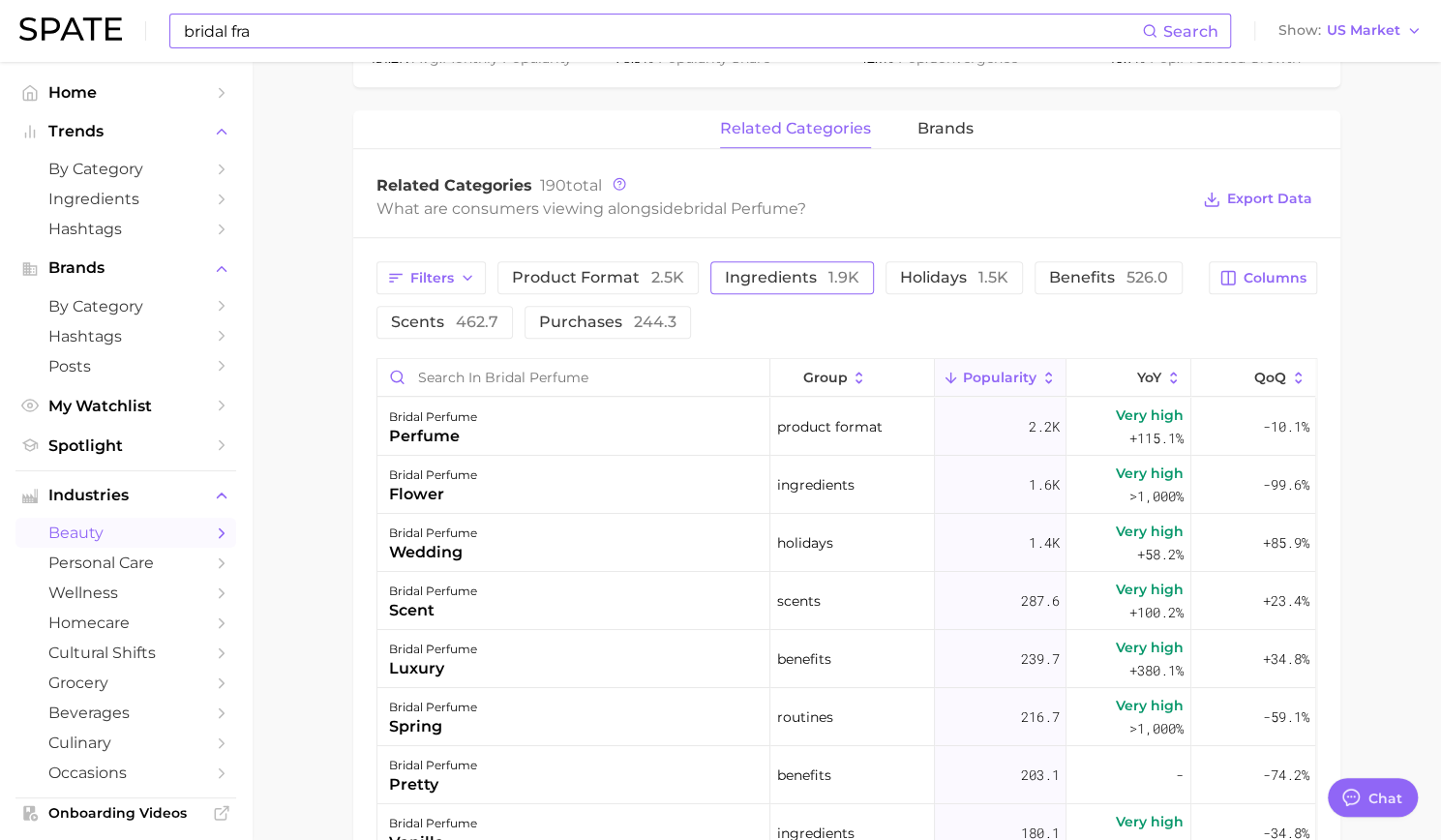
click at [803, 287] on button "ingredients 1.9k" at bounding box center [792, 277] width 164 height 33
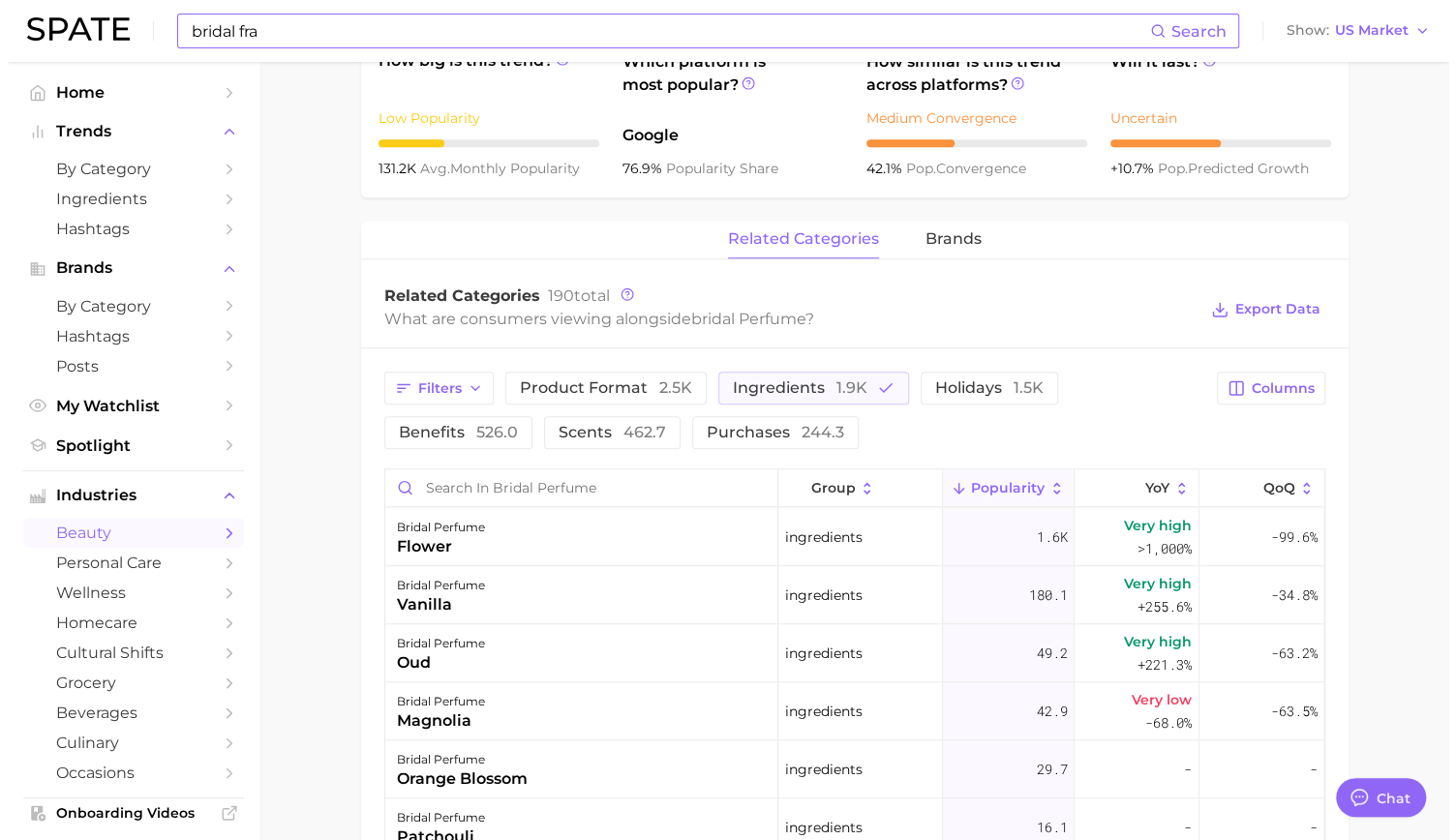
scroll to position [774, 0]
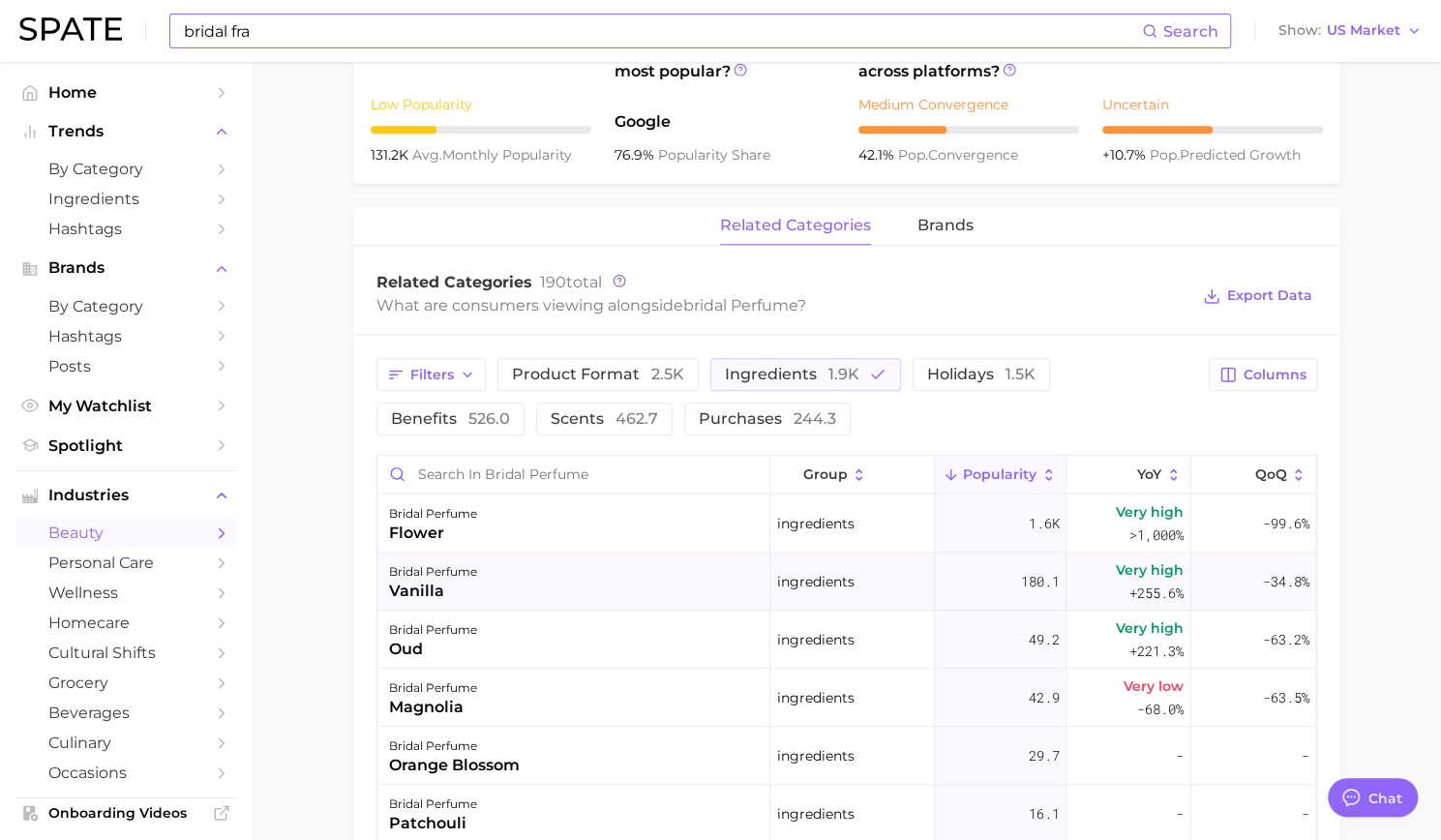
click at [450, 578] on div "bridal perfume" at bounding box center [433, 571] width 88 height 23
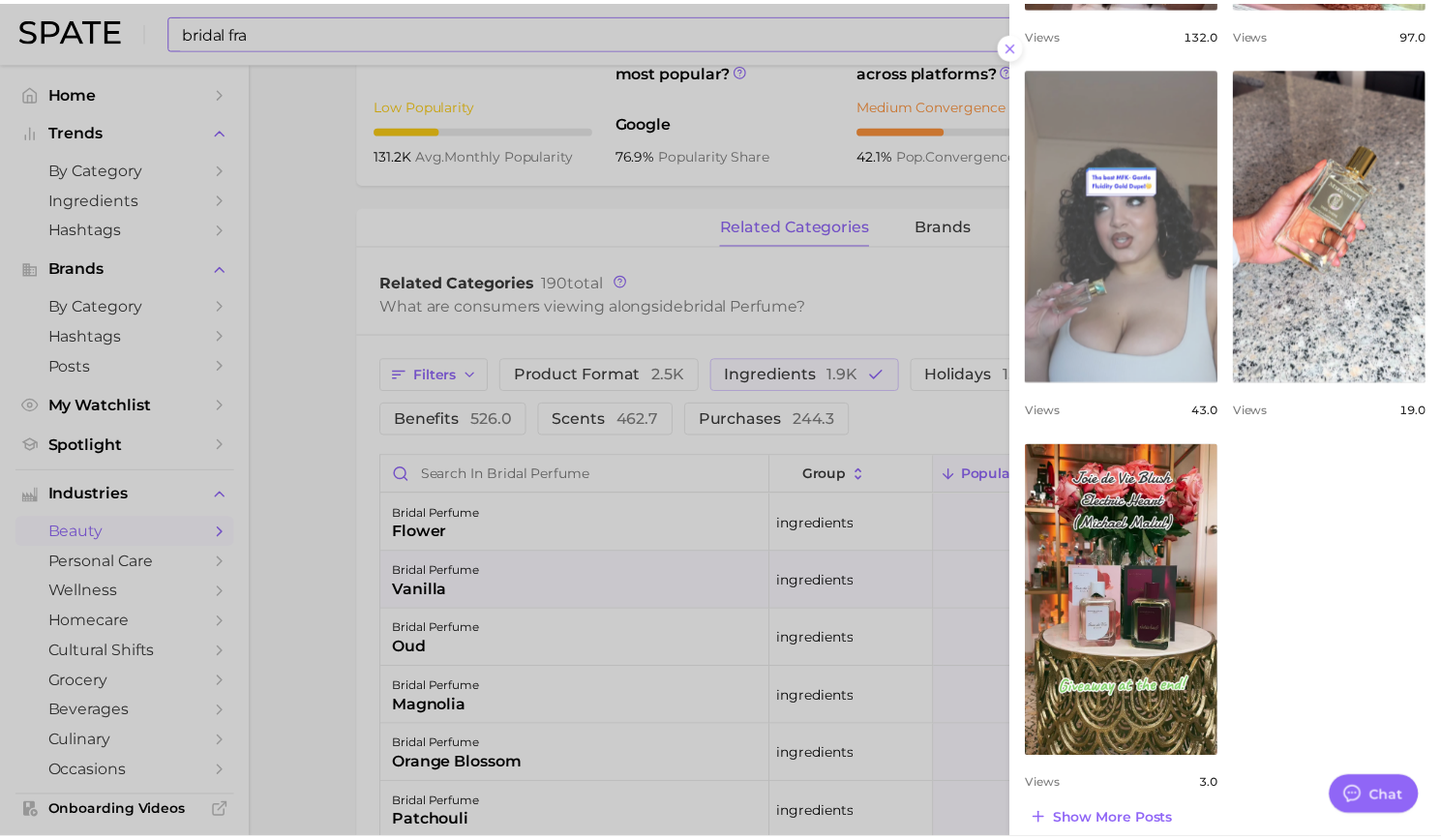
scroll to position [1077, 0]
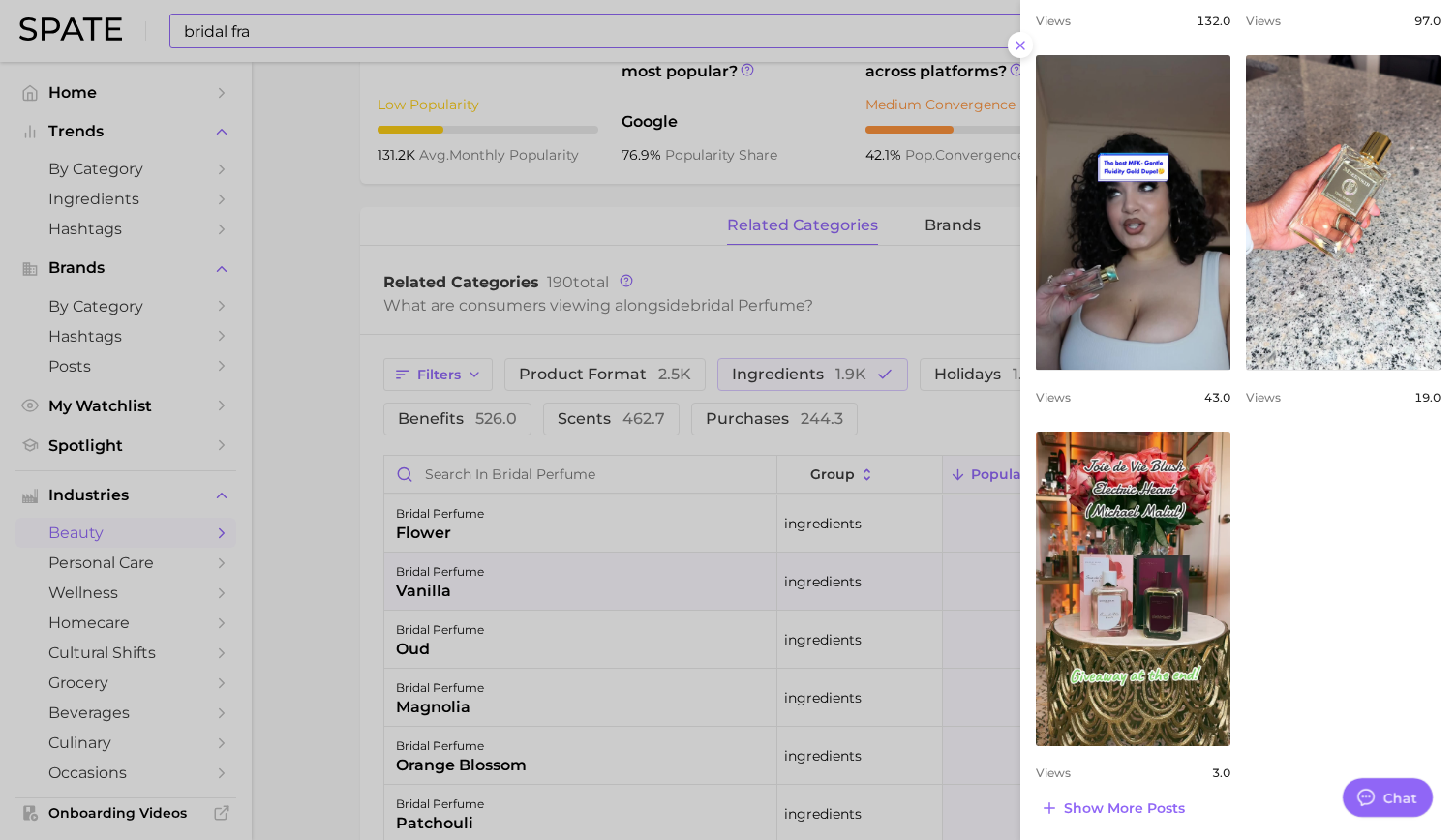
click at [307, 269] on div at bounding box center [728, 420] width 1456 height 840
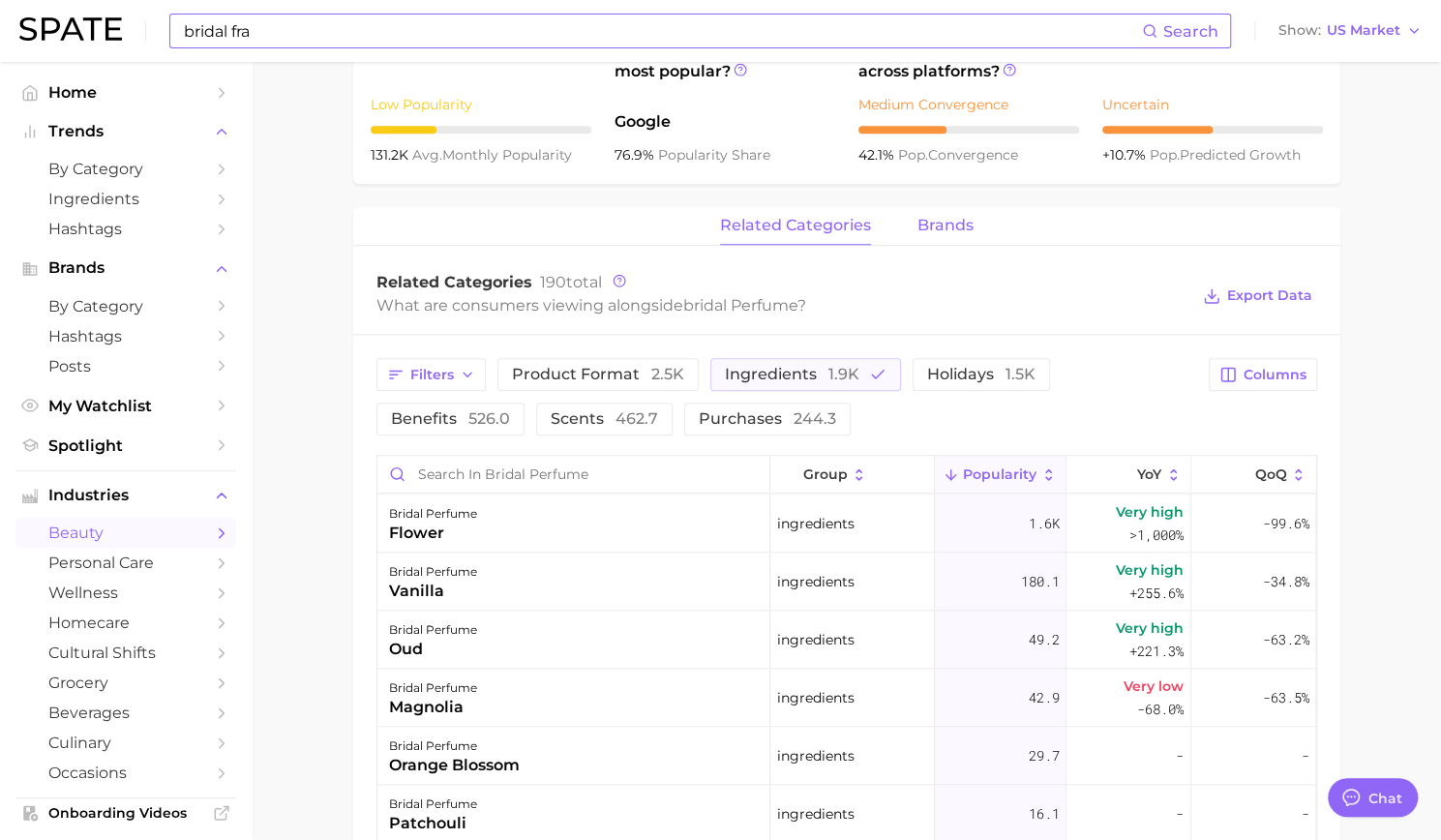
click at [921, 221] on span "brands" at bounding box center [945, 226] width 56 height 18
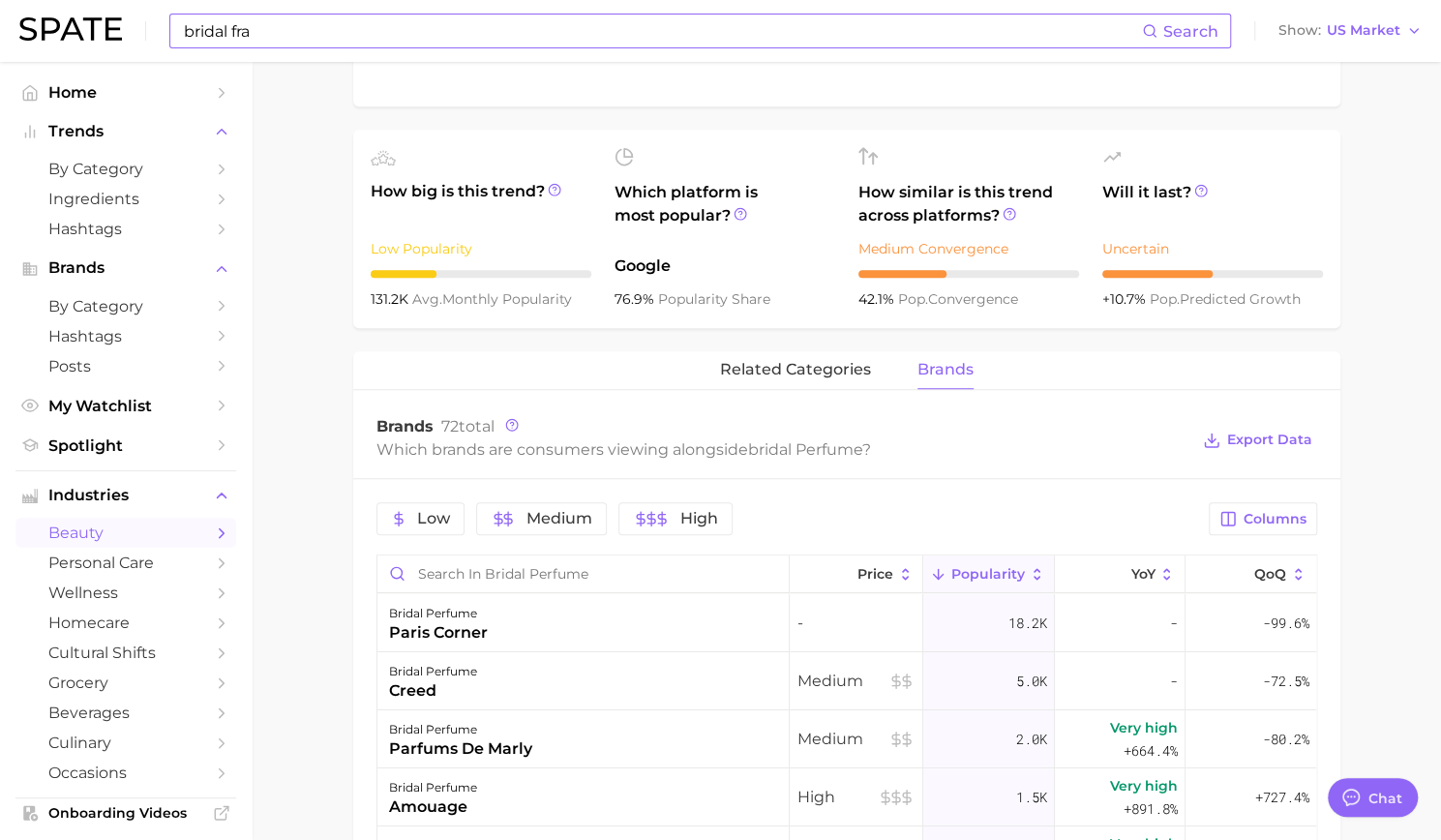
scroll to position [723, 0]
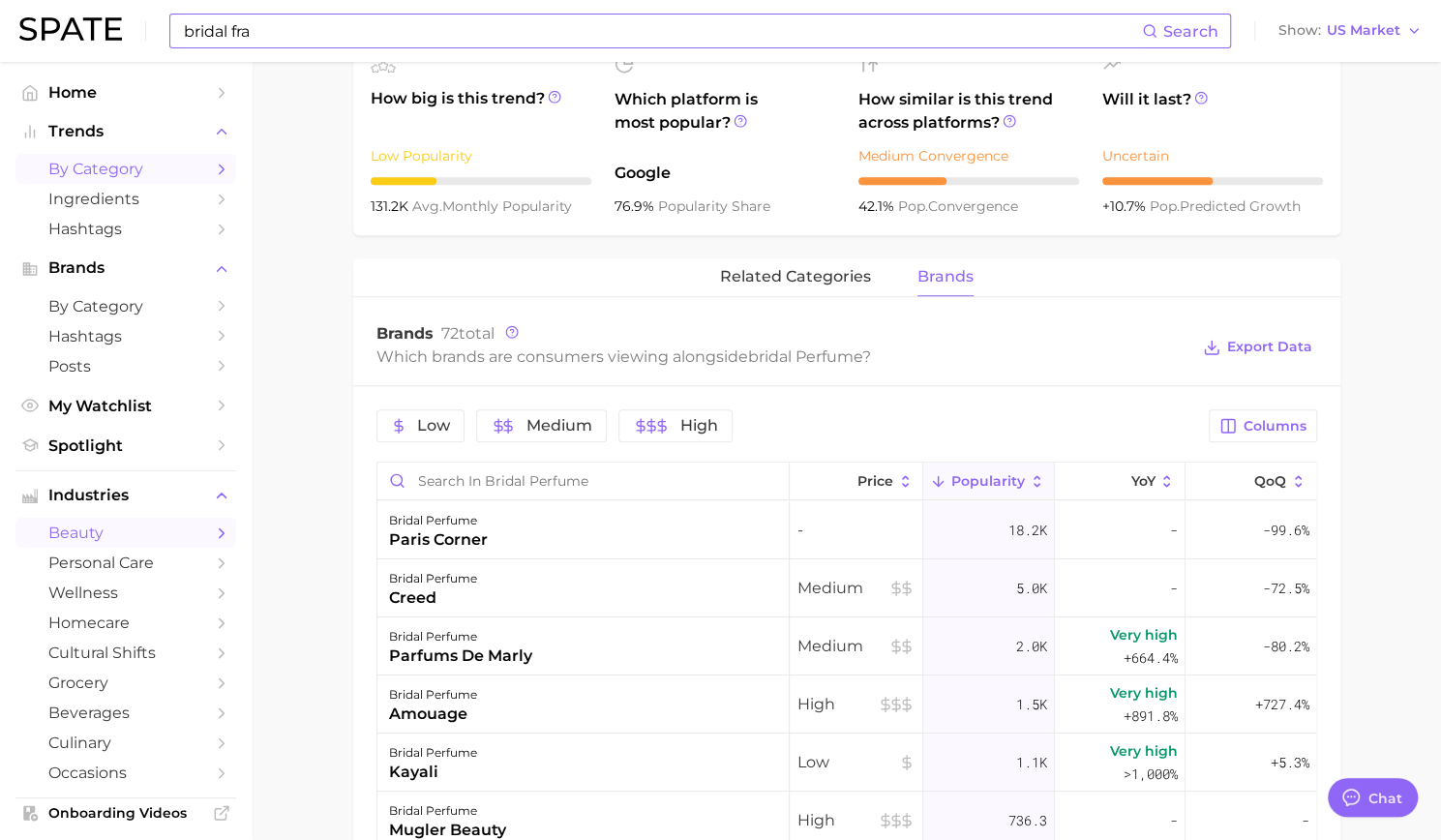
click at [83, 171] on span "by Category" at bounding box center [126, 168] width 155 height 19
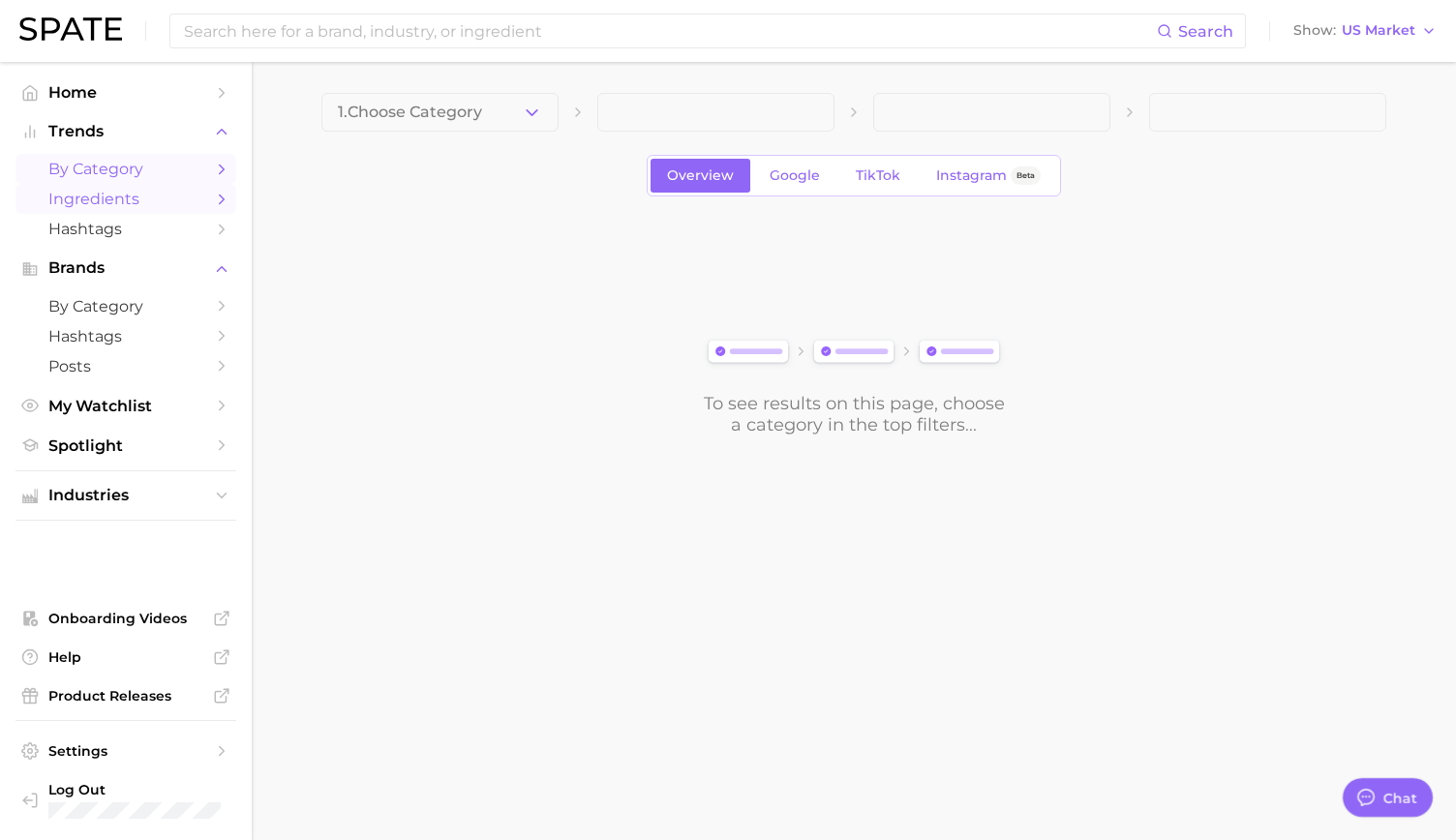
click at [104, 190] on span "Ingredients" at bounding box center [126, 198] width 155 height 19
click at [474, 107] on span "1. Choose Category" at bounding box center [410, 113] width 145 height 18
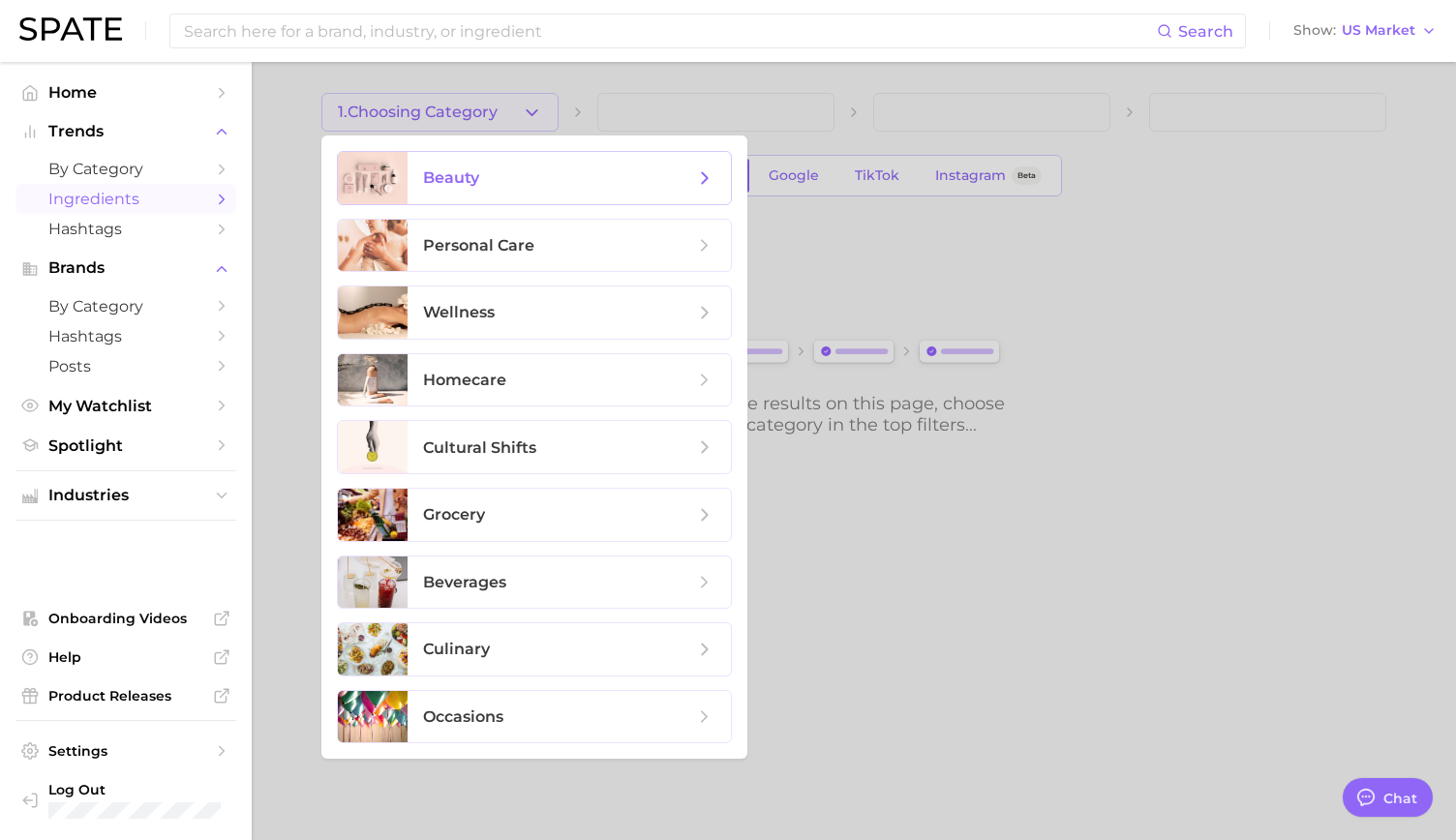
click at [481, 179] on span "beauty" at bounding box center [558, 177] width 271 height 21
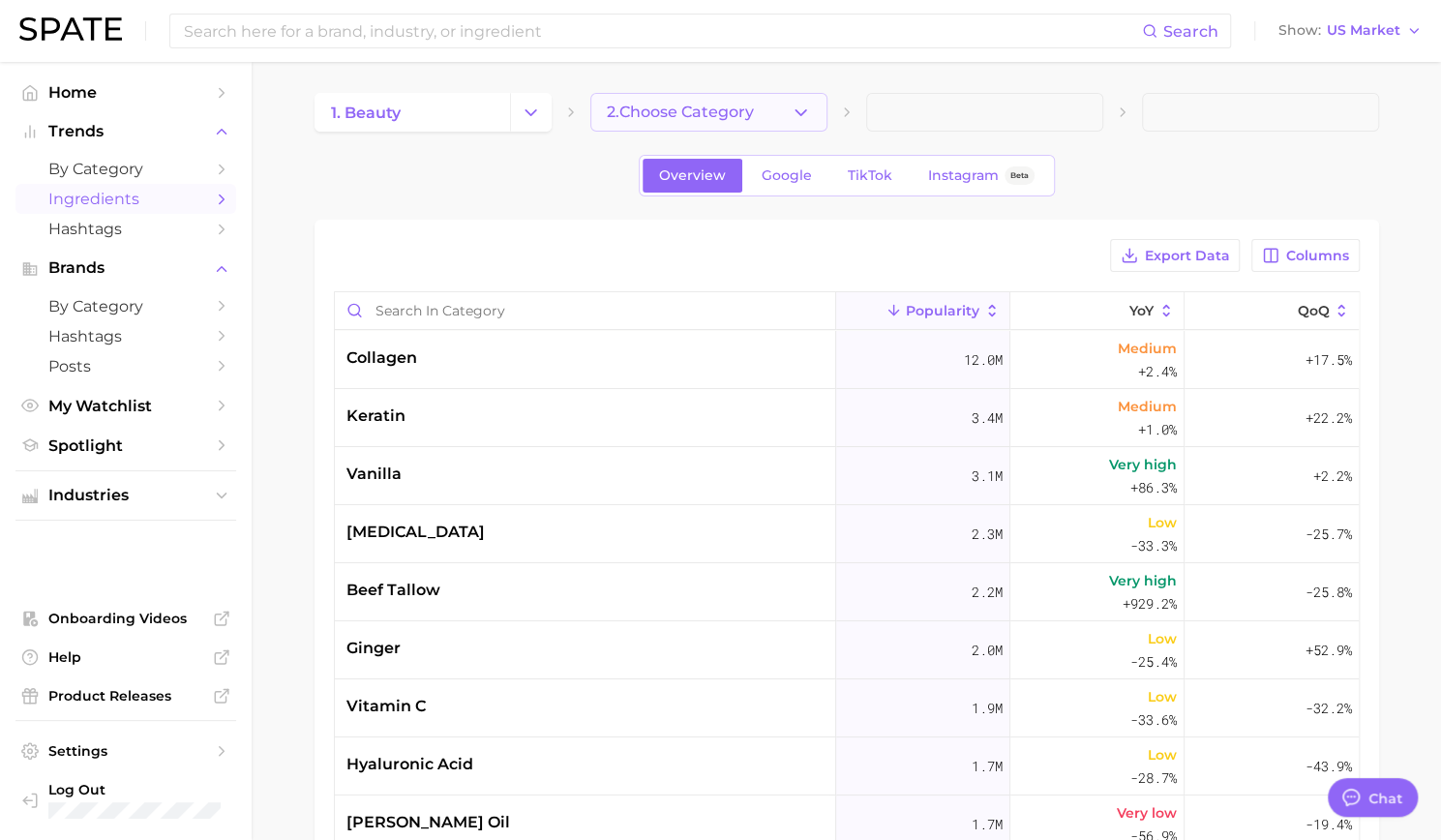
click at [655, 123] on button "2. Choose Category" at bounding box center [709, 112] width 237 height 39
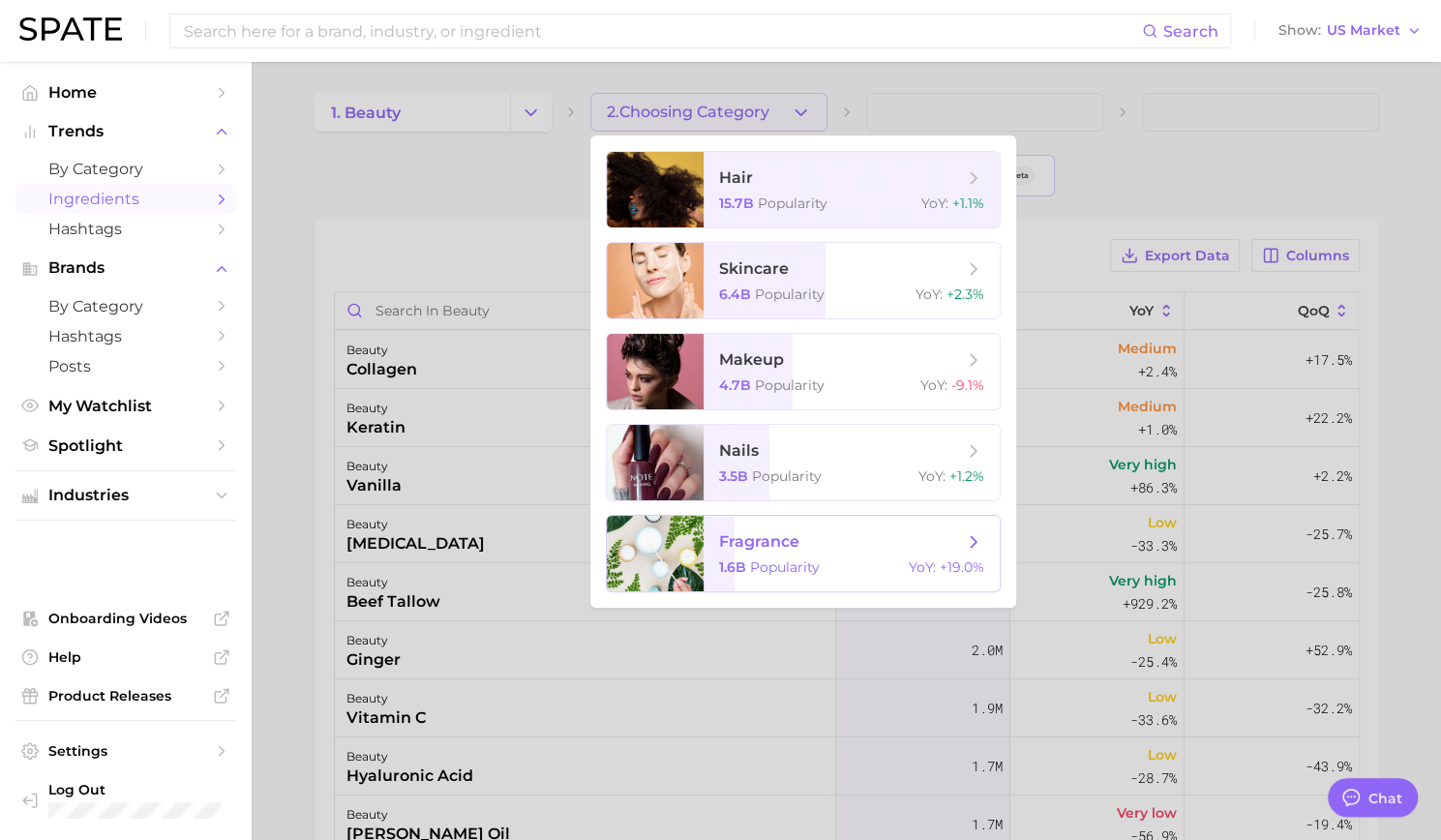
click at [747, 568] on span "1.6b Popularity" at bounding box center [770, 568] width 101 height 18
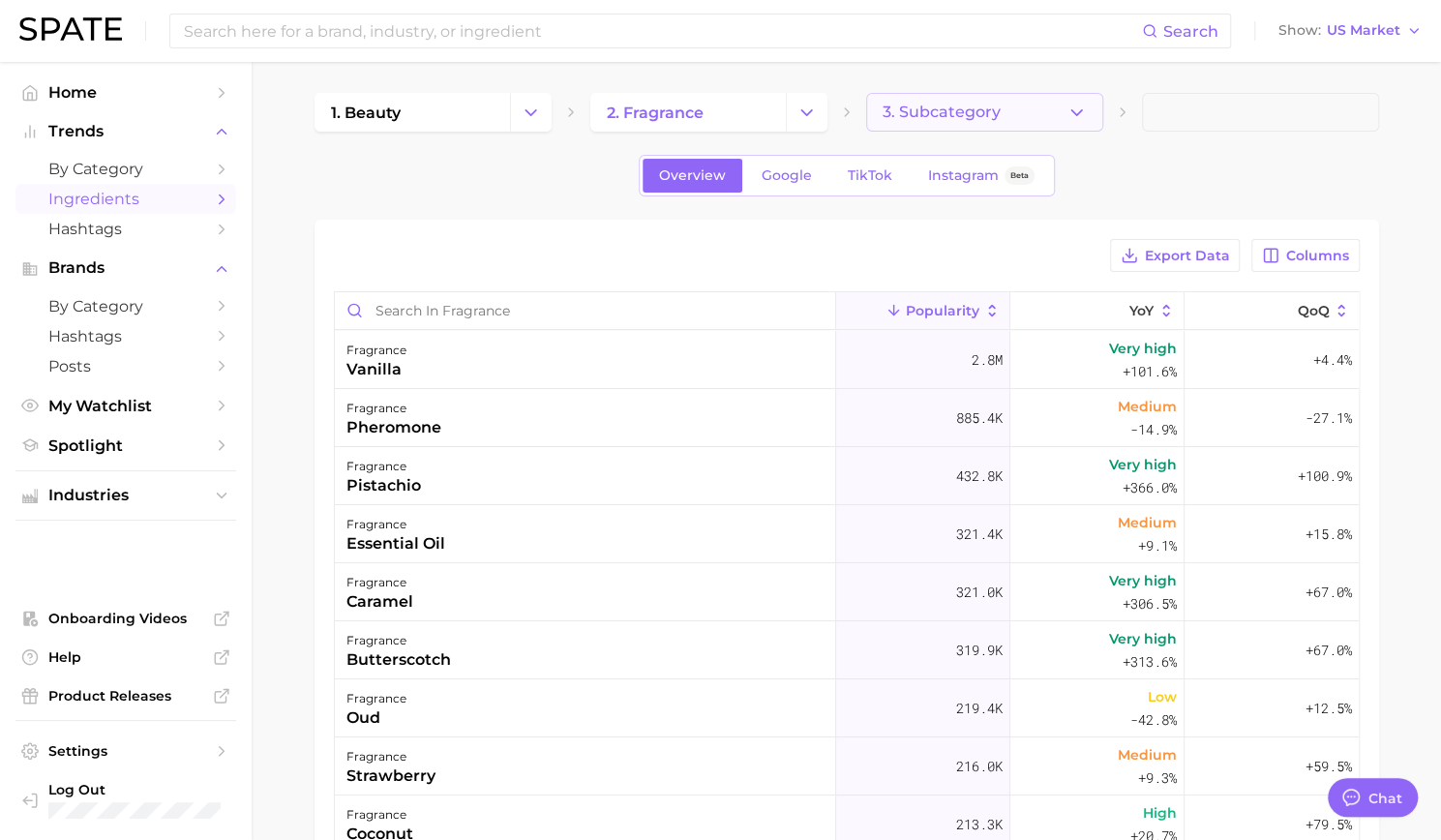
click at [1003, 115] on button "3. Subcategory" at bounding box center [984, 112] width 237 height 39
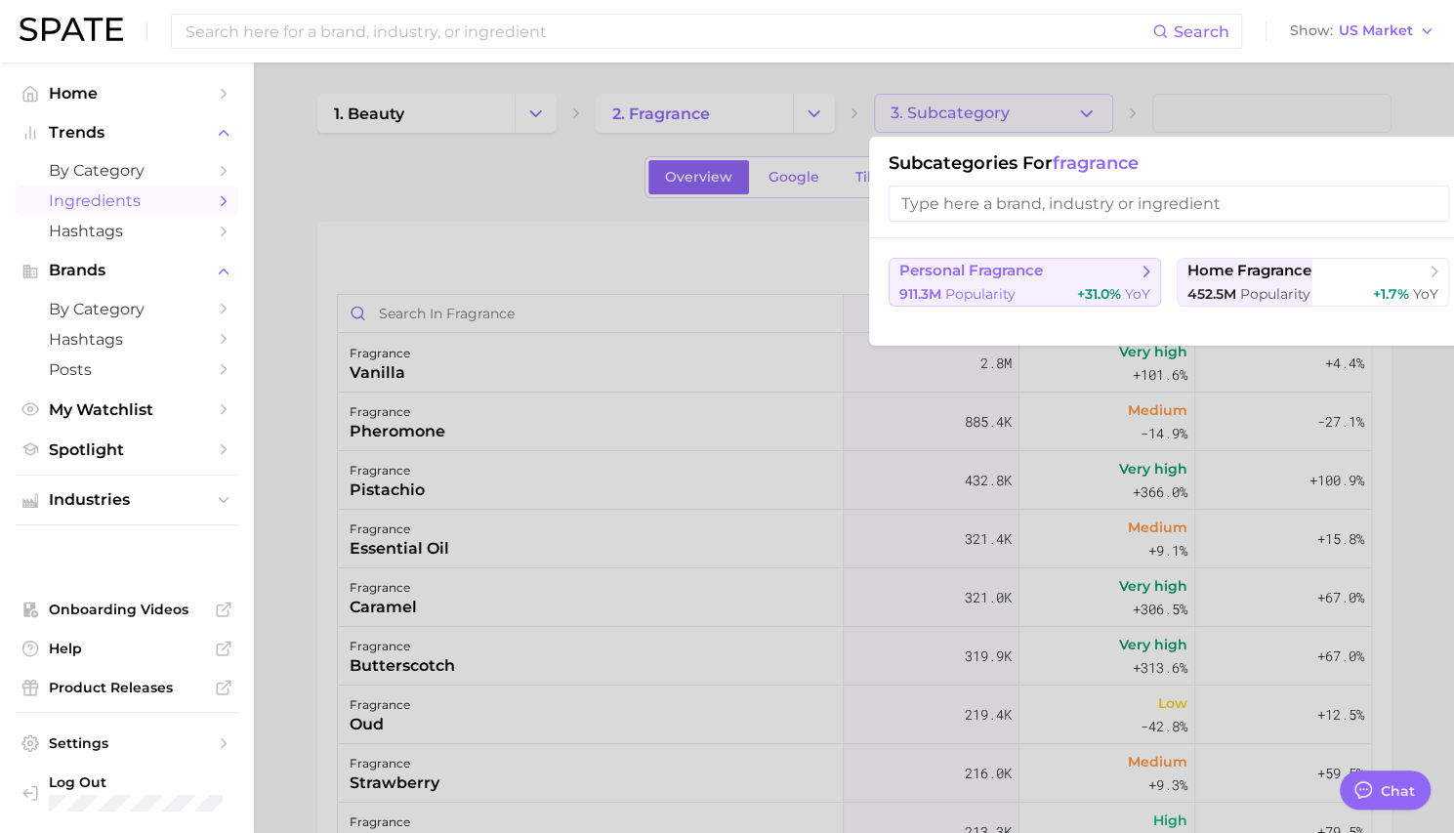
click at [1060, 286] on div "911.3m Popularity +31.0% YoY" at bounding box center [1024, 294] width 251 height 19
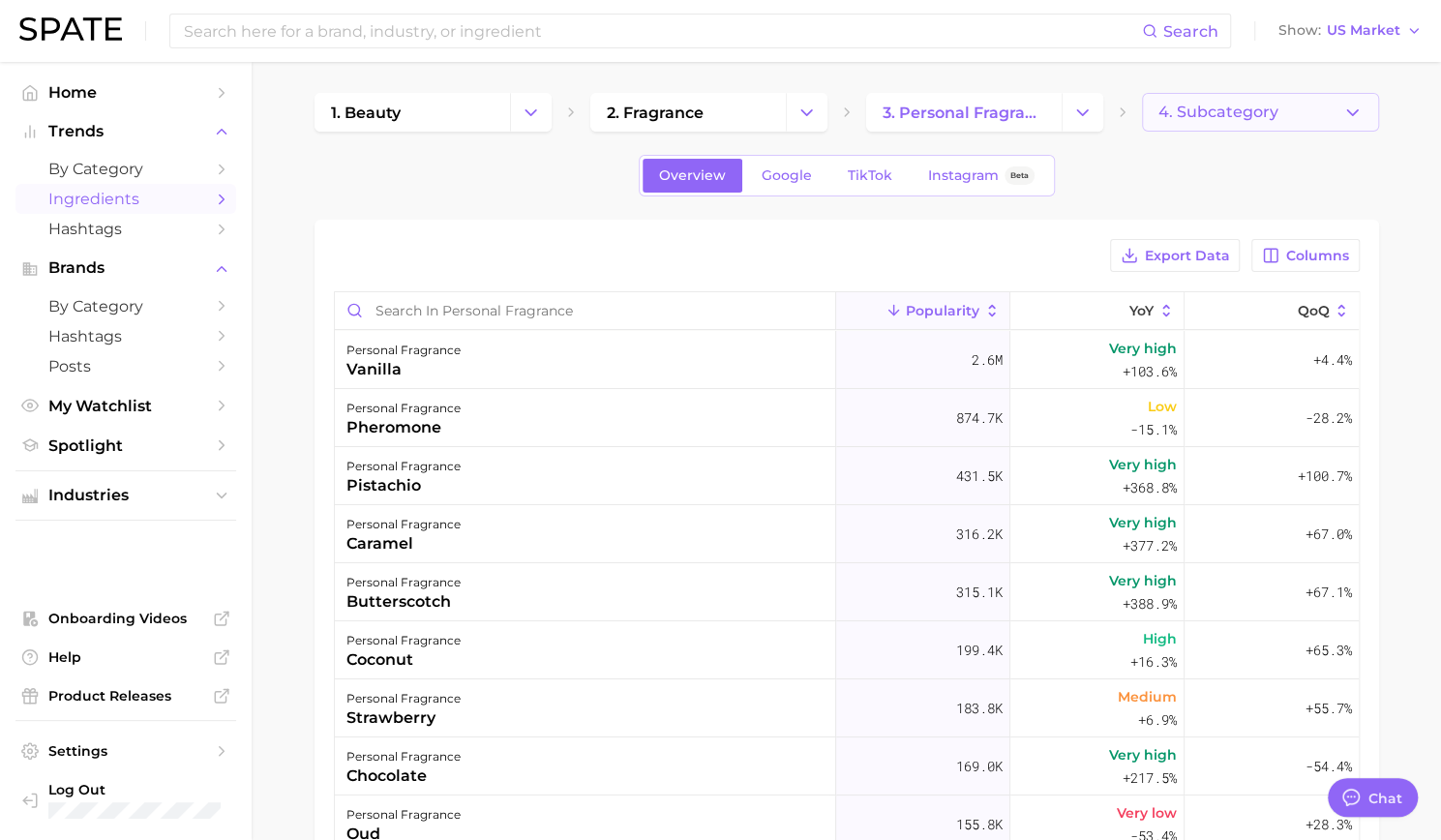
click at [1225, 115] on span "4. Subcategory" at bounding box center [1218, 113] width 120 height 18
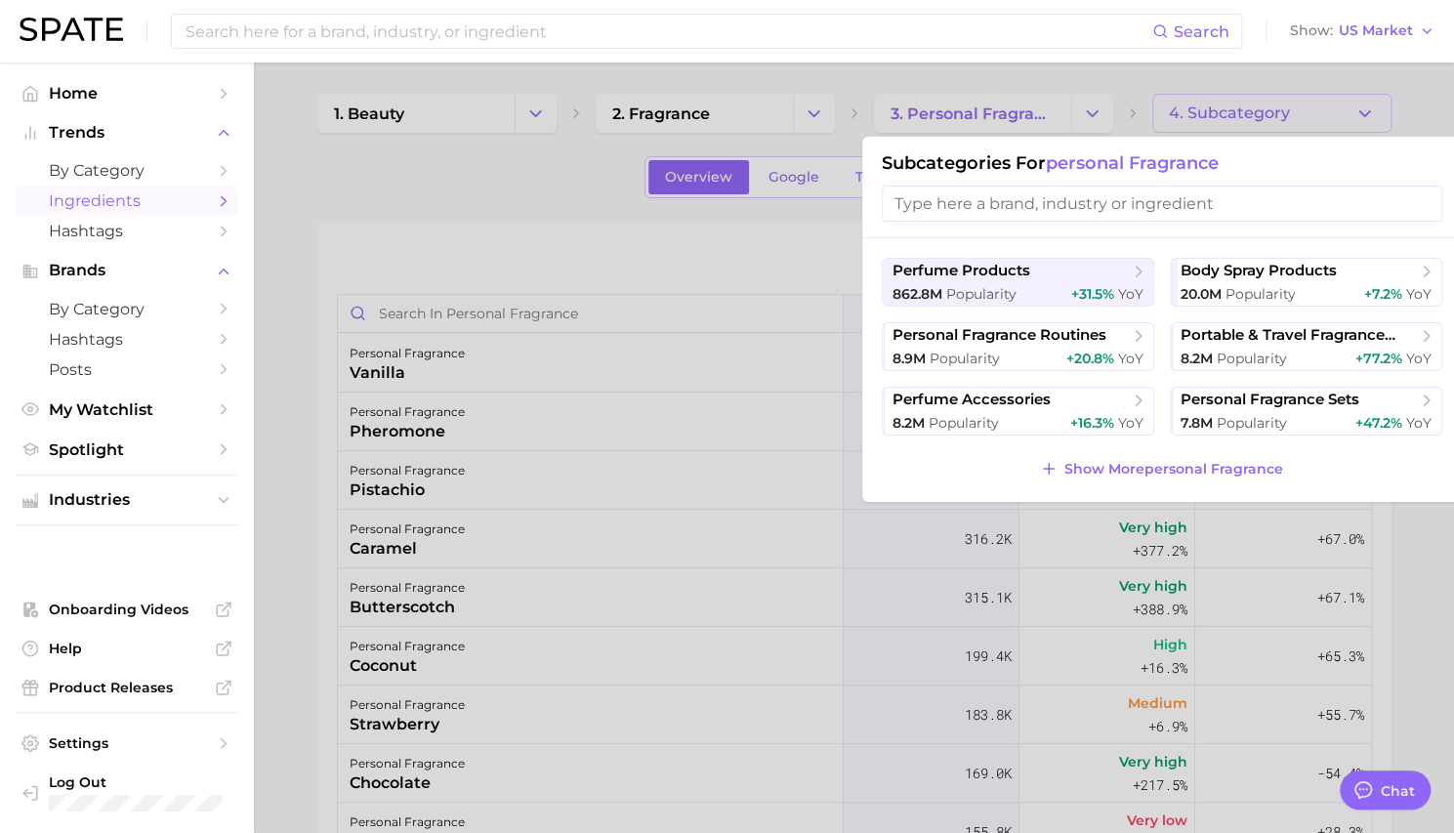
click at [1236, 118] on div at bounding box center [727, 416] width 1454 height 833
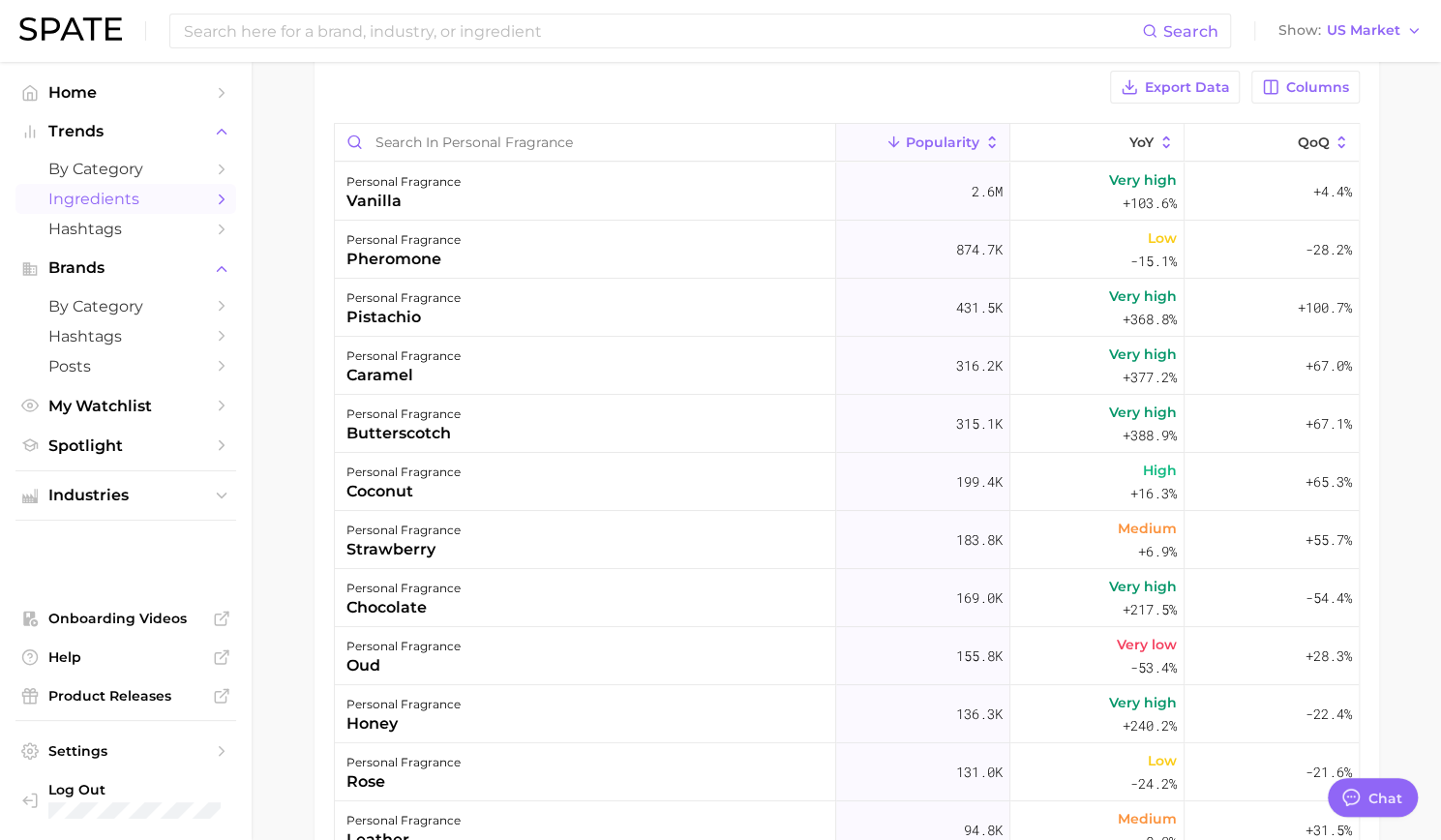
scroll to position [164, 0]
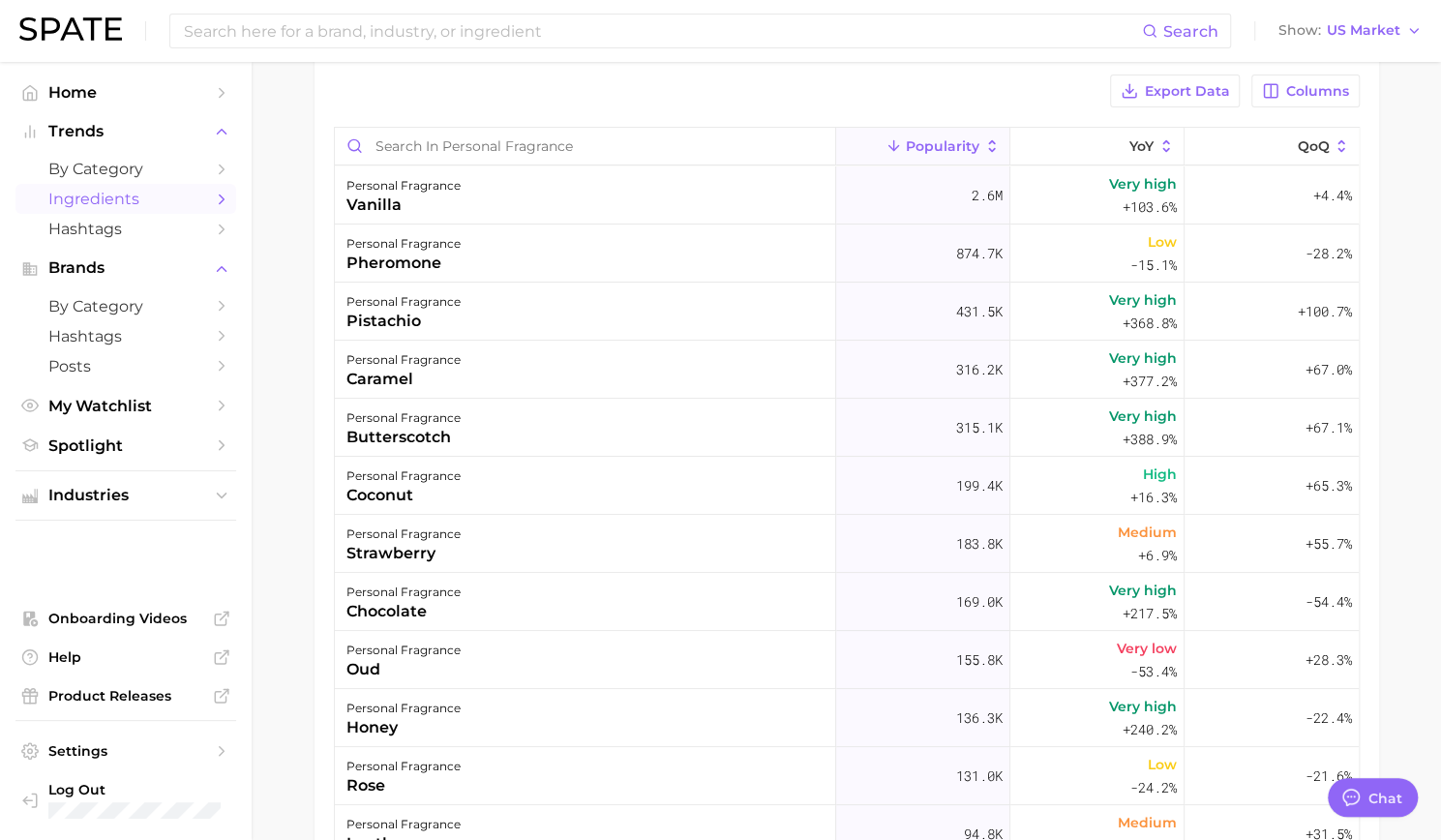
click at [1377, 567] on div "Export Data Columns Popularity YoY QoQ personal fragrance vanilla 2.6m Very hig…" at bounding box center [846, 521] width 1064 height 931
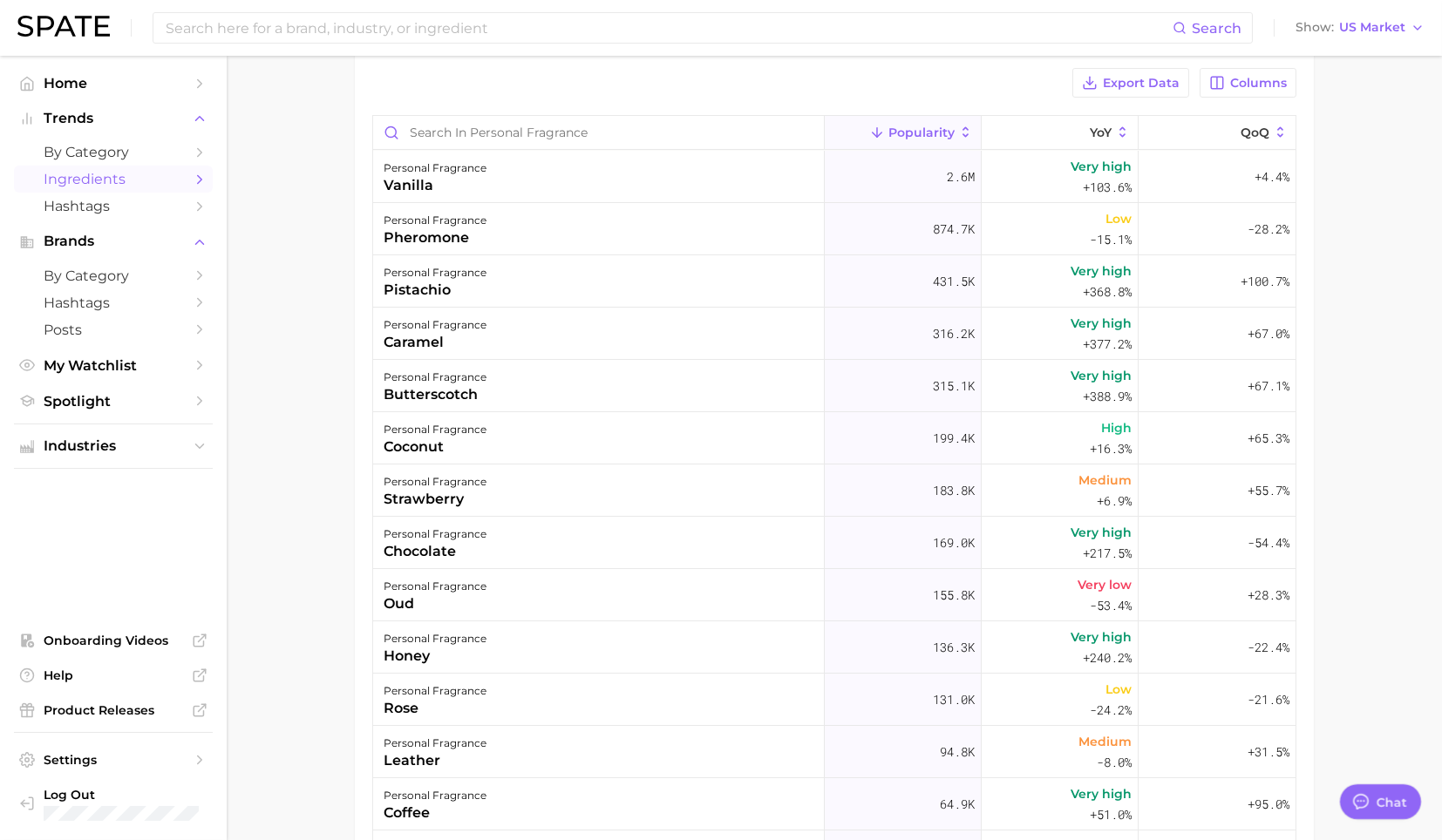
type textarea "x"
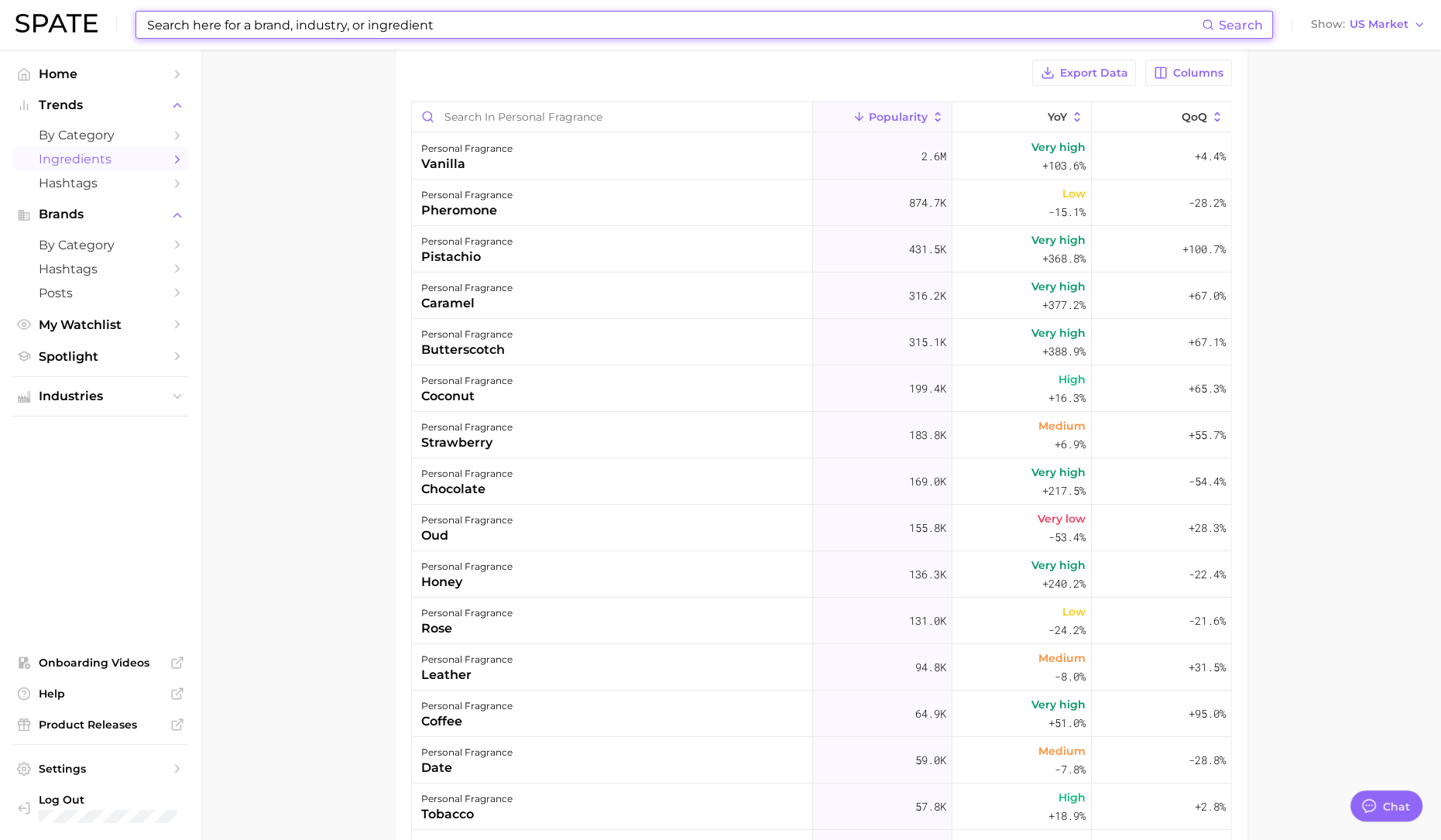
click at [315, 25] on input at bounding box center [674, 25] width 1056 height 26
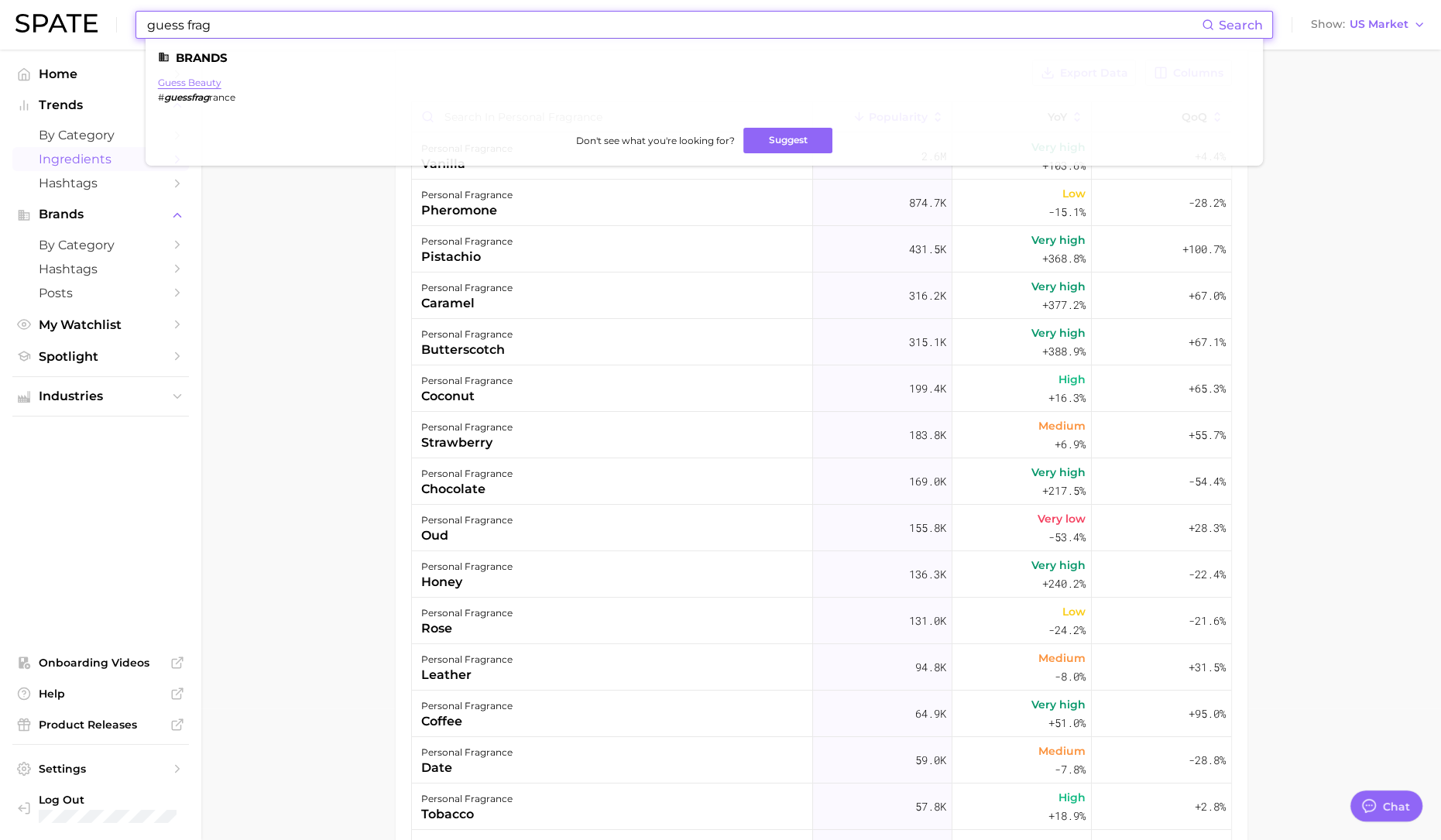
type input "guess frag"
click at [217, 81] on link "guess beauty" at bounding box center [189, 82] width 63 height 12
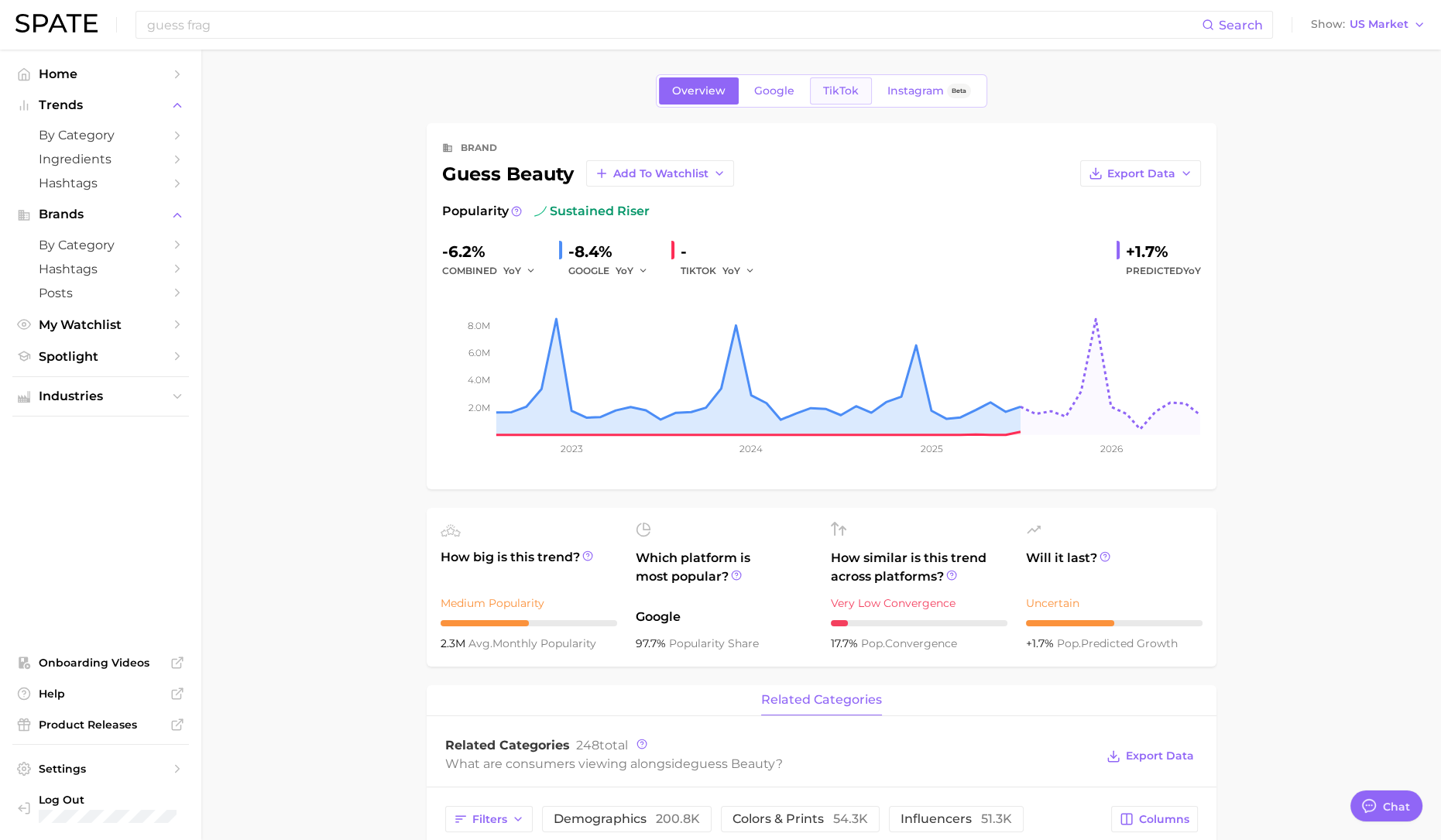
click at [863, 86] on link "TikTok" at bounding box center [841, 91] width 62 height 27
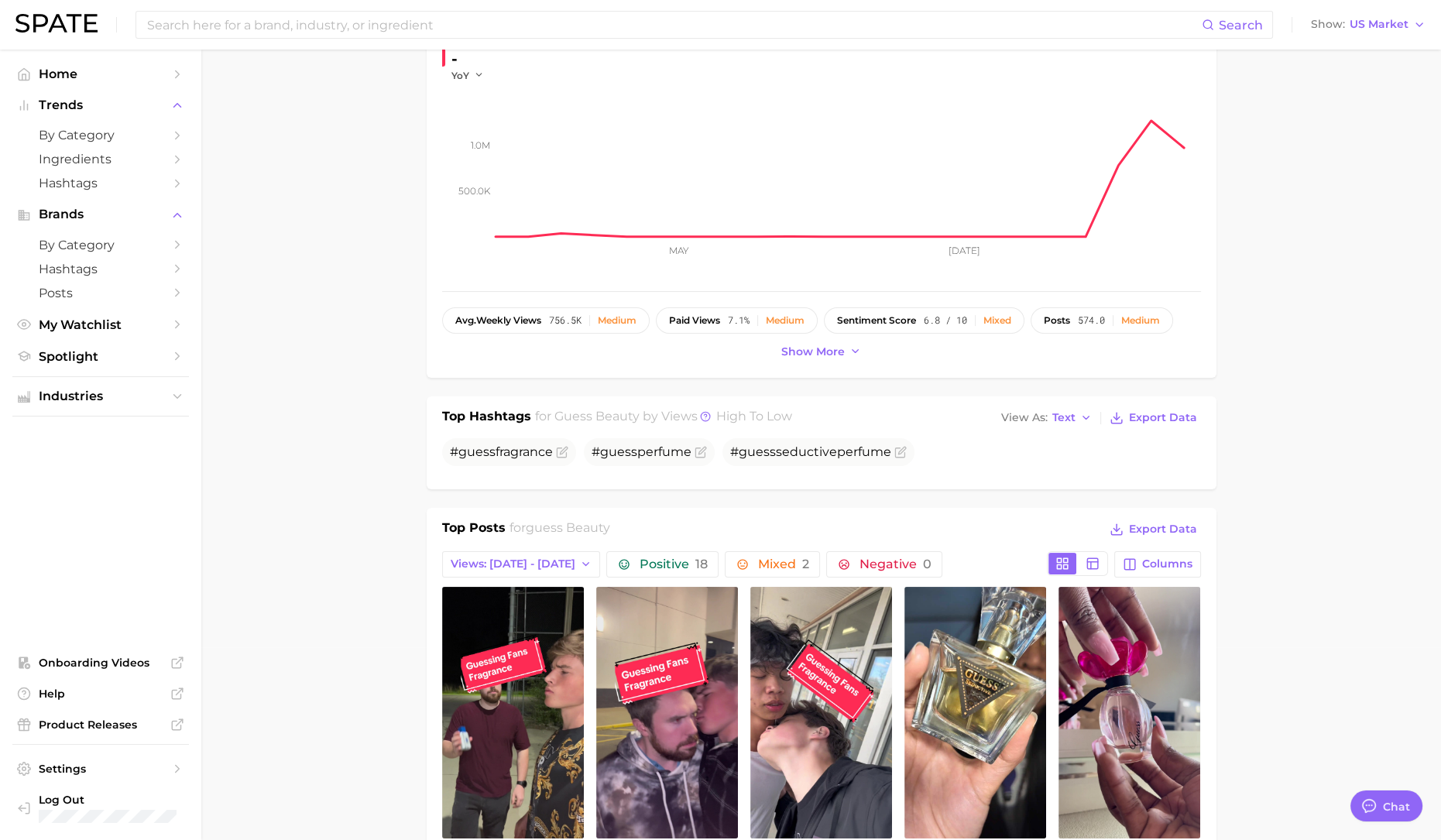
scroll to position [483, 0]
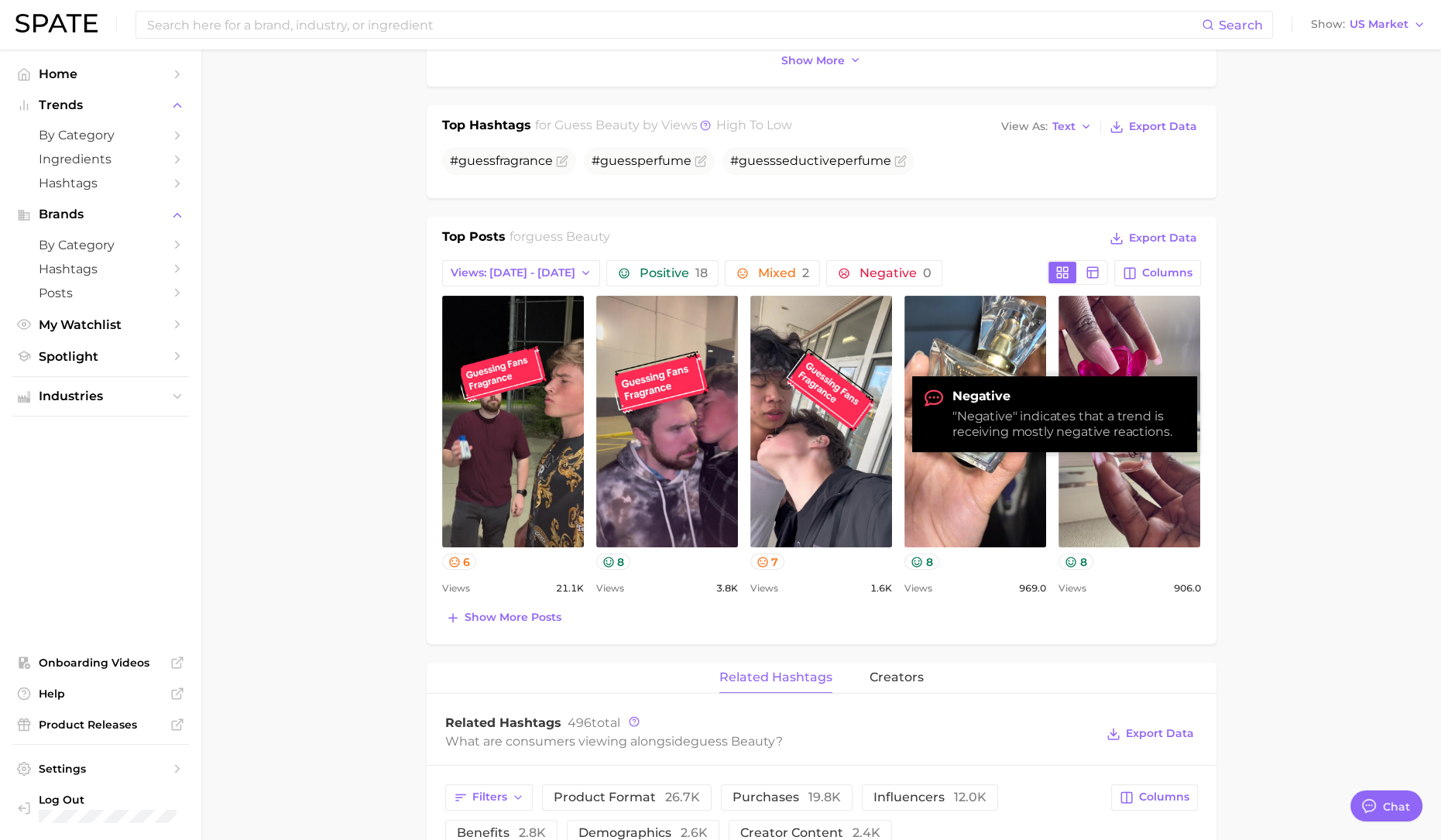
click at [903, 260] on button "Negative 0" at bounding box center [884, 273] width 116 height 26
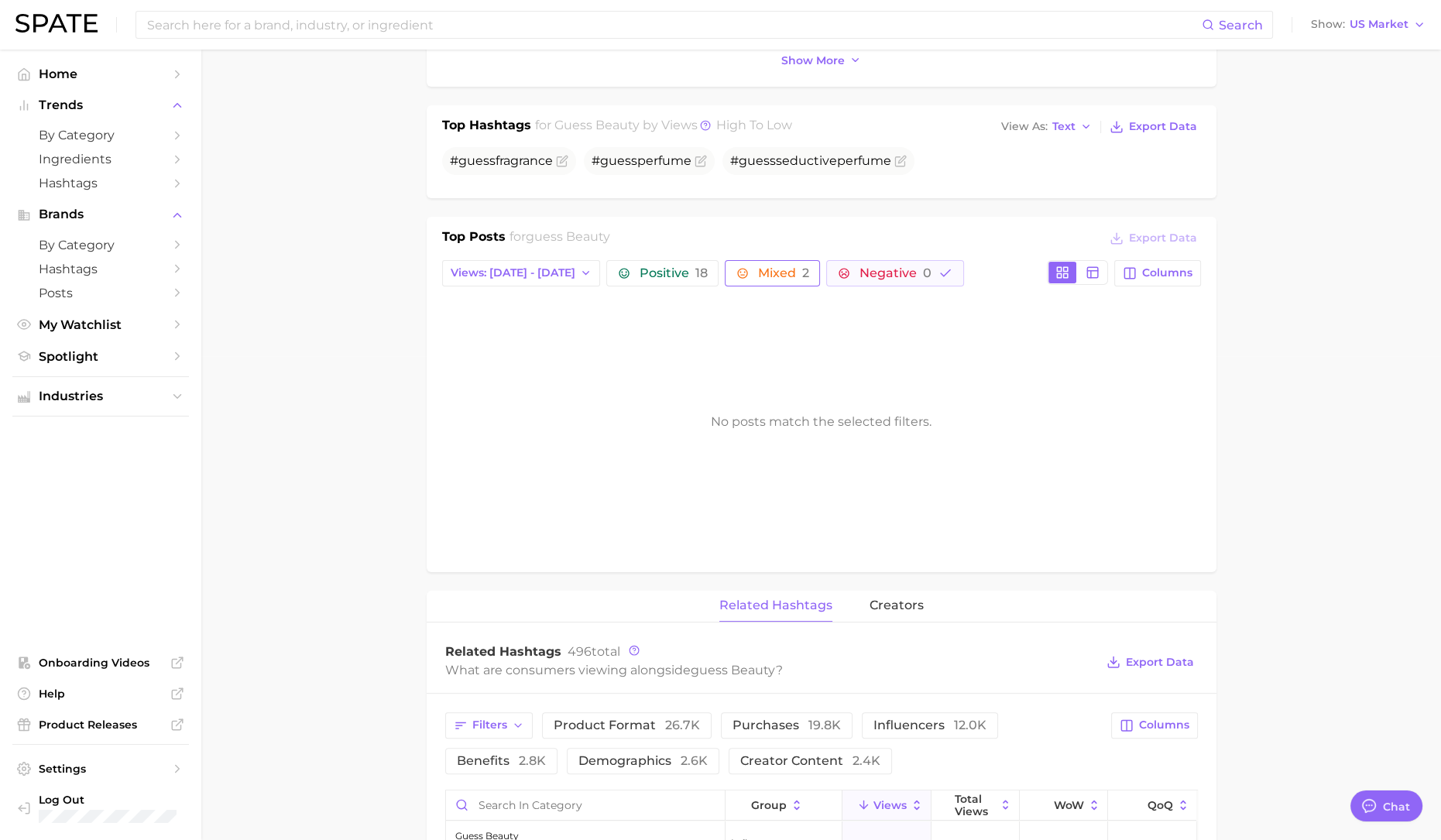
click at [757, 272] on span "Mixed 2" at bounding box center [782, 273] width 51 height 13
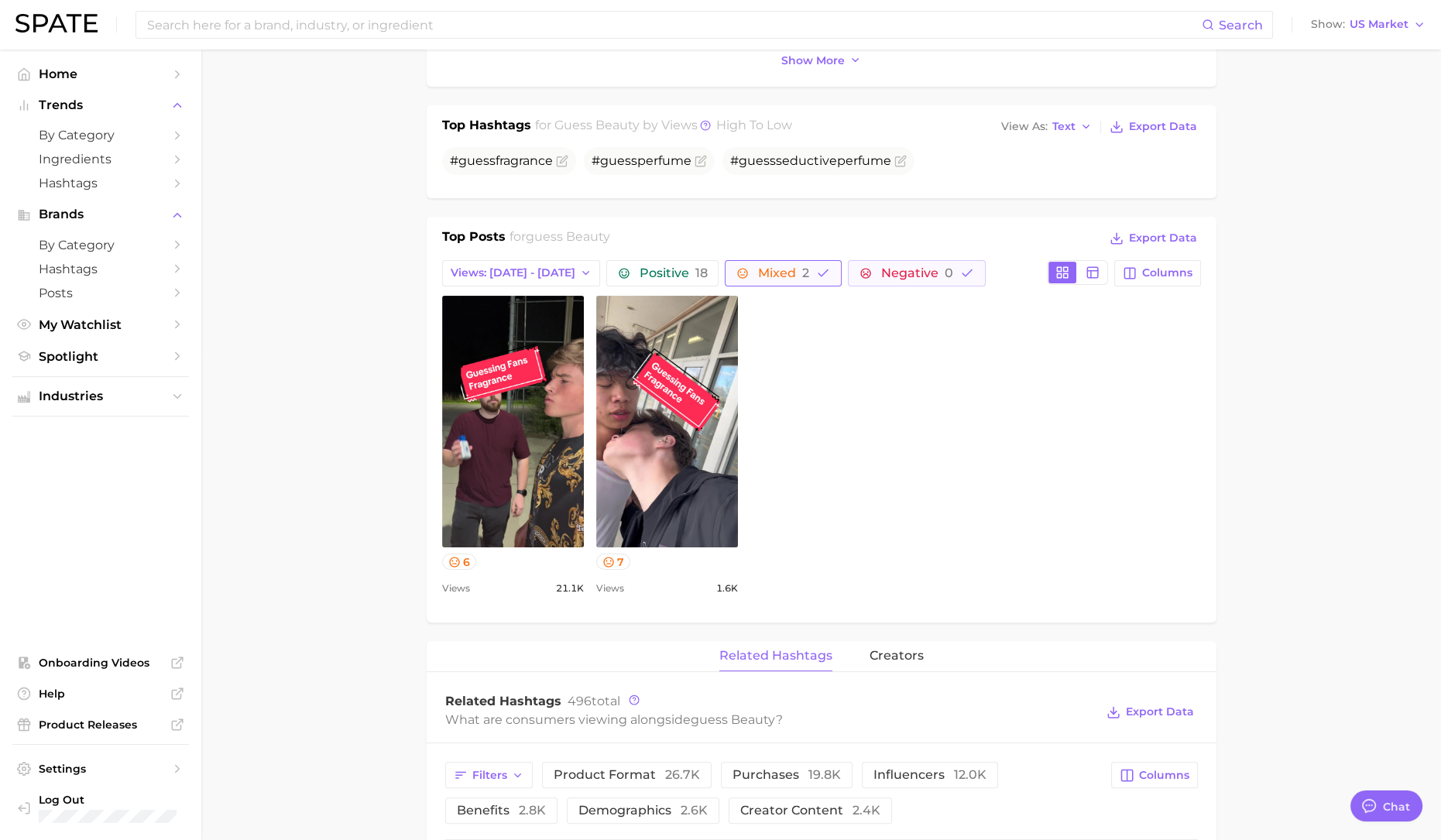
scroll to position [0, 0]
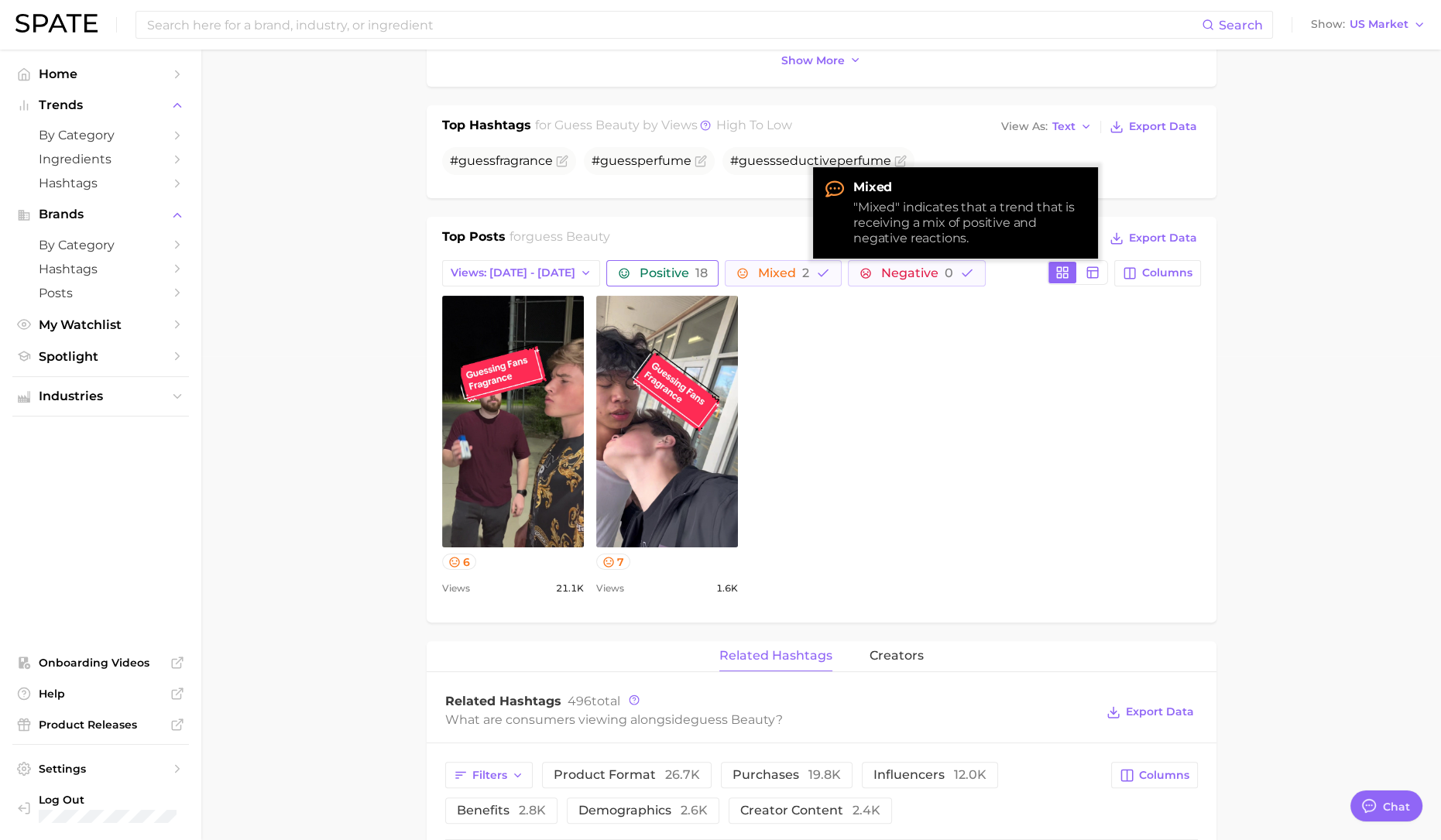
click at [648, 270] on span "Positive 18" at bounding box center [673, 273] width 68 height 13
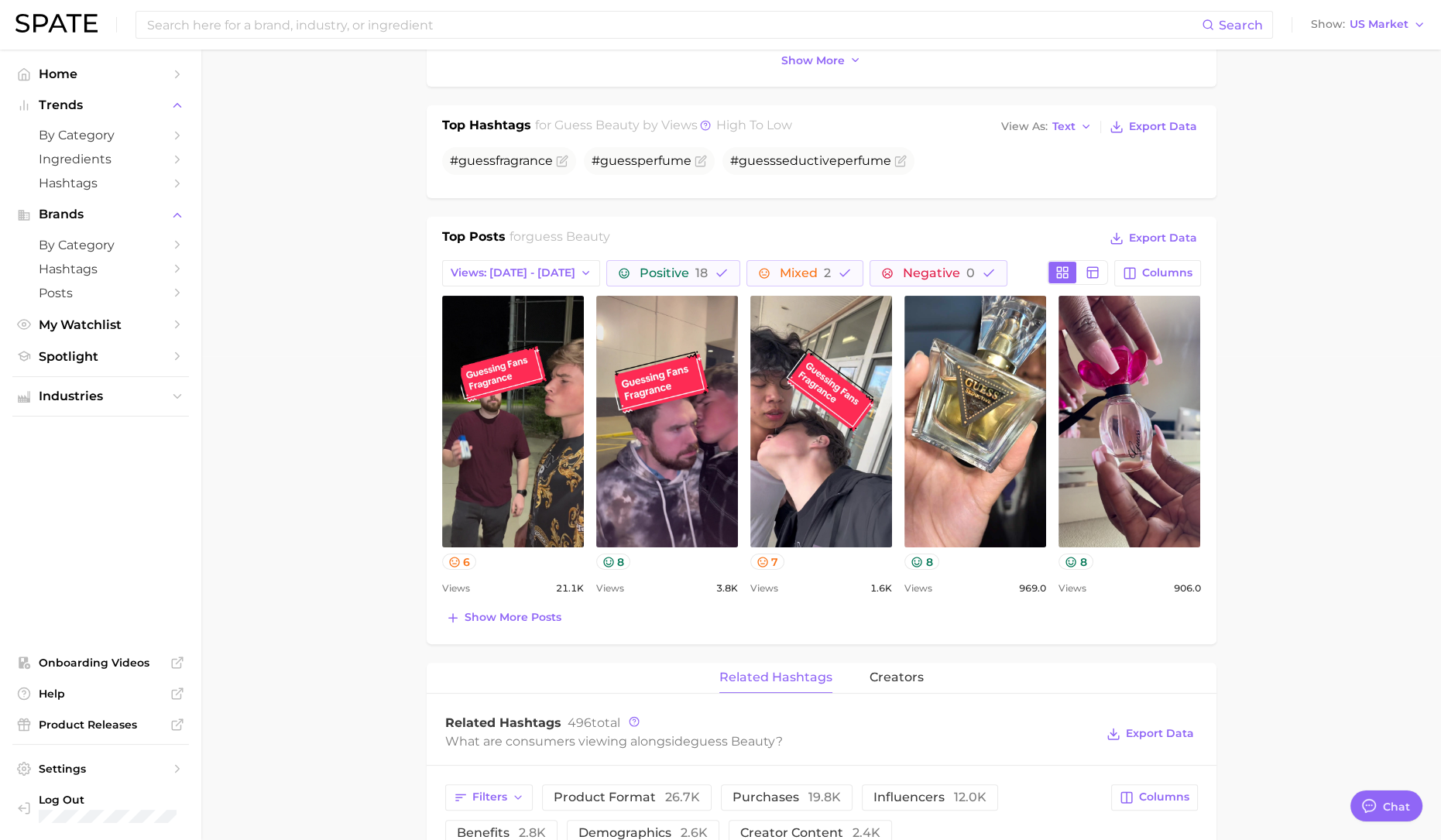
drag, startPoint x: 546, startPoint y: 588, endPoint x: 542, endPoint y: 596, distance: 8.9
click at [542, 595] on div "Views 21.1k" at bounding box center [513, 588] width 142 height 18
click at [537, 611] on span "Show more posts" at bounding box center [513, 617] width 97 height 13
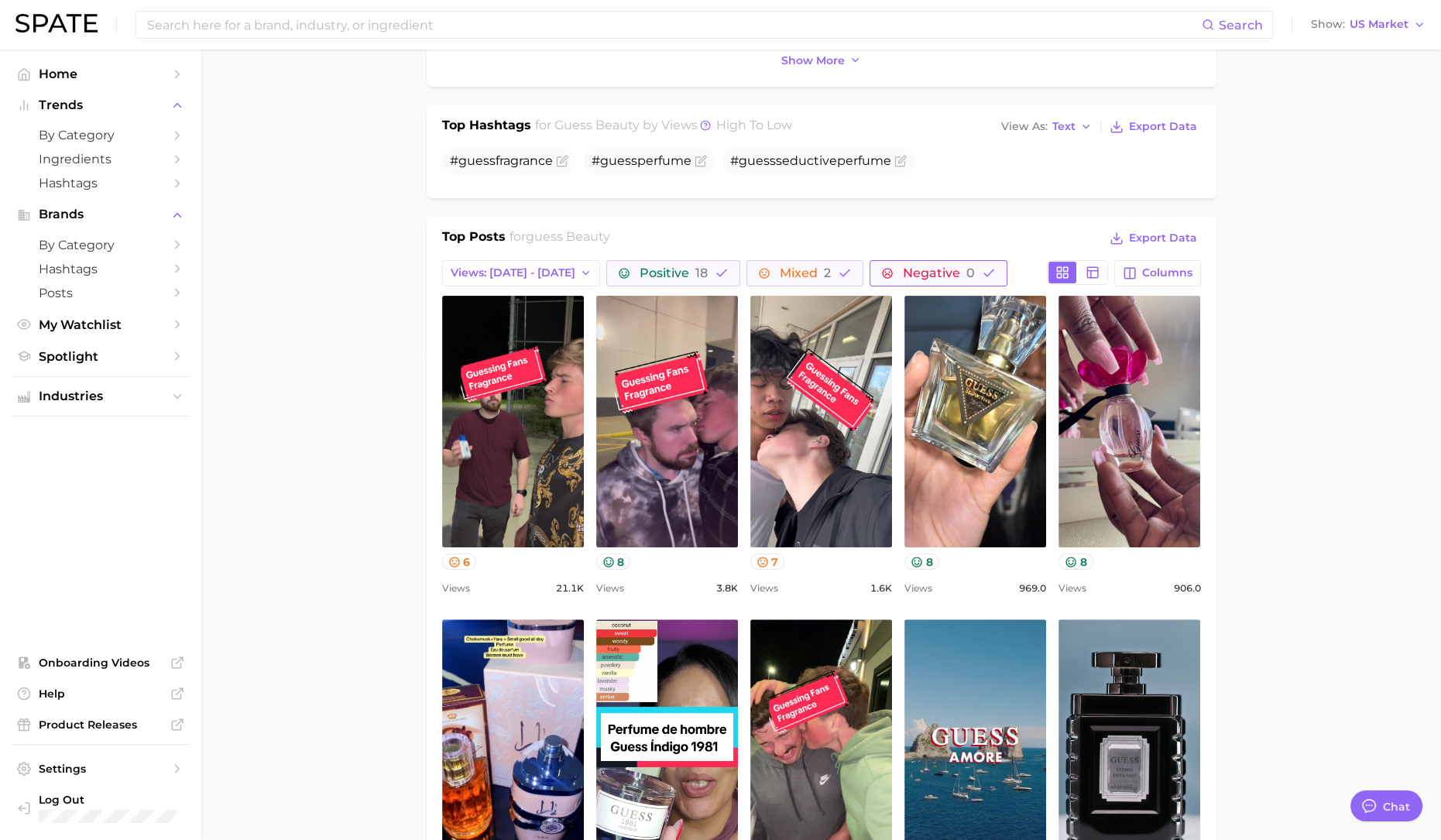
click at [928, 267] on span "Negative 0" at bounding box center [938, 273] width 72 height 13
click at [803, 281] on button "Mixed 2" at bounding box center [804, 273] width 117 height 26
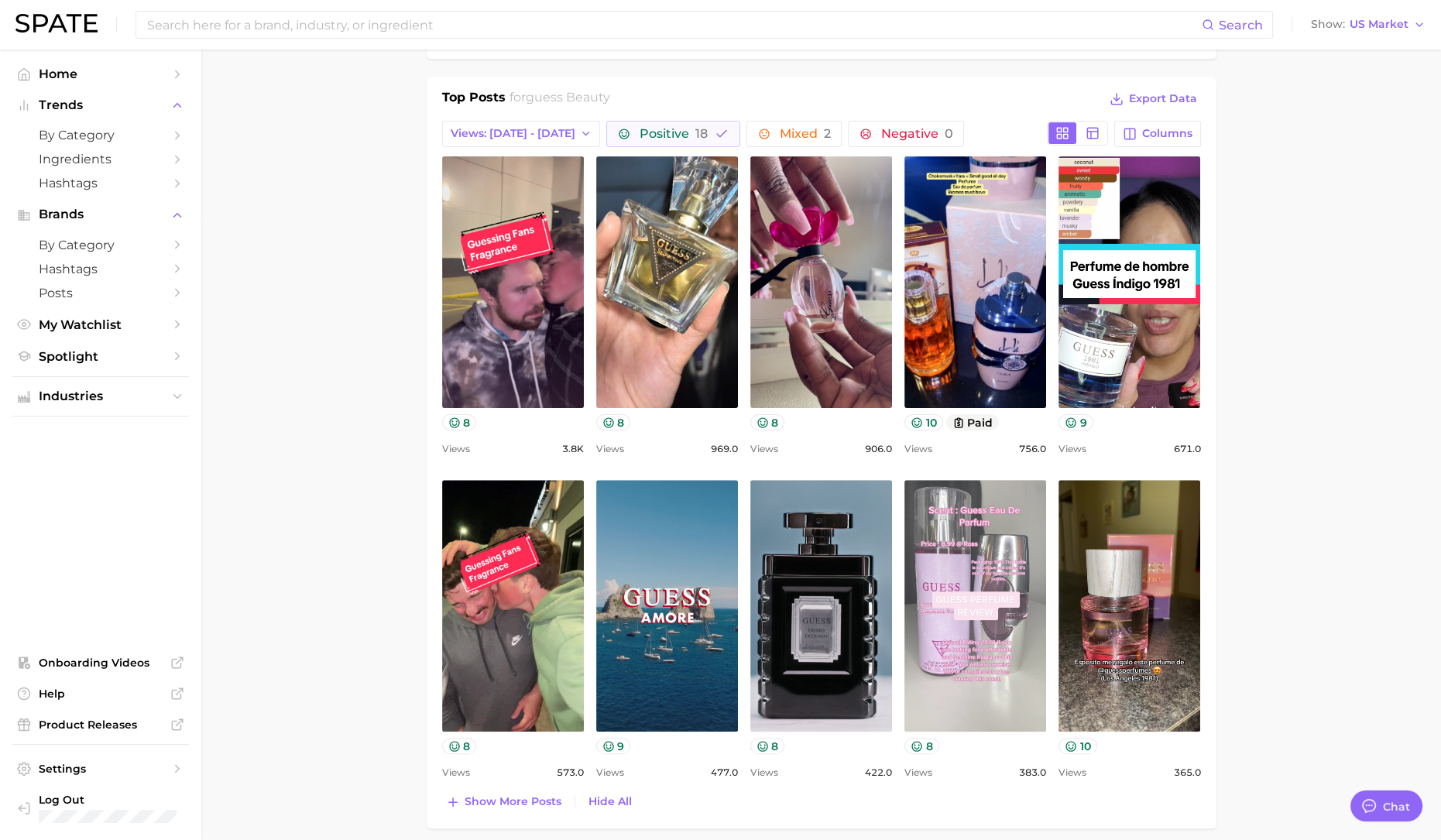
scroll to position [773, 0]
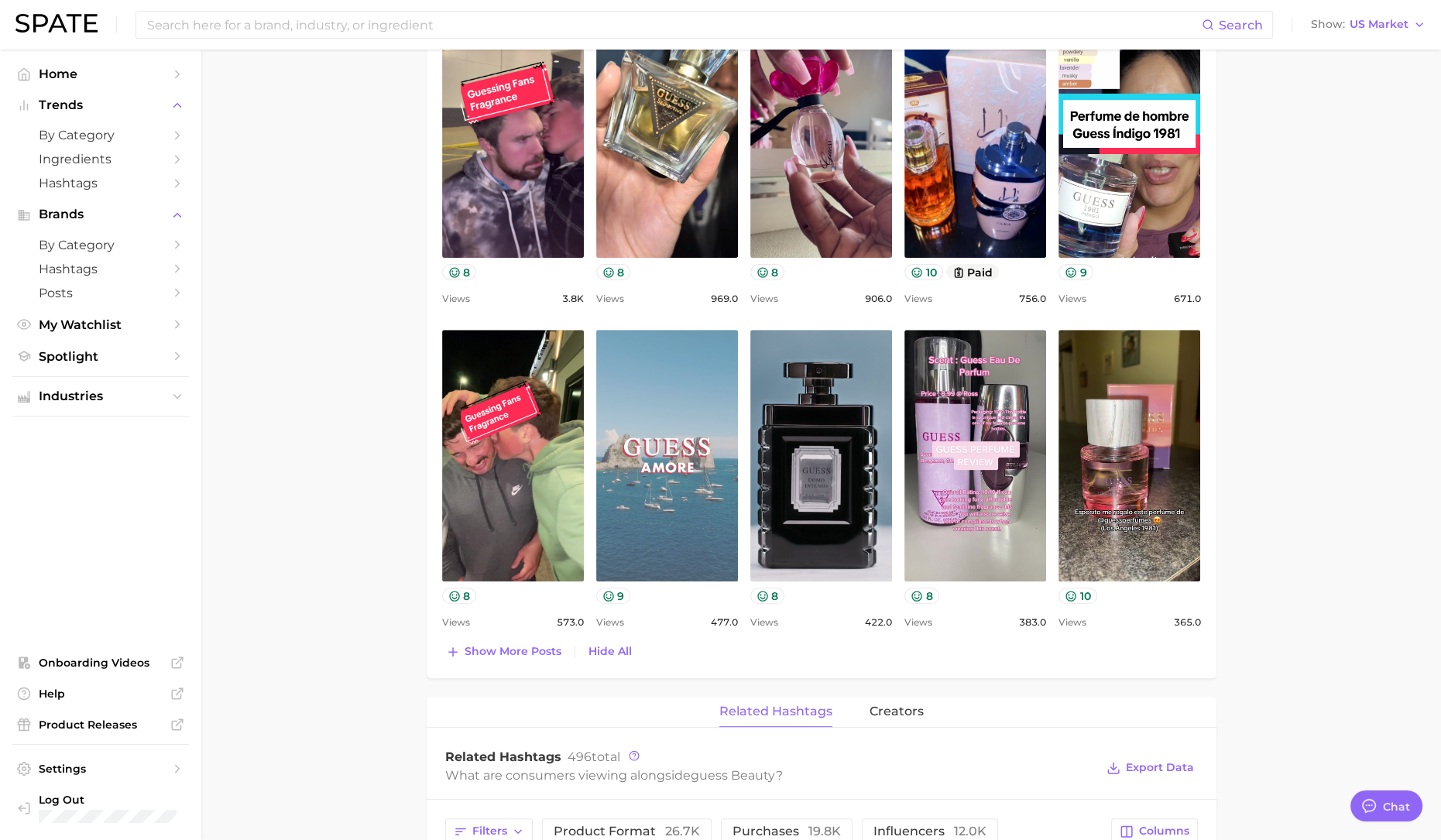
click at [661, 481] on link "view post on TikTok" at bounding box center [667, 455] width 142 height 251
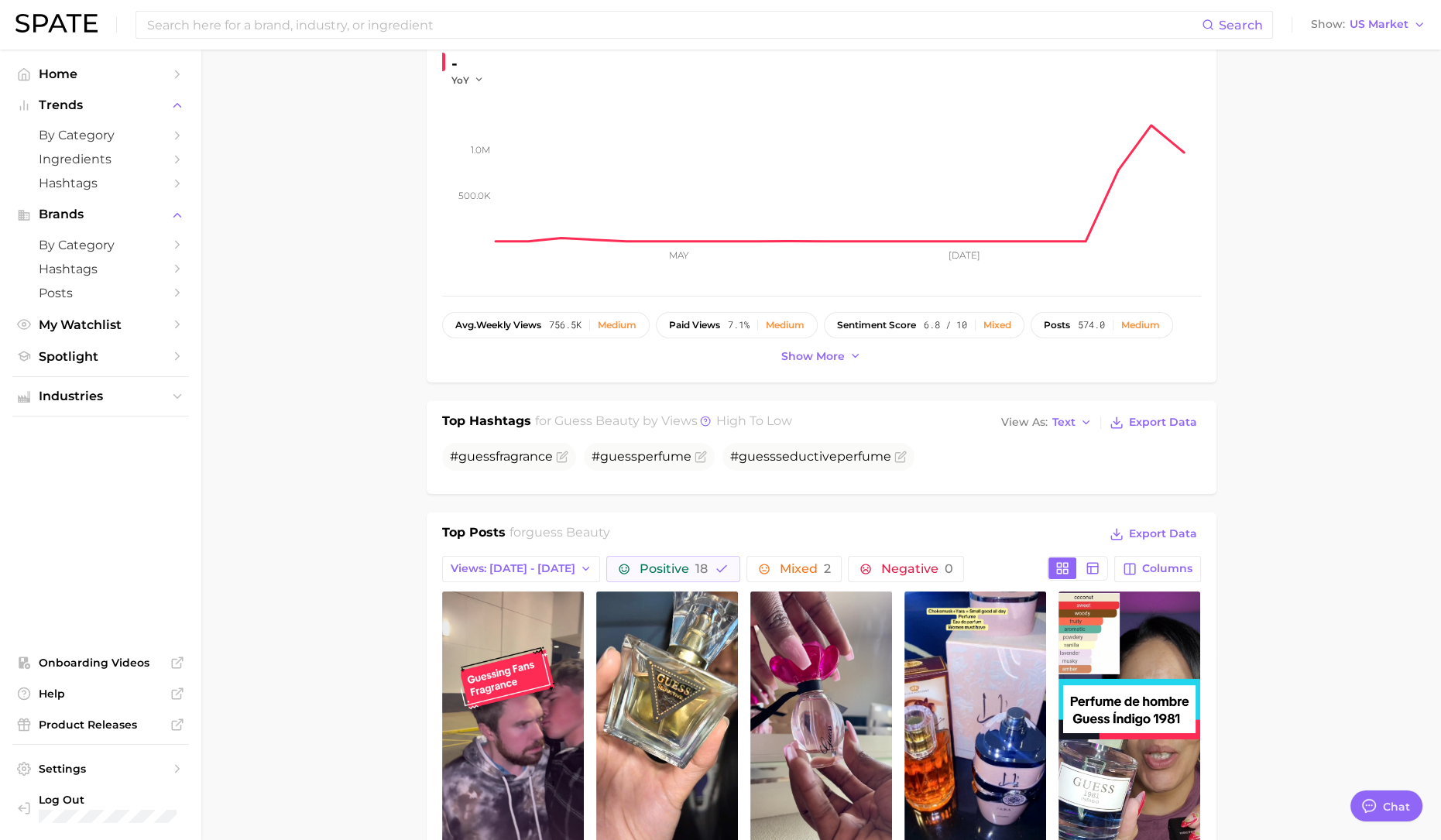
scroll to position [0, 0]
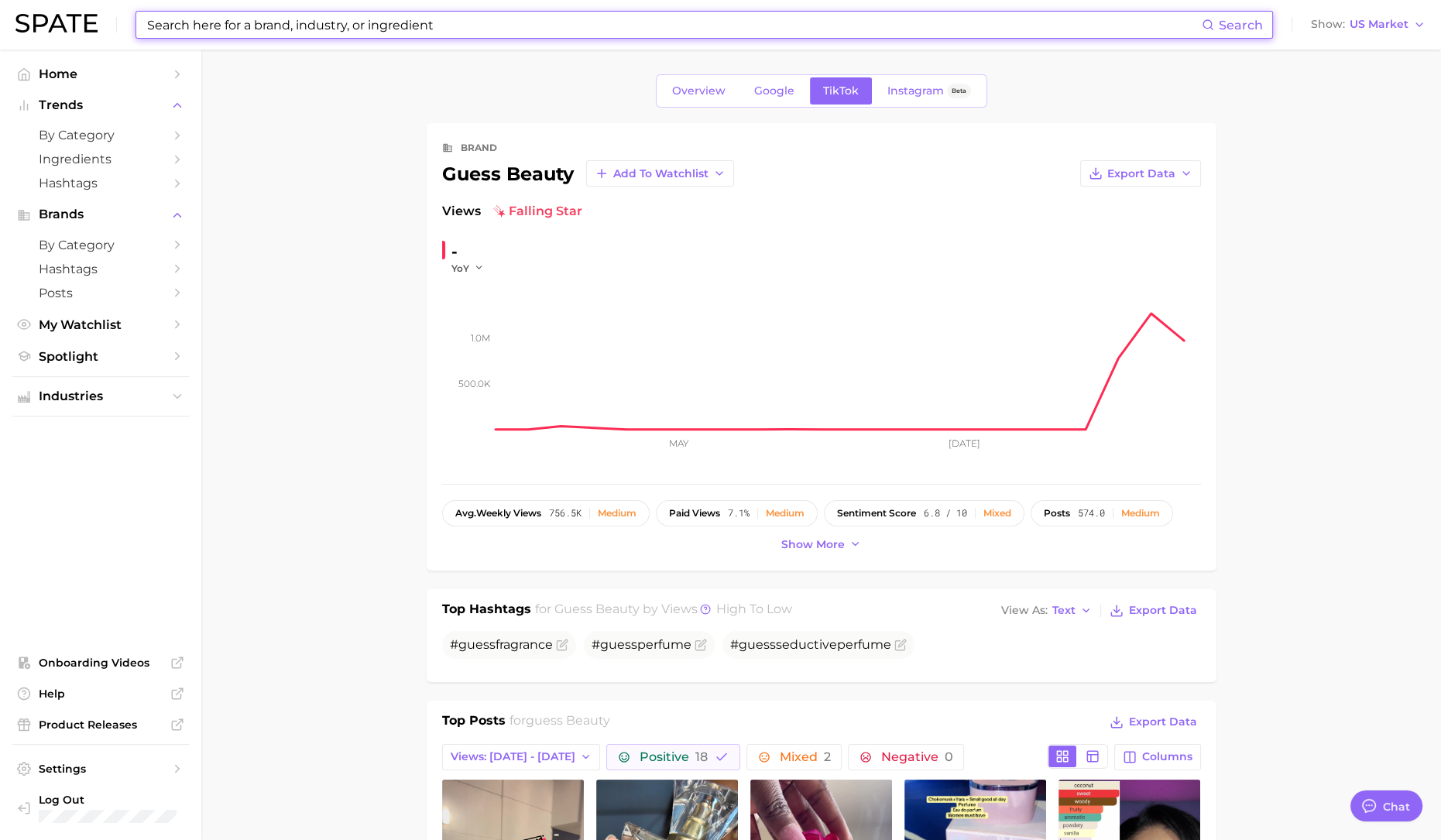
click at [393, 32] on input at bounding box center [674, 25] width 1056 height 26
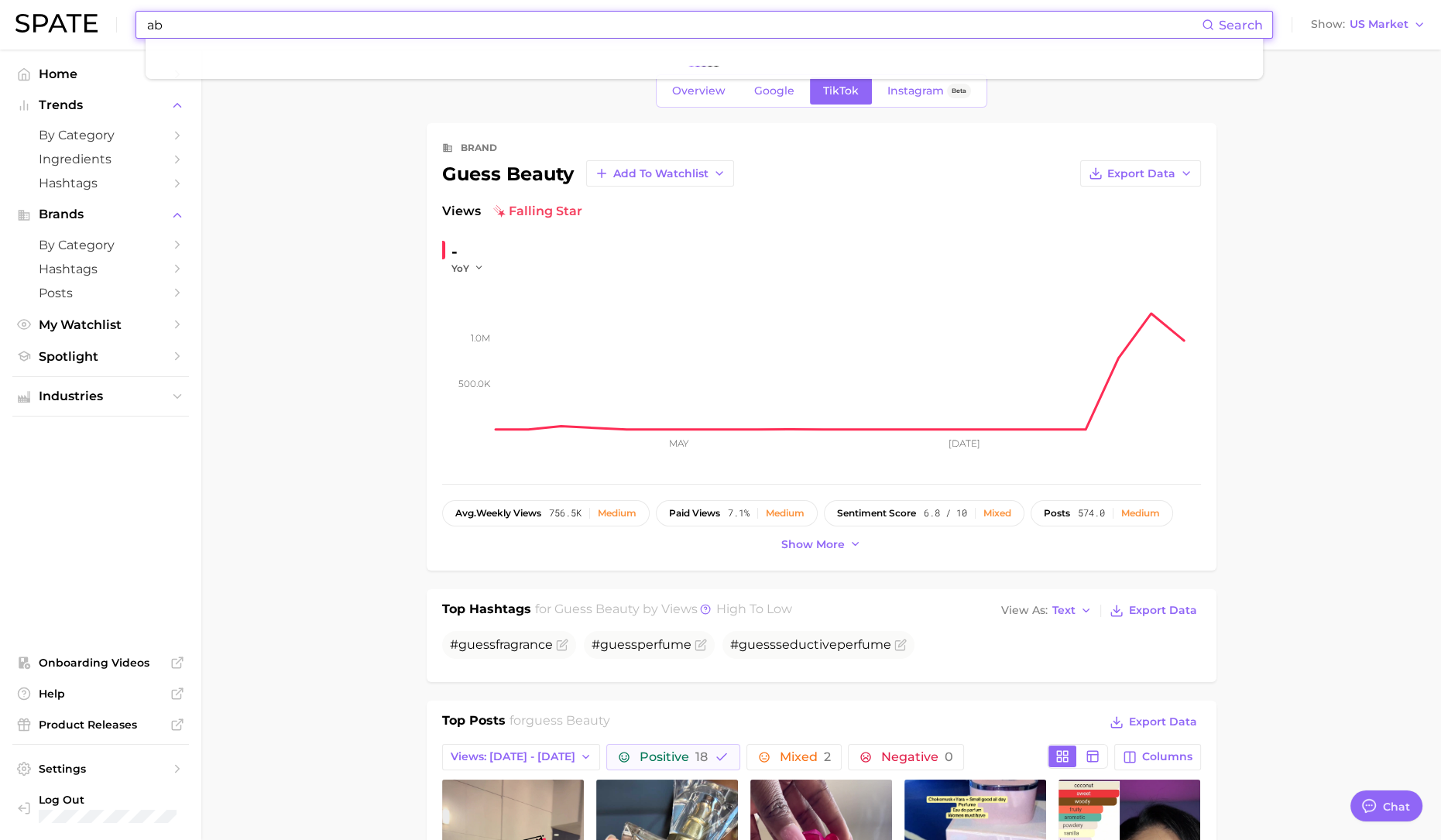
type input "a"
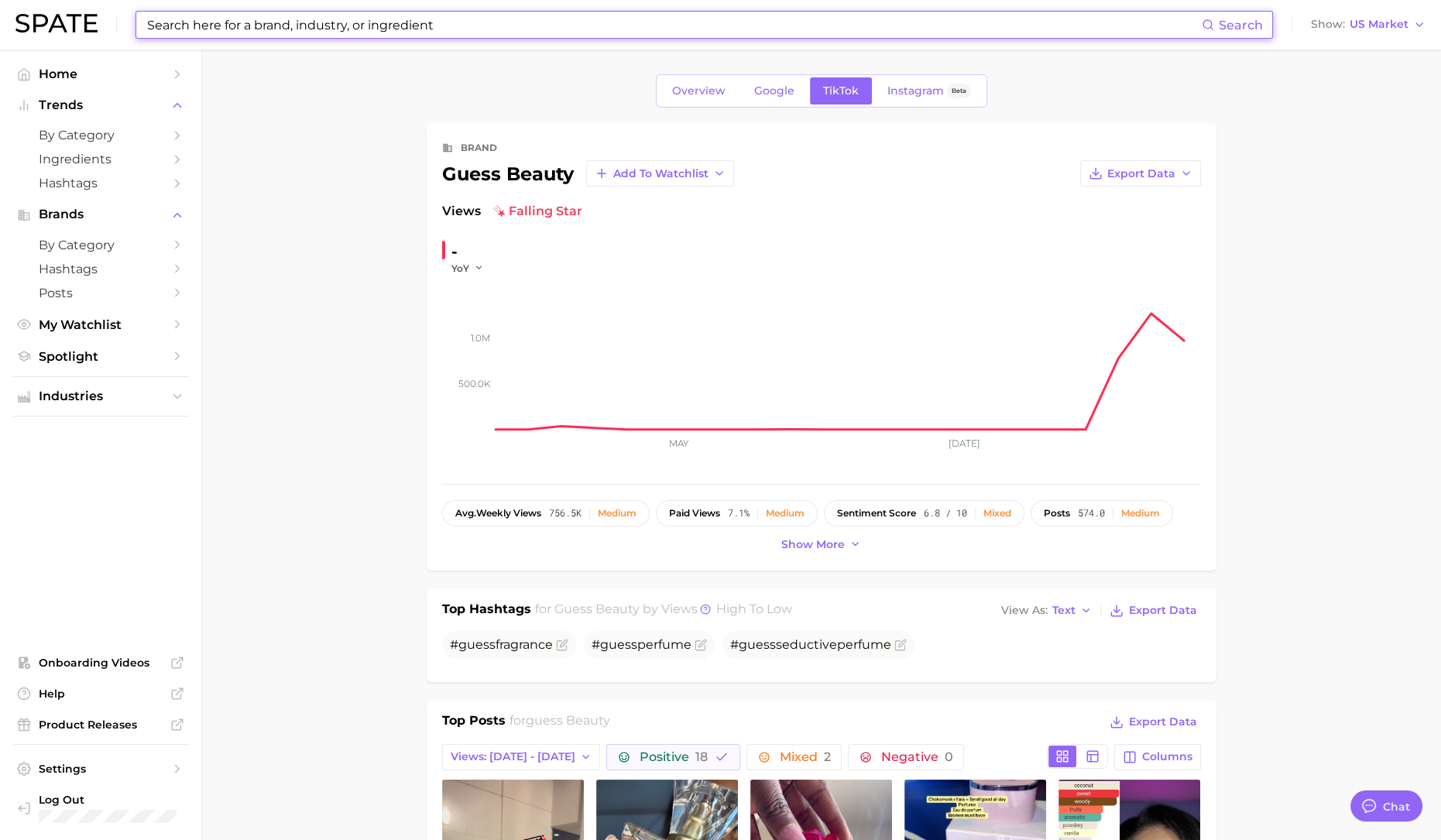
type input "g"
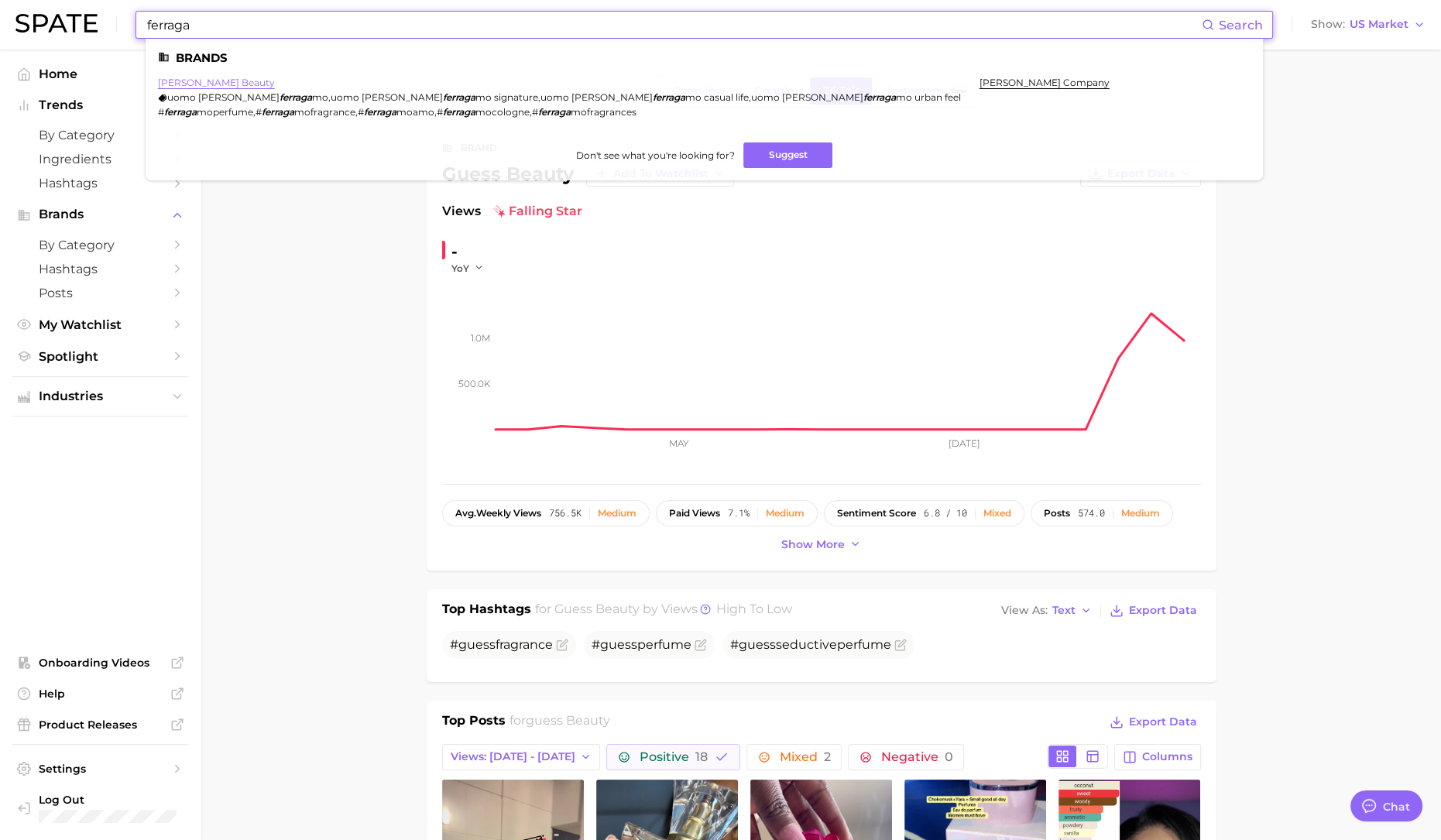
type input "ferraga"
click at [198, 79] on link "[PERSON_NAME] beauty" at bounding box center [216, 82] width 117 height 12
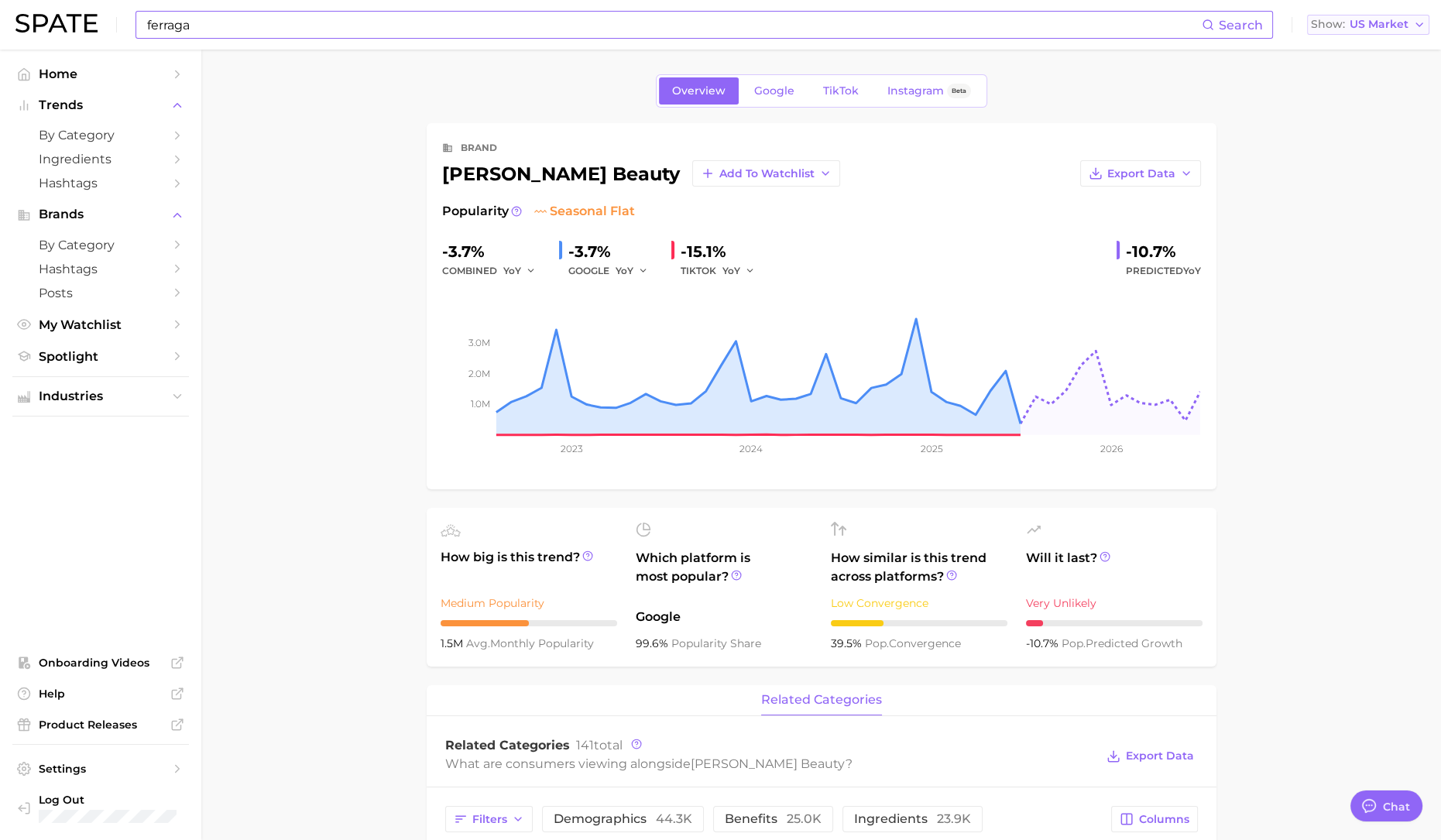
click at [1164, 21] on span "US Market" at bounding box center [1378, 24] width 59 height 9
click at [1164, 181] on button "Global" at bounding box center [1361, 189] width 136 height 28
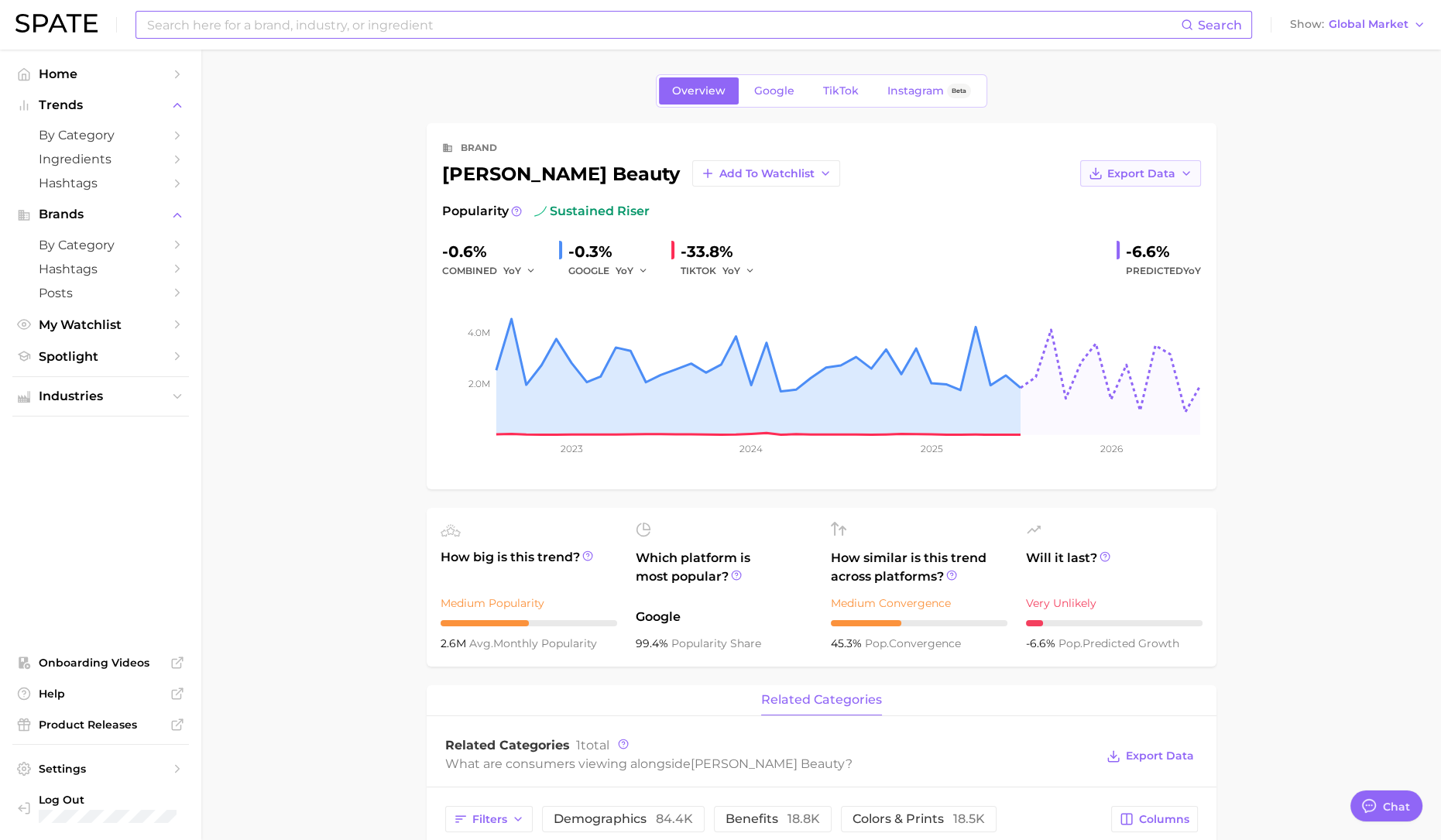
click at [1126, 173] on span "Export Data" at bounding box center [1141, 174] width 68 height 13
click at [1122, 227] on span "Time Series Image" at bounding box center [1108, 230] width 104 height 13
click at [1164, 20] on span "Global Market" at bounding box center [1368, 24] width 80 height 9
click at [1164, 307] on main "Overview Google TikTok Instagram Beta brand [PERSON_NAME] beauty Add to Watchli…" at bounding box center [821, 777] width 1240 height 1453
click at [1164, 29] on span "Global Market" at bounding box center [1368, 24] width 80 height 9
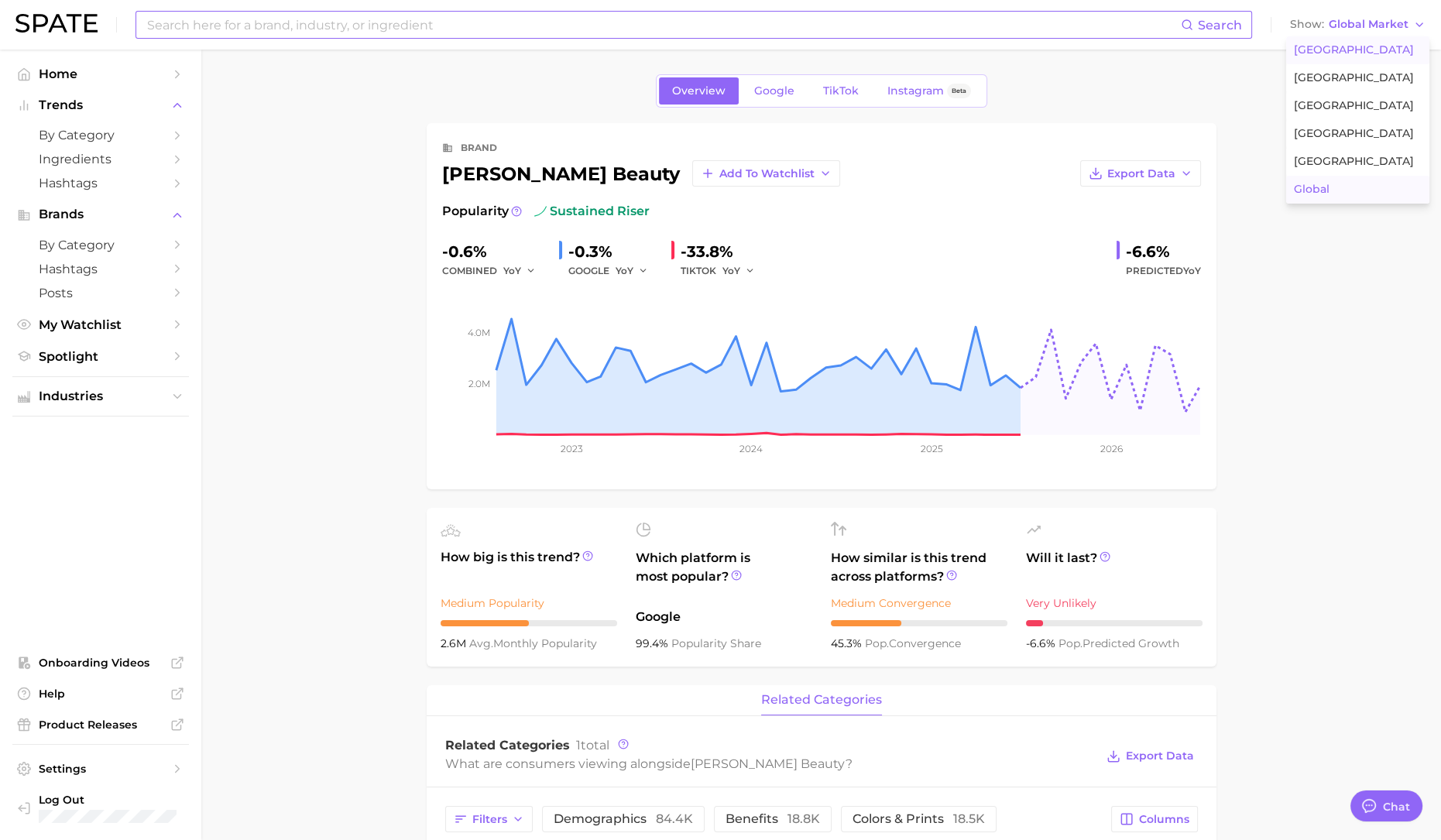
click at [1164, 54] on span "[GEOGRAPHIC_DATA]" at bounding box center [1353, 50] width 120 height 13
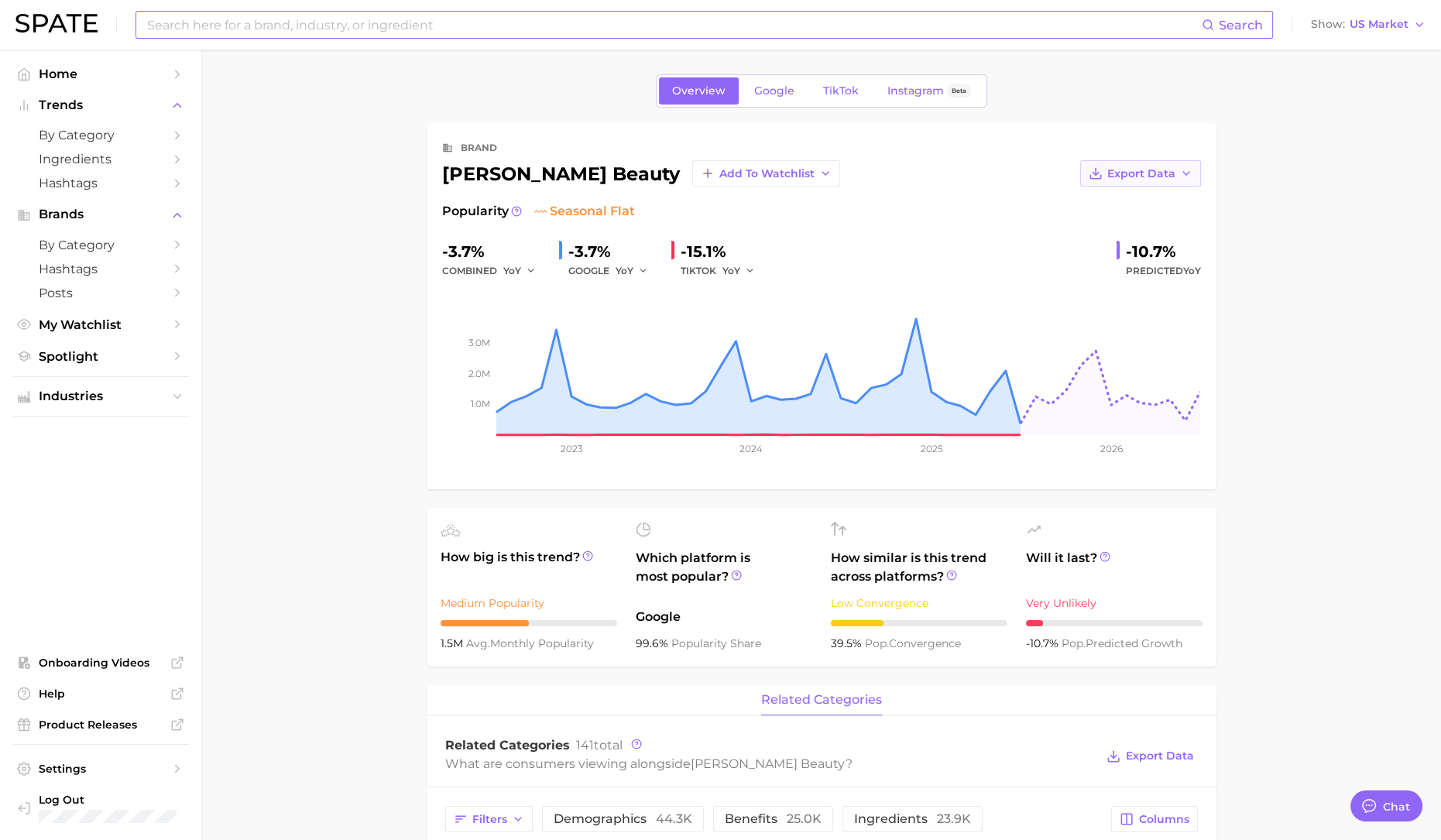
click at [1131, 169] on span "Export Data" at bounding box center [1141, 174] width 68 height 13
click at [1132, 230] on span "Time Series Image" at bounding box center [1108, 230] width 104 height 13
click at [778, 93] on span "Google" at bounding box center [774, 90] width 40 height 13
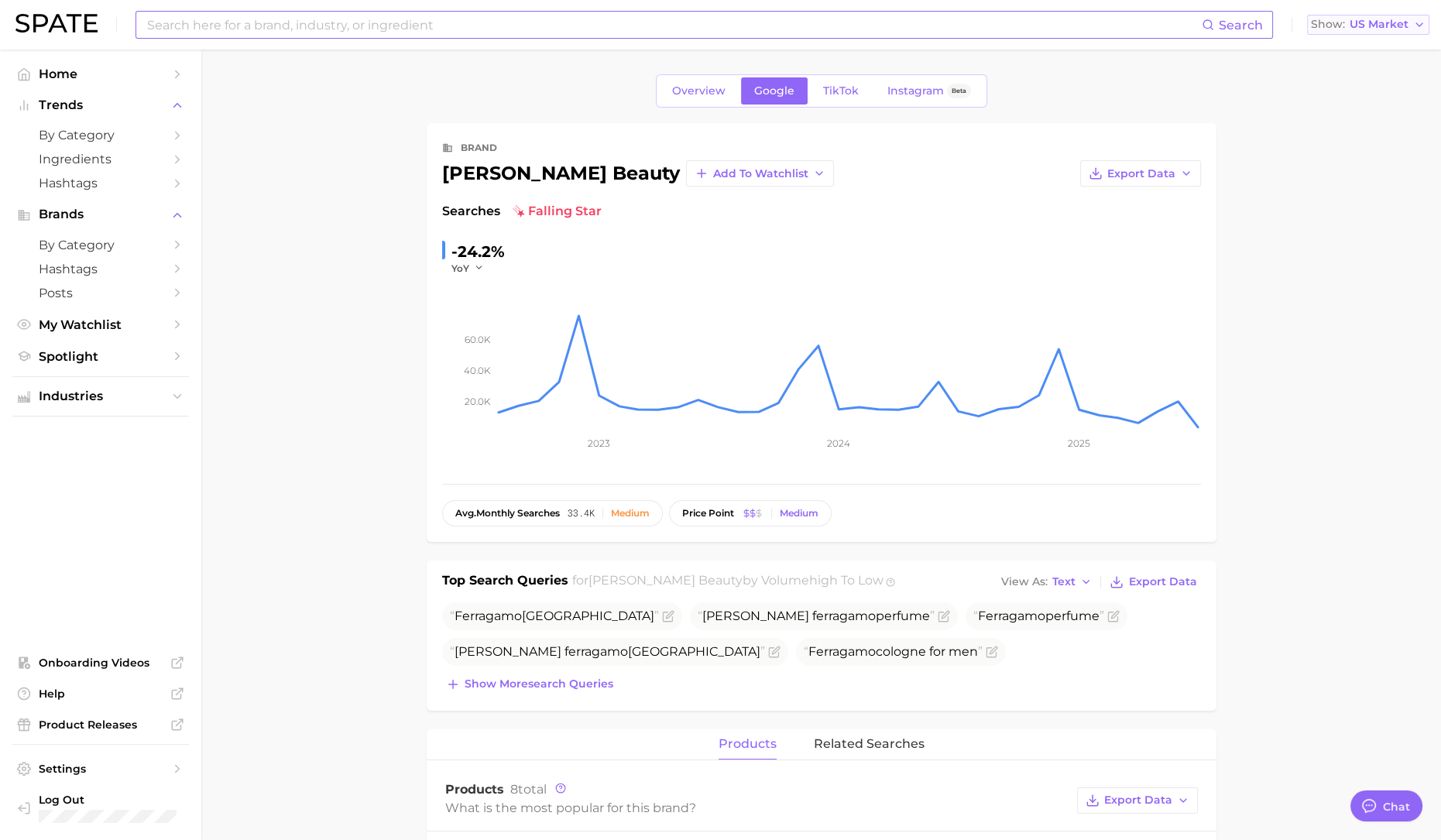
click at [1164, 27] on span "US Market" at bounding box center [1378, 24] width 59 height 9
click at [1164, 185] on span "Global" at bounding box center [1319, 189] width 36 height 13
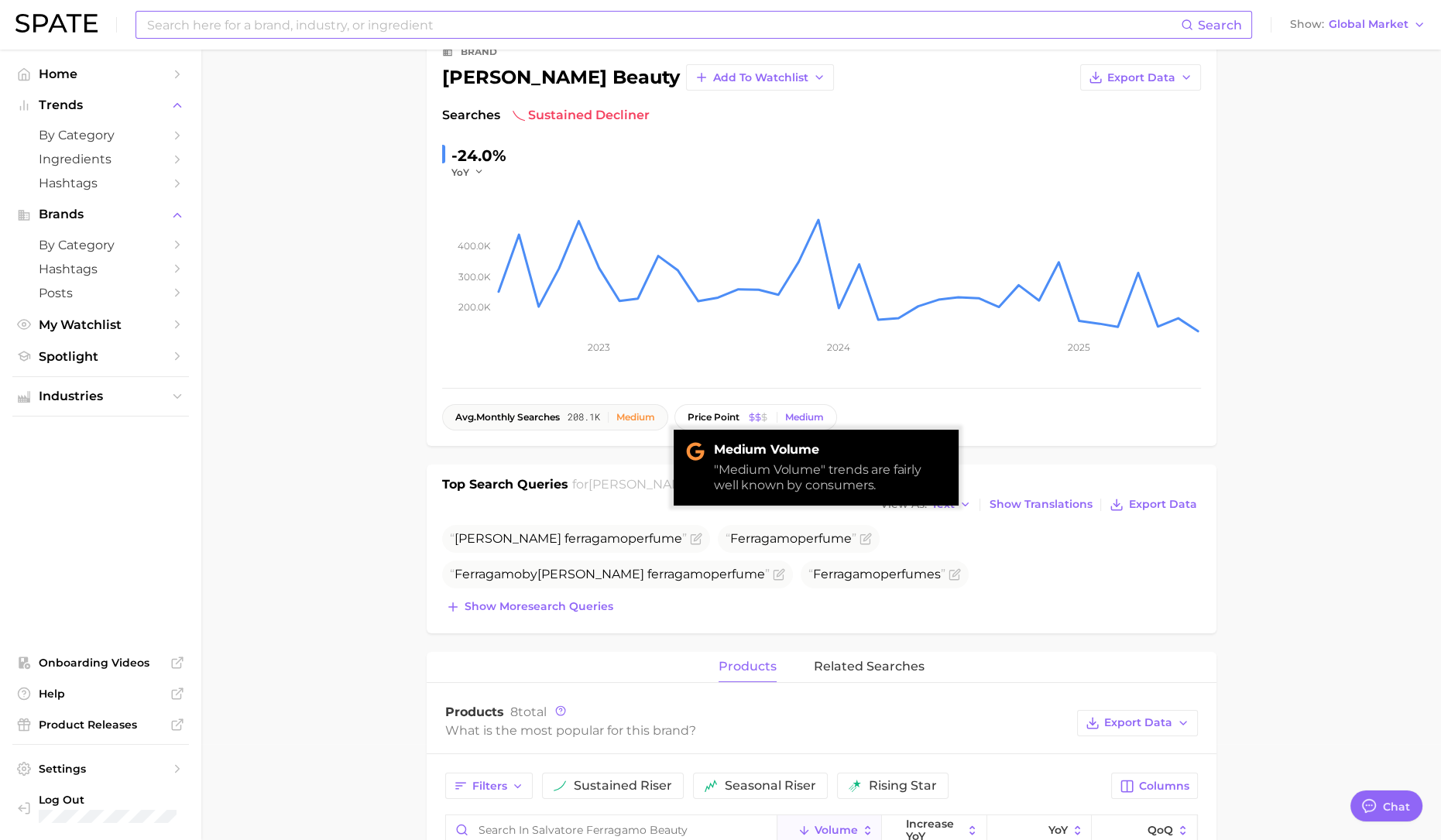
scroll to position [290, 0]
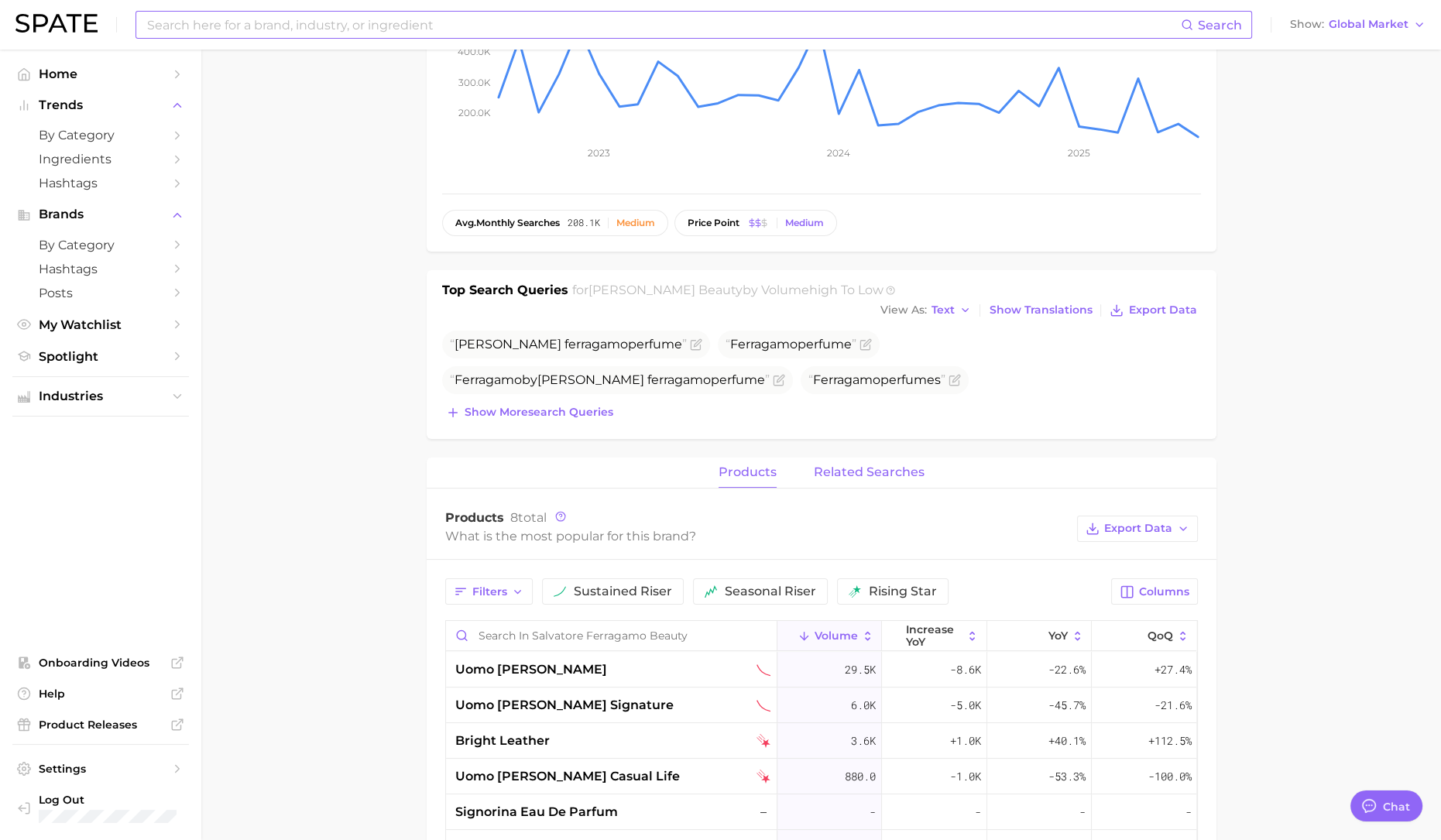
click at [865, 465] on span "related searches" at bounding box center [869, 472] width 111 height 14
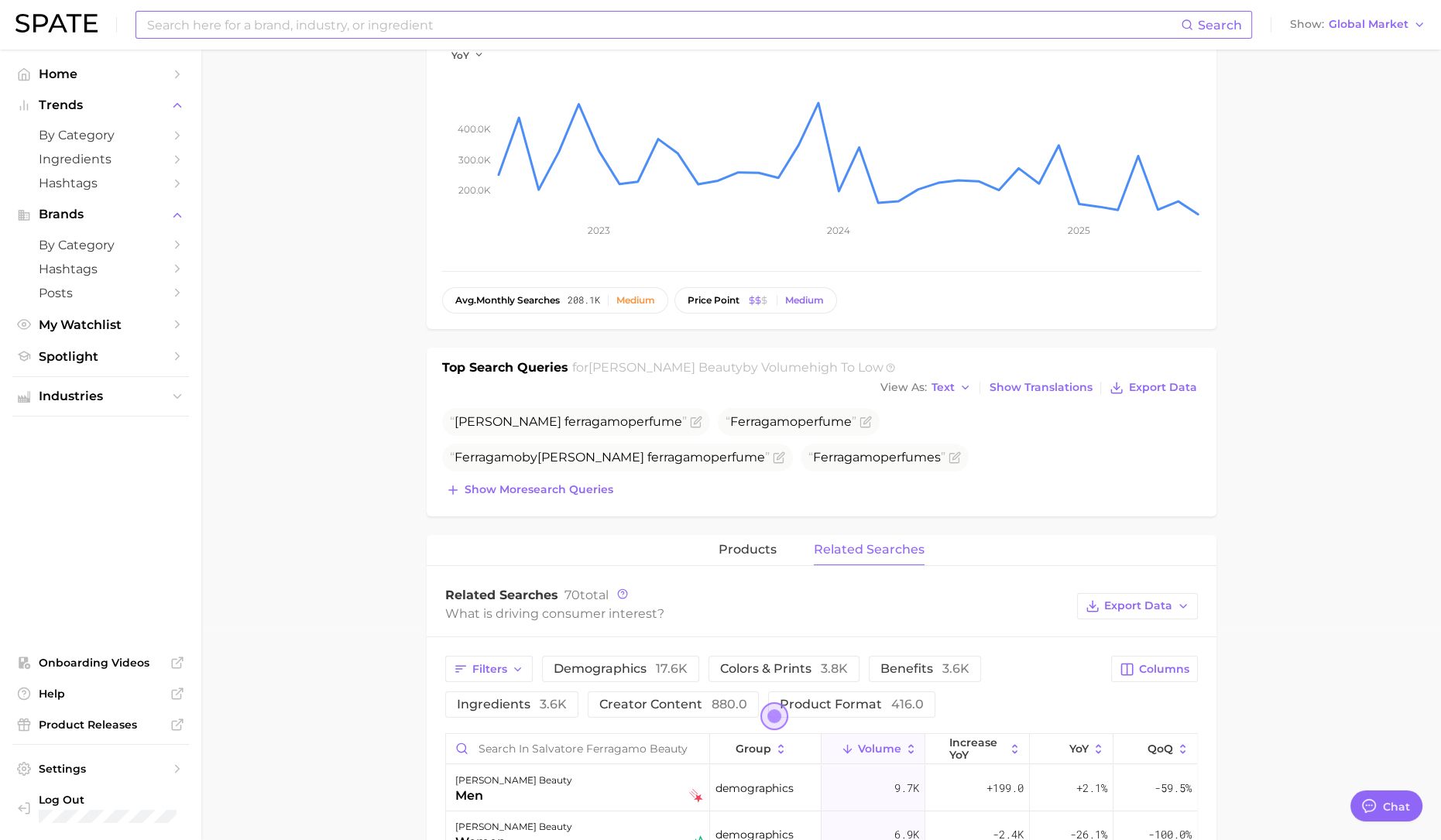
scroll to position [0, 0]
